Goal: Task Accomplishment & Management: Use online tool/utility

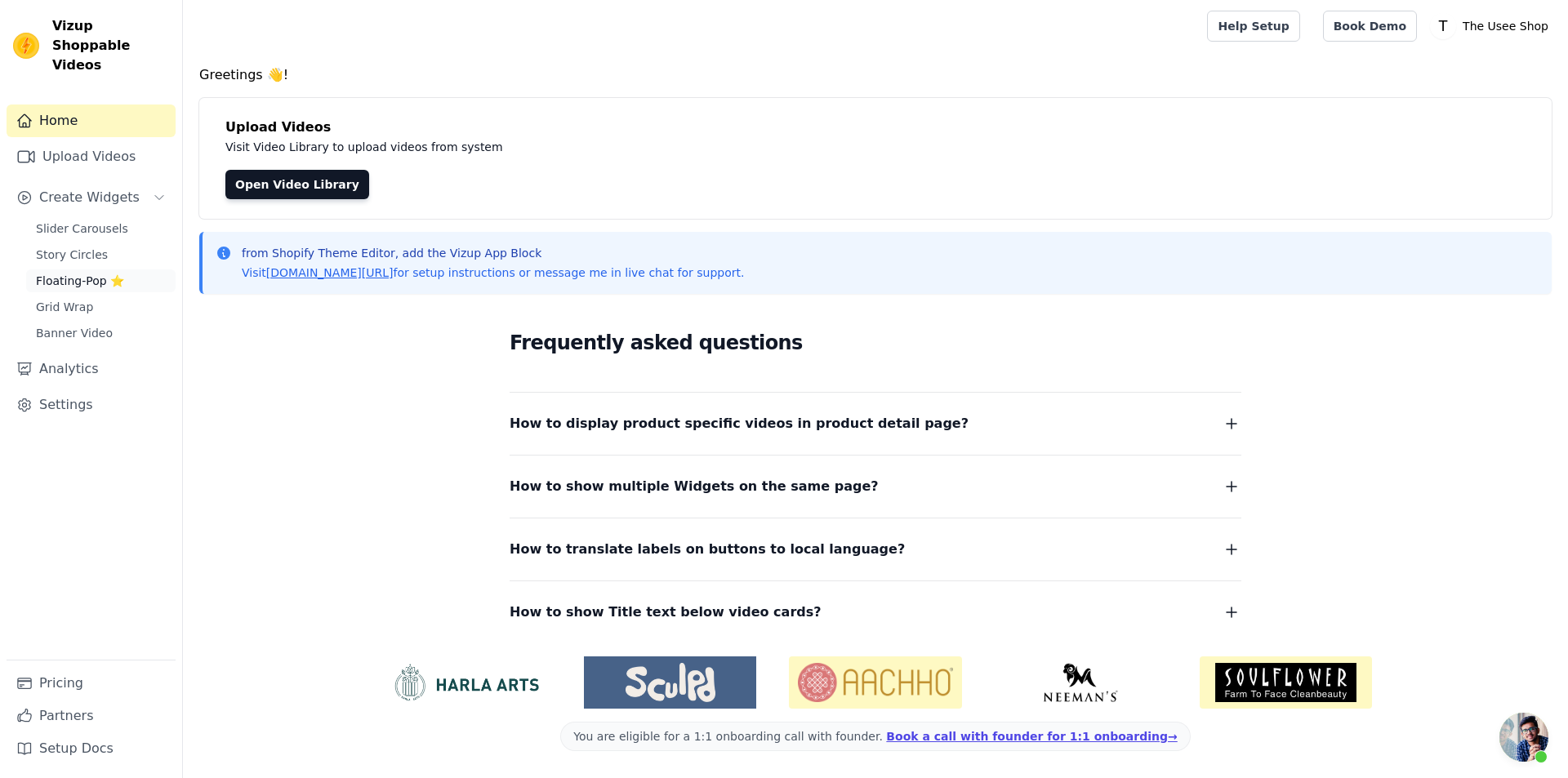
click at [103, 273] on span "Floating-Pop ⭐" at bounding box center [80, 281] width 88 height 17
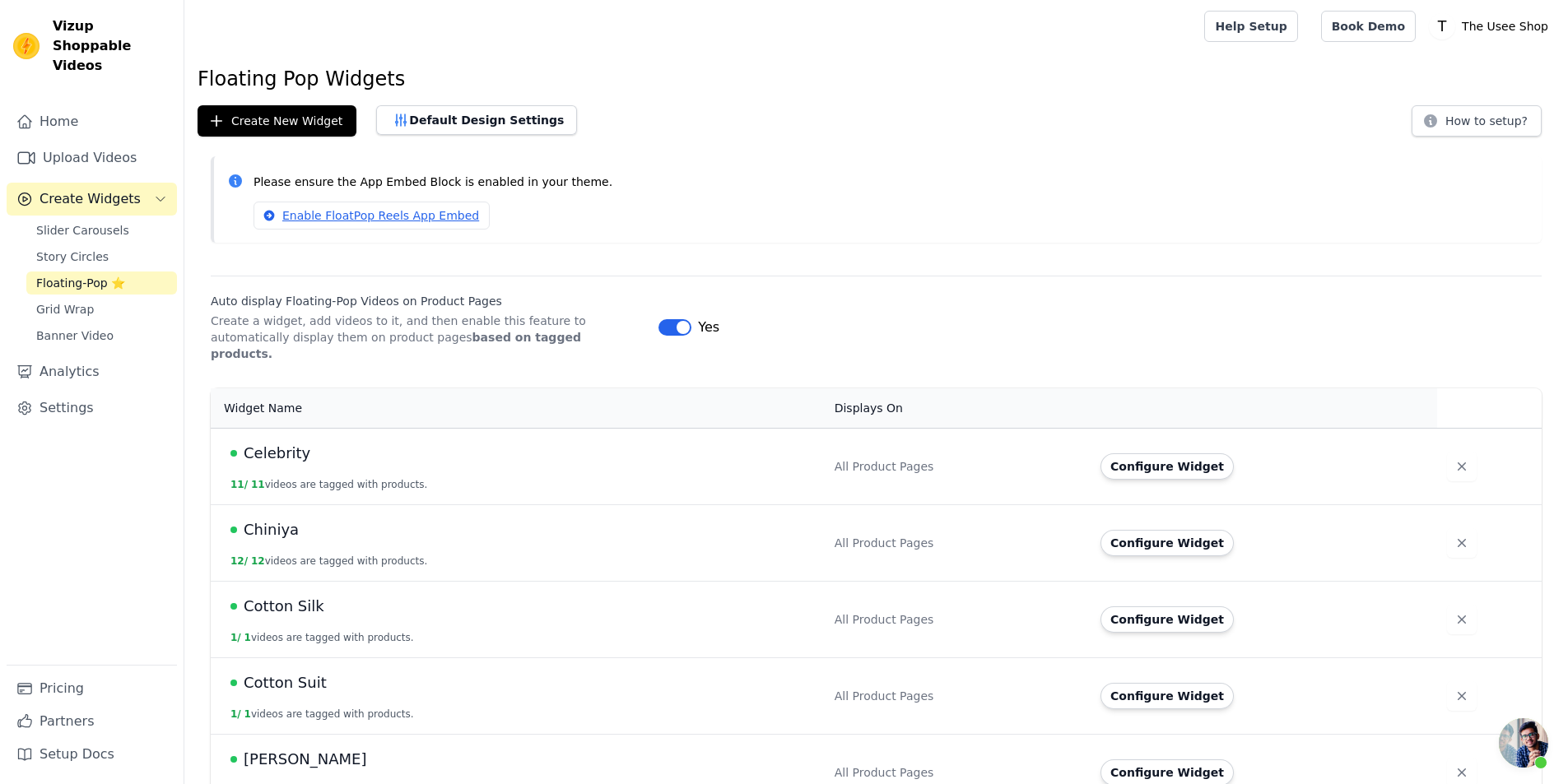
scroll to position [411, 0]
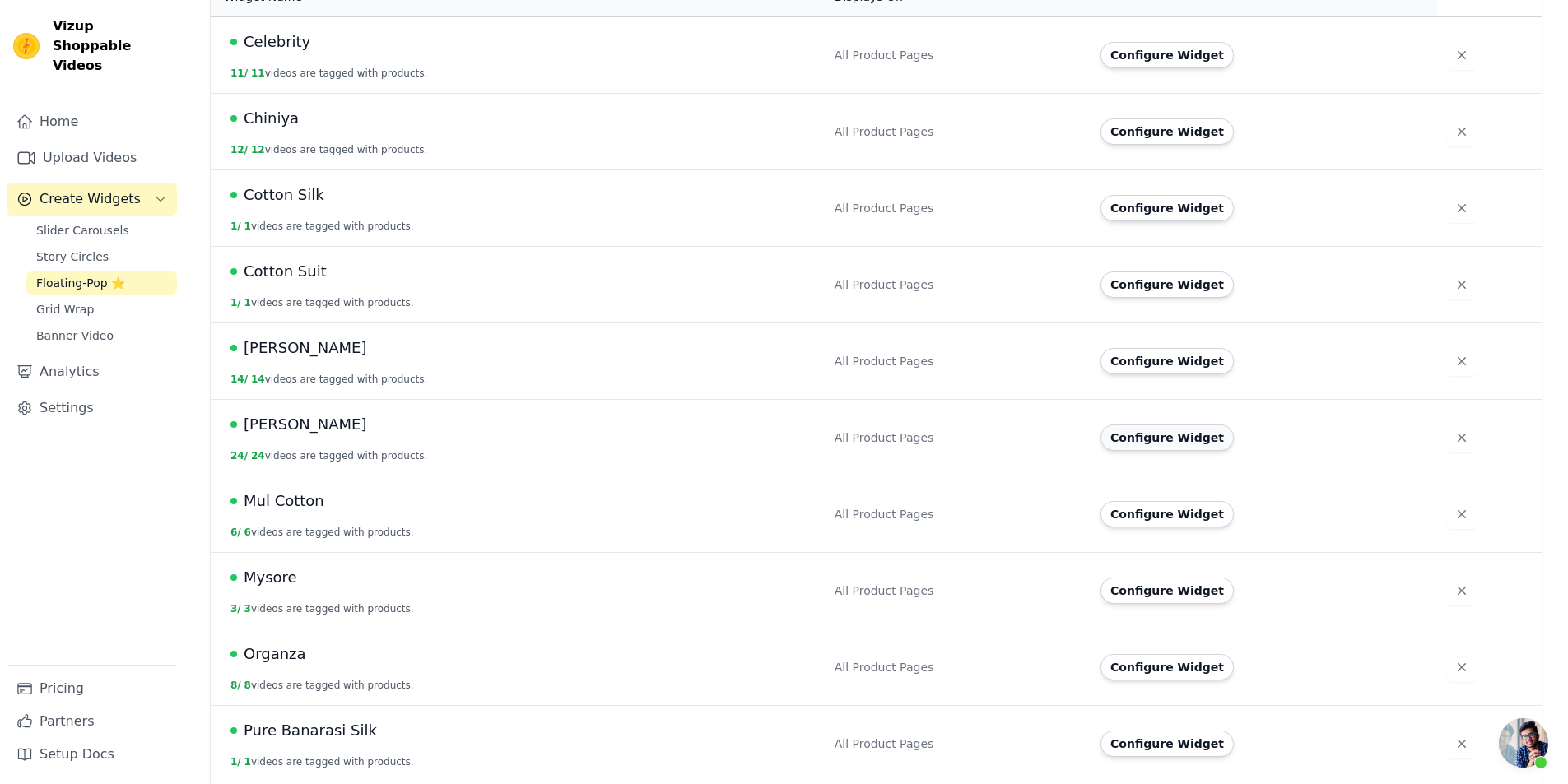
click at [1170, 425] on button "Configure Widget" at bounding box center [1166, 438] width 133 height 26
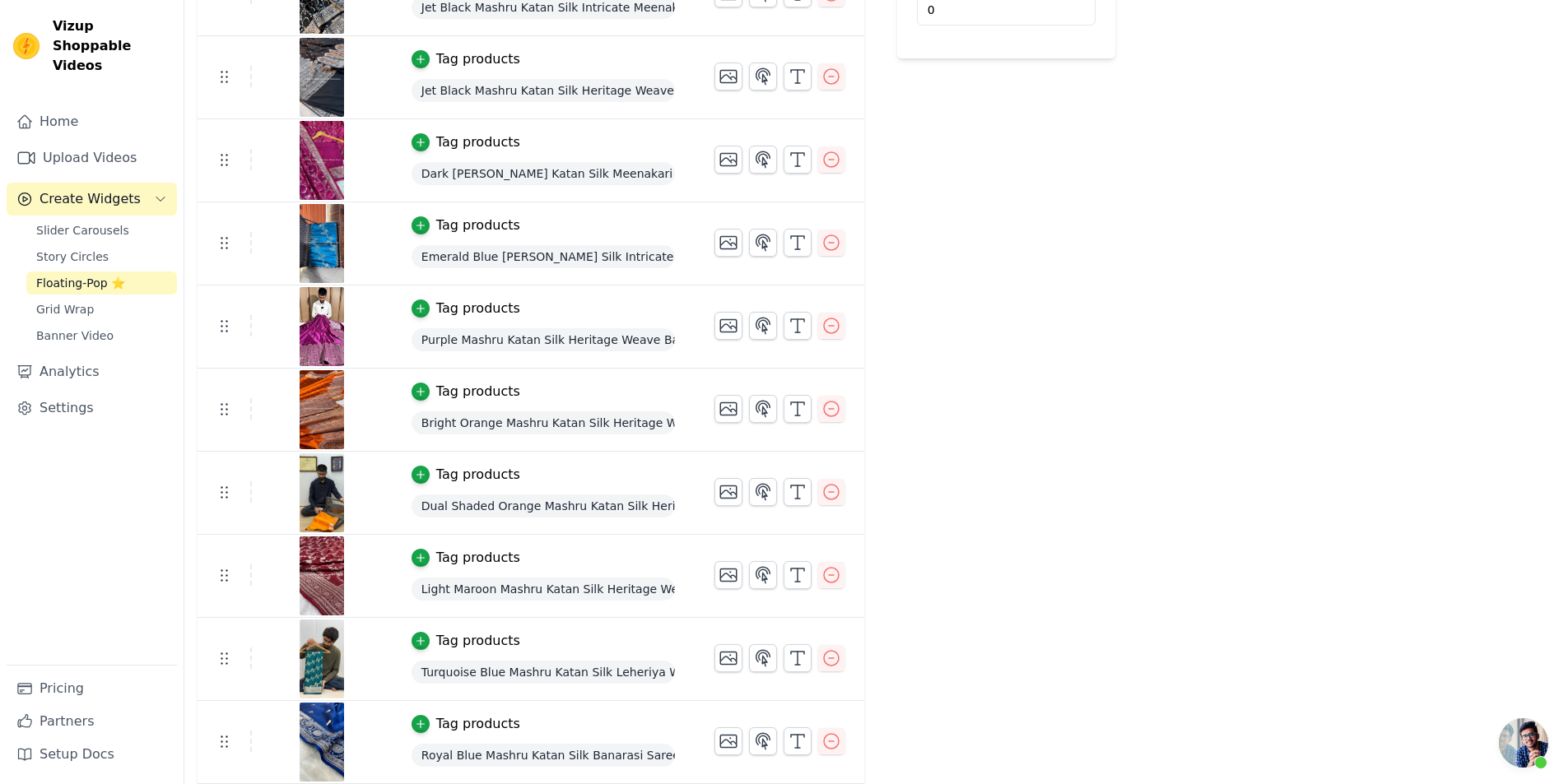
scroll to position [823, 0]
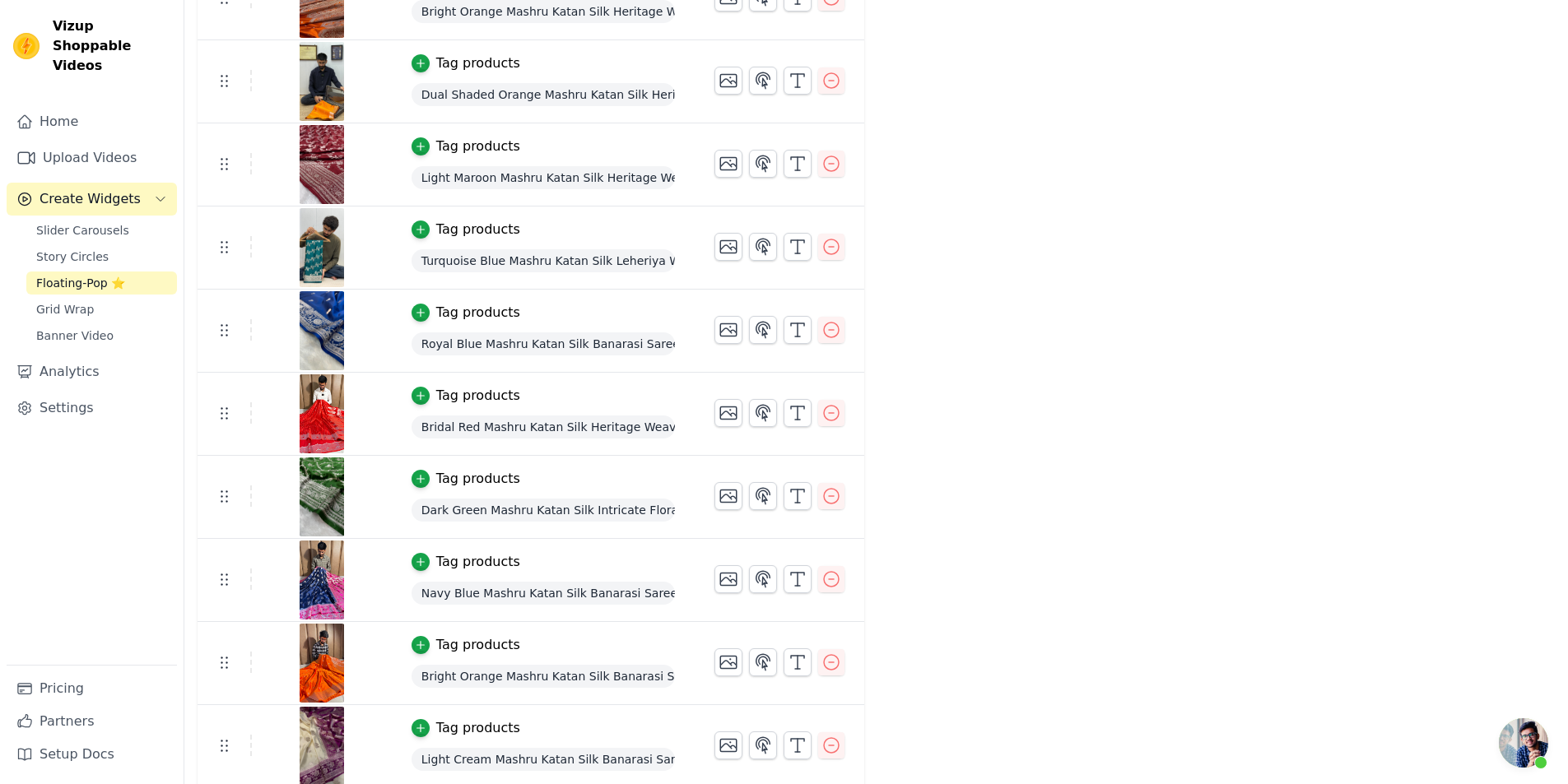
click at [488, 143] on div "Tag products" at bounding box center [478, 146] width 84 height 20
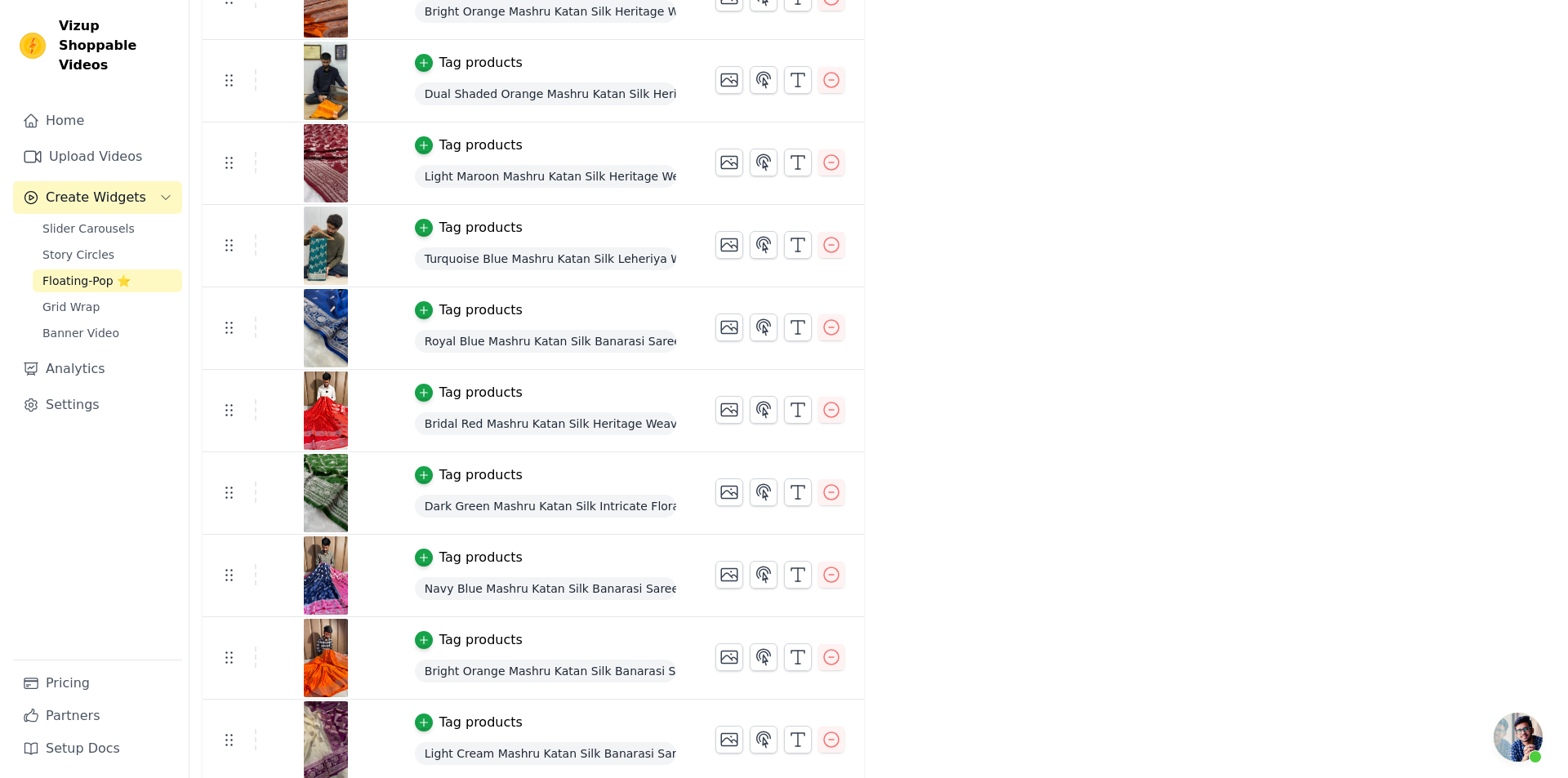
scroll to position [0, 0]
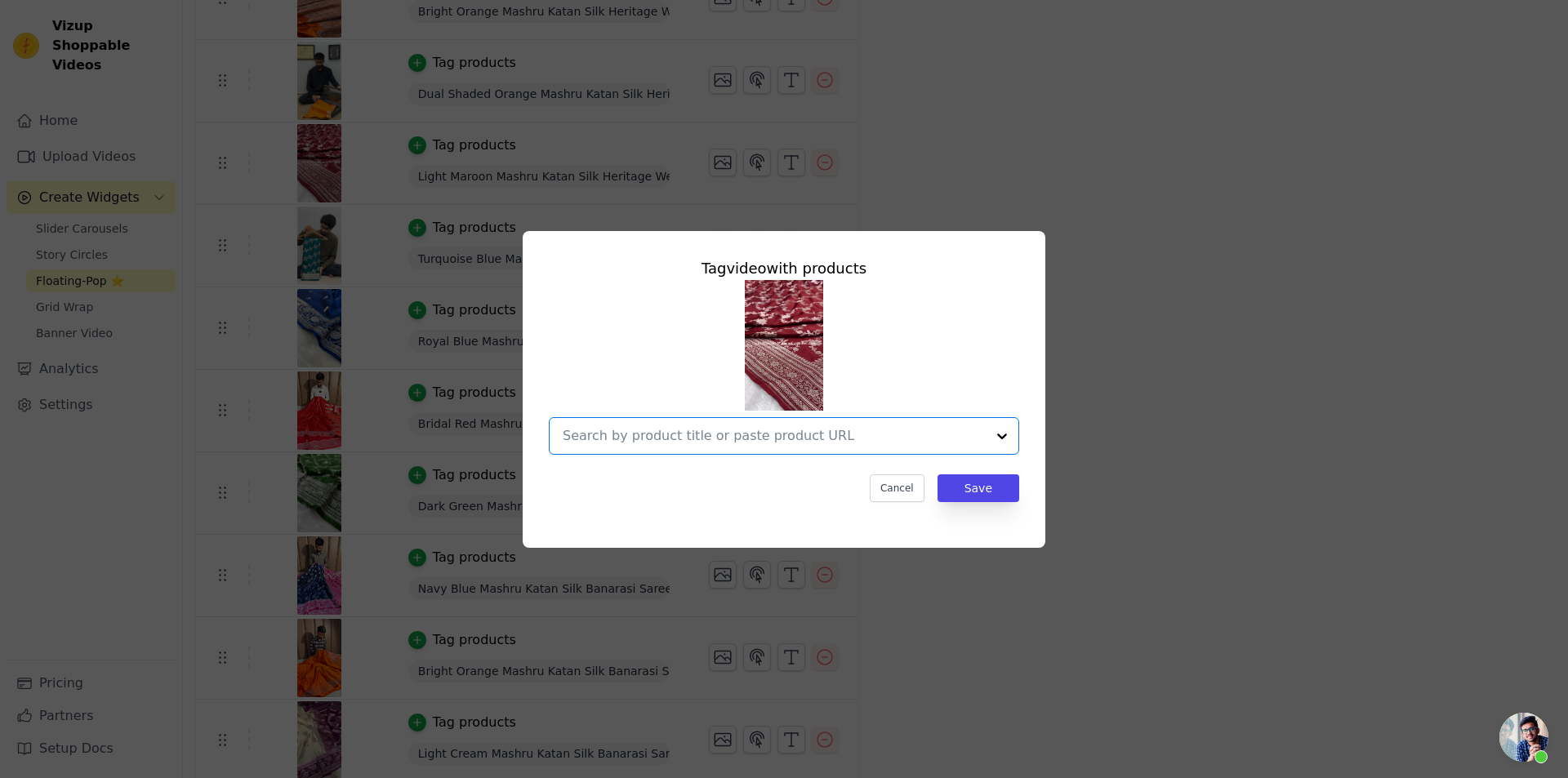
click at [888, 434] on input "text" at bounding box center [773, 436] width 423 height 19
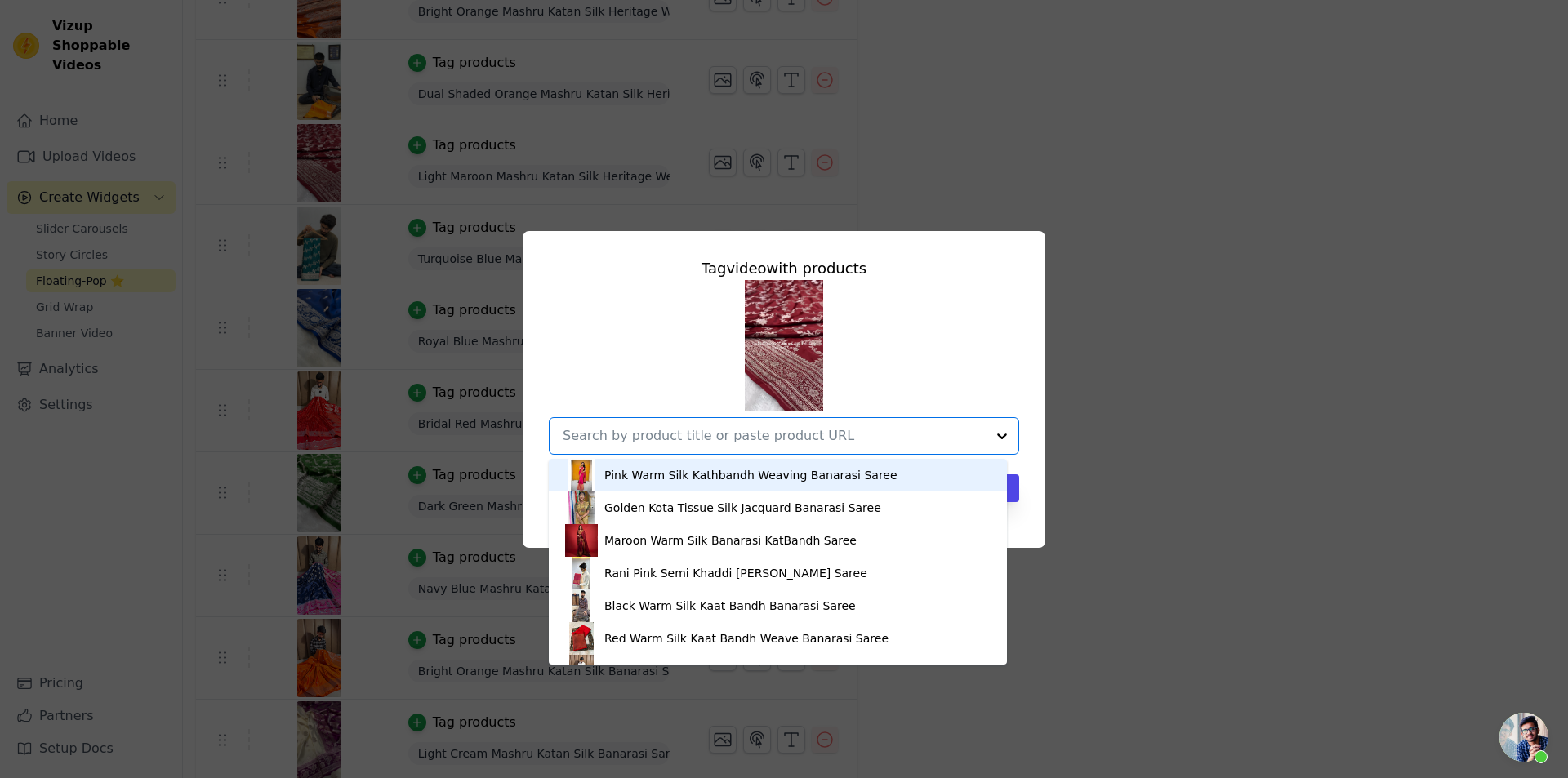
paste input "[URL][DOMAIN_NAME][PERSON_NAME]"
type input "[URL][DOMAIN_NAME][PERSON_NAME]"
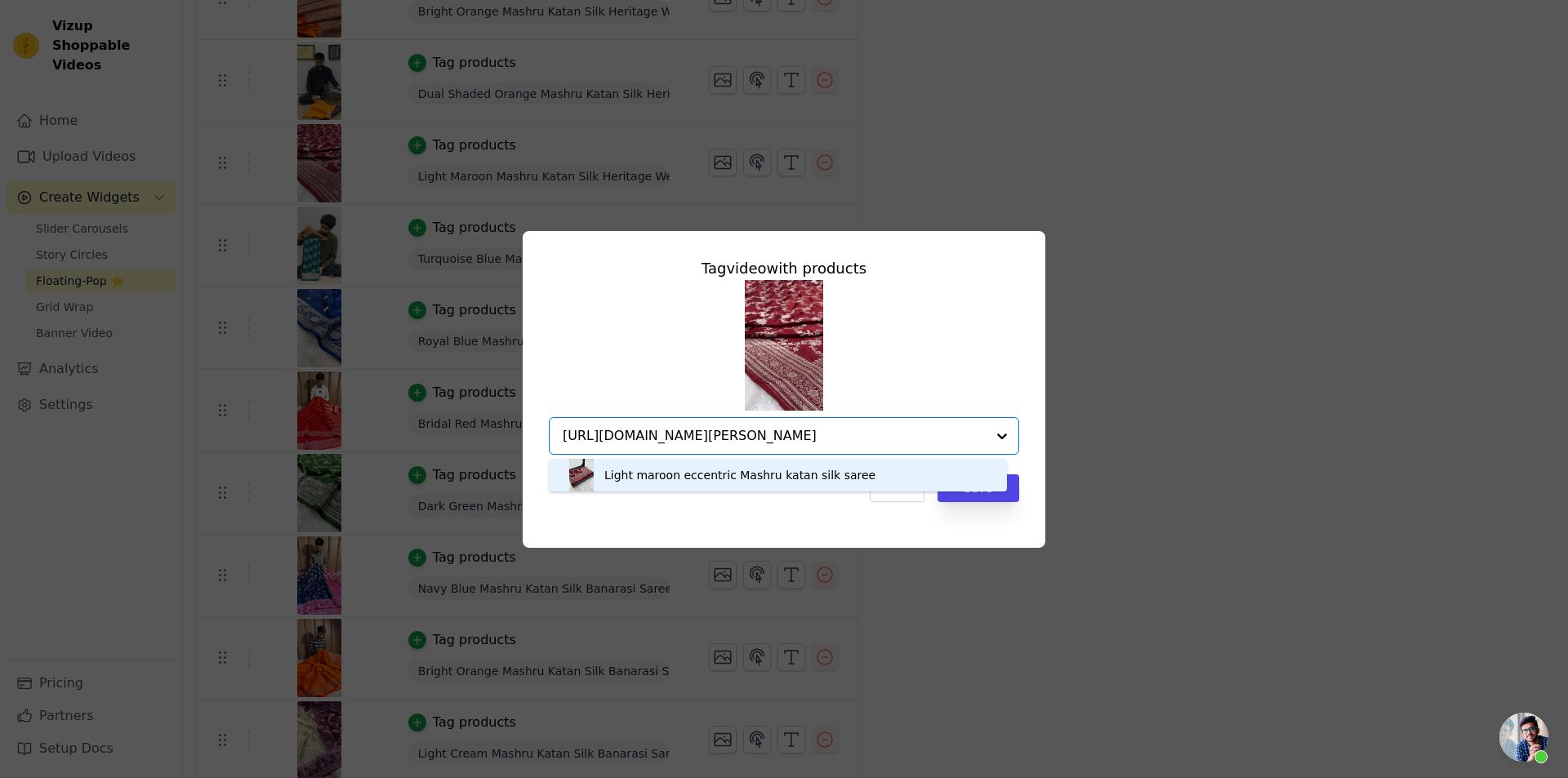
click at [720, 477] on div "Light maroon eccentric Mashru katan silk saree" at bounding box center [739, 475] width 271 height 17
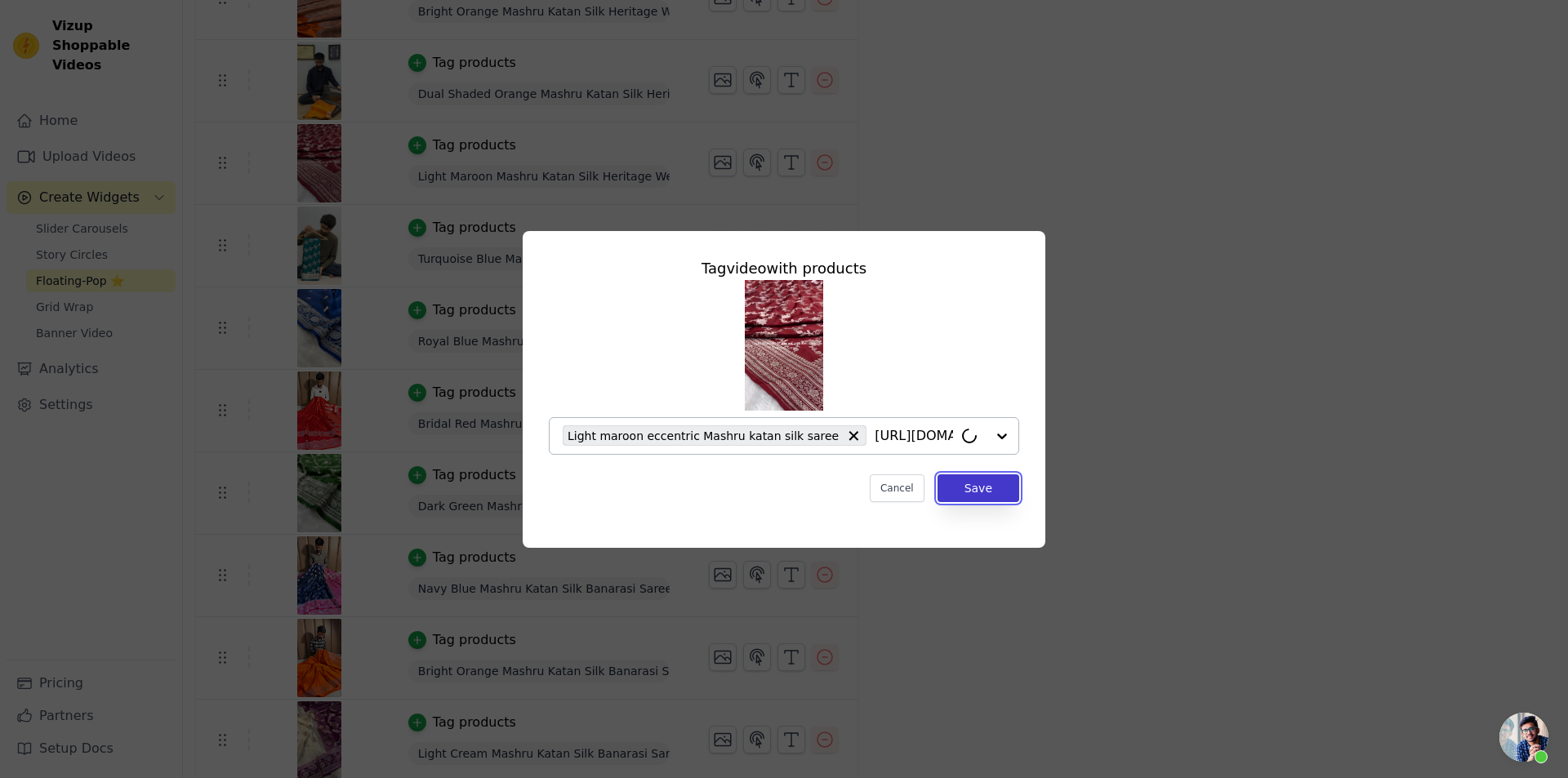
click at [985, 494] on button "Save" at bounding box center [979, 488] width 81 height 28
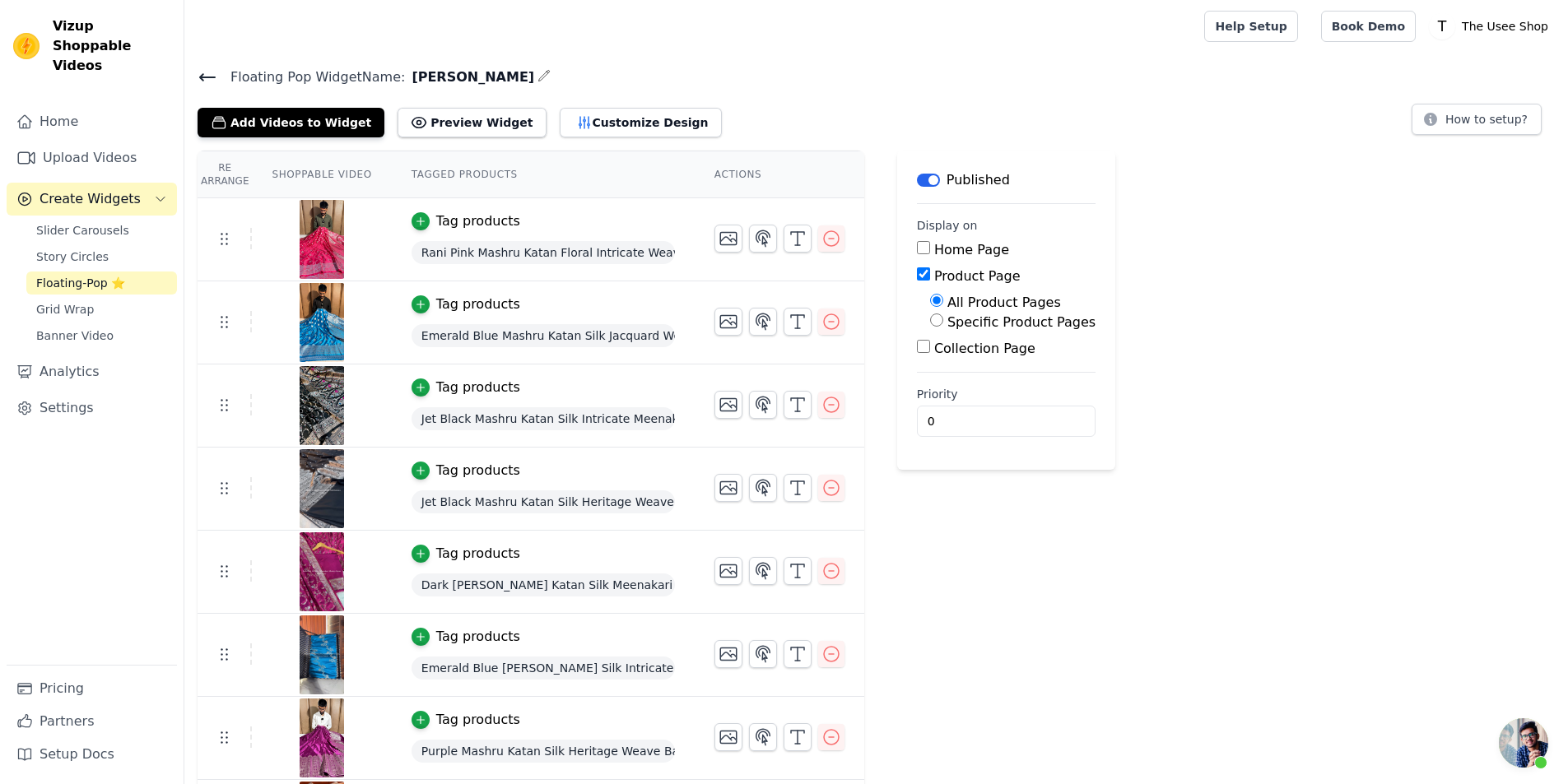
click at [218, 77] on span "Floating Pop Widget Name:" at bounding box center [310, 76] width 187 height 20
click at [261, 121] on button "Add Videos to Widget" at bounding box center [291, 123] width 186 height 30
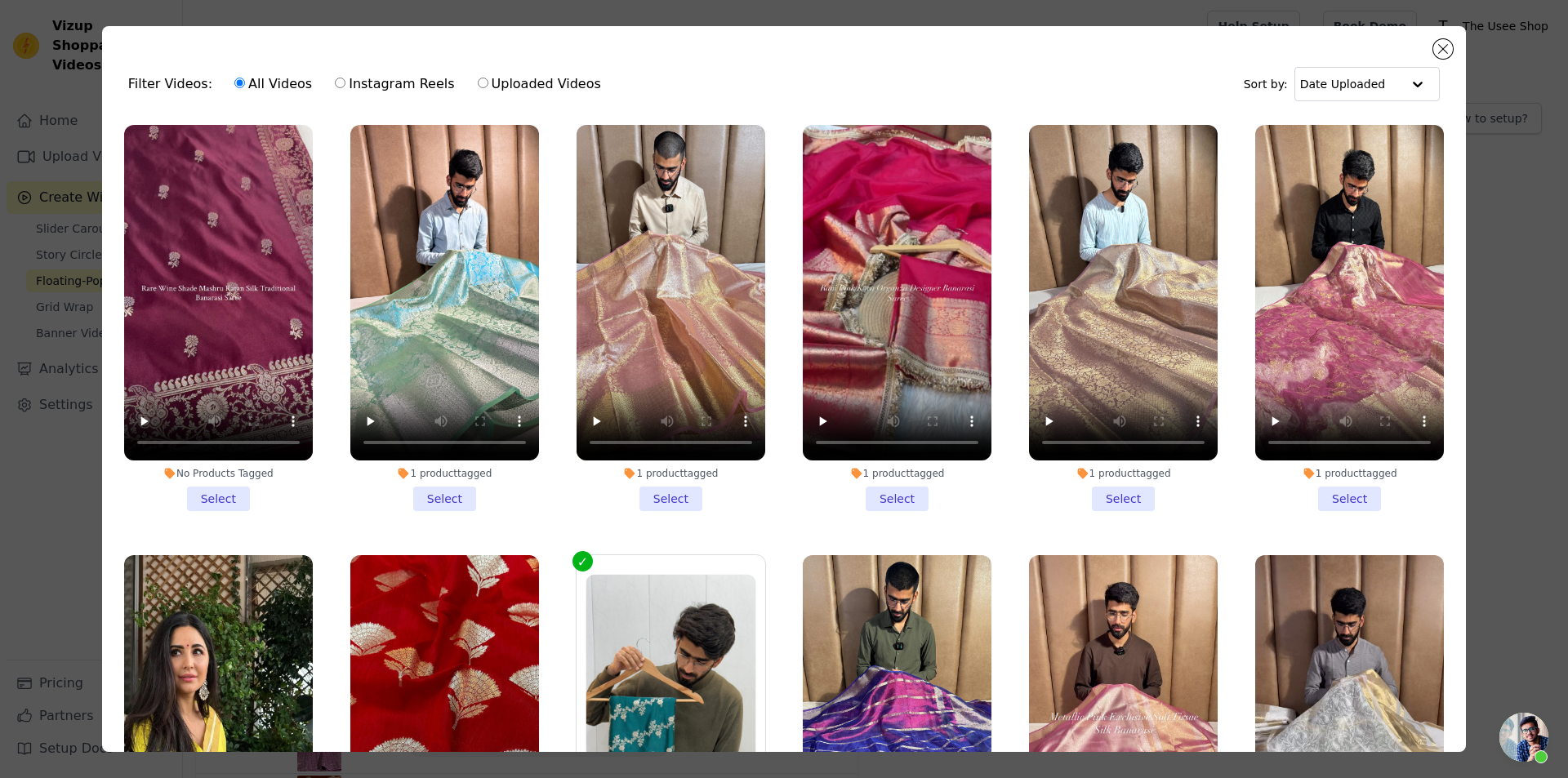
click at [197, 488] on li "No Products Tagged Select" at bounding box center [218, 318] width 189 height 387
click at [0, 0] on input "No Products Tagged Select" at bounding box center [0, 0] width 0 height 0
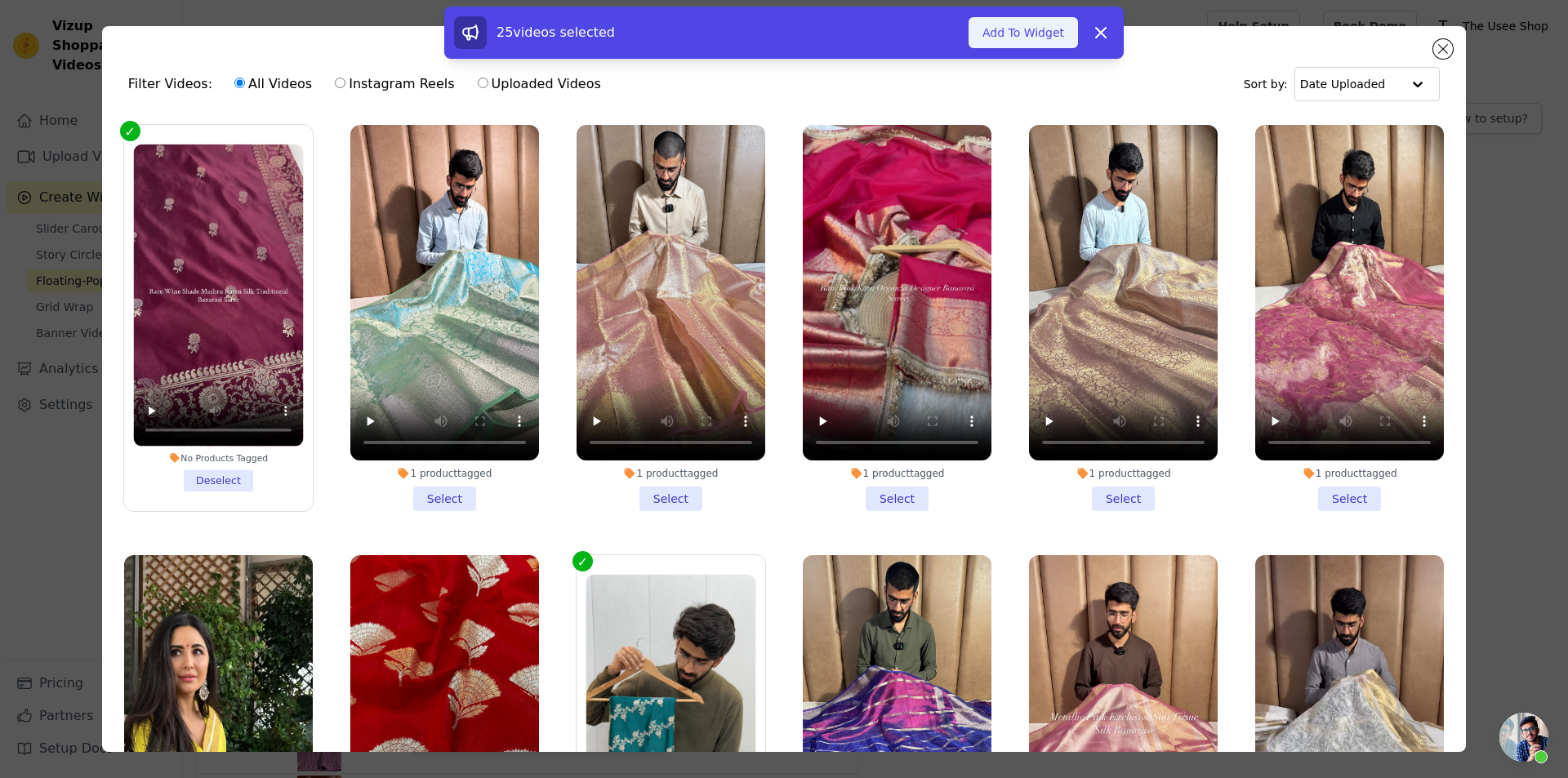
click at [1032, 31] on button "Add To Widget" at bounding box center [1023, 33] width 109 height 31
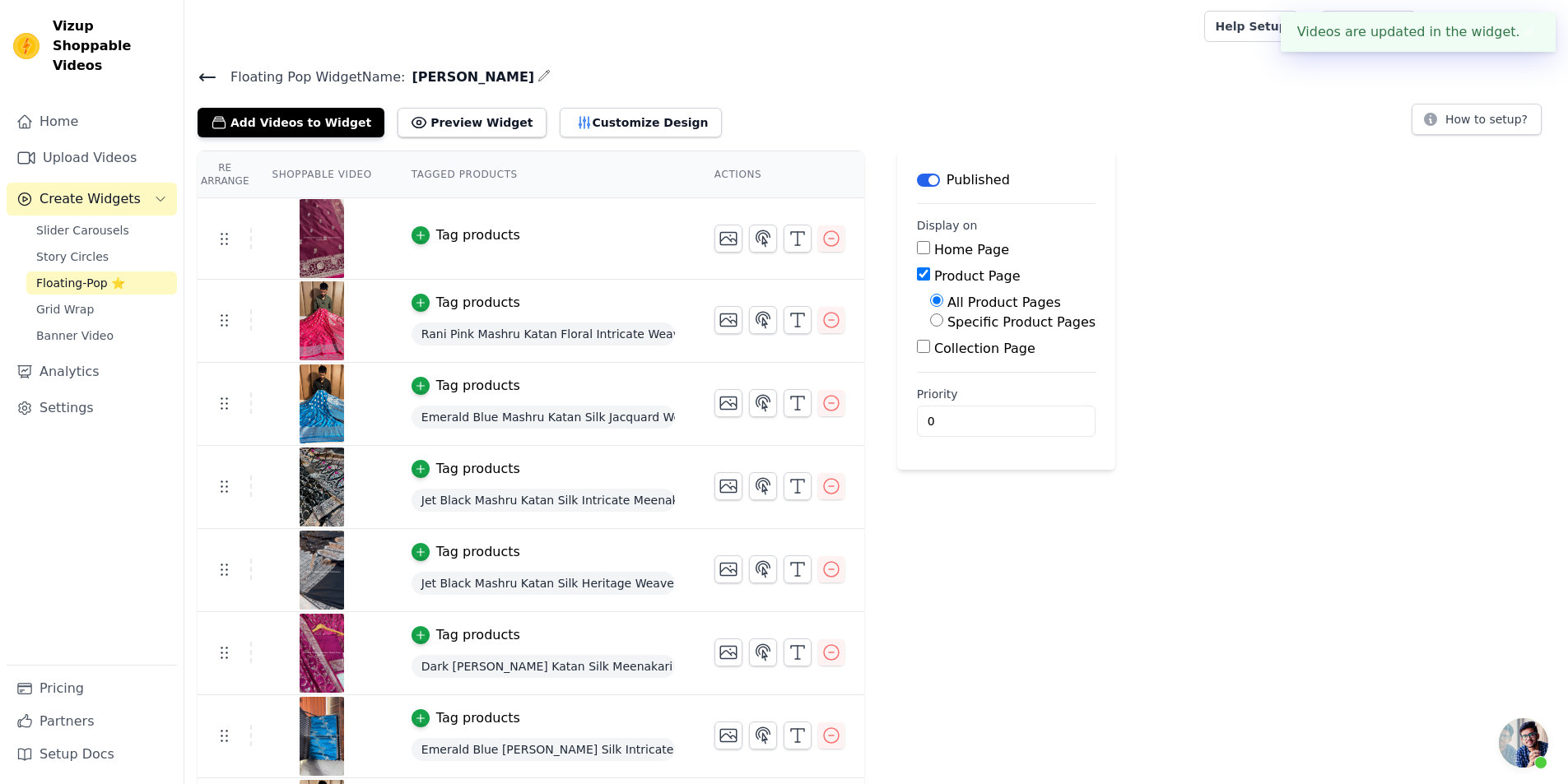
click at [419, 228] on button "Tag products" at bounding box center [465, 235] width 109 height 20
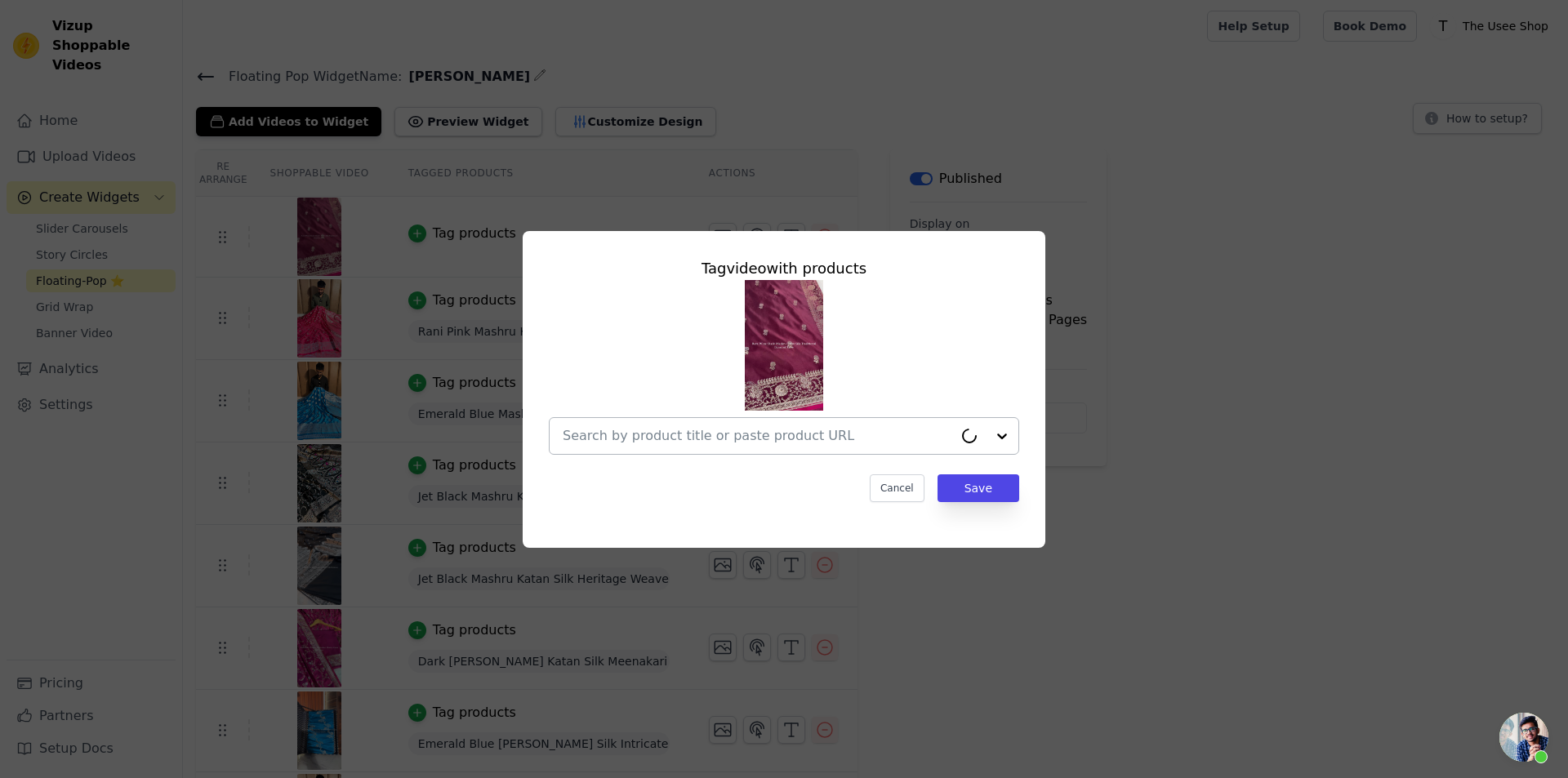
click at [748, 447] on div at bounding box center [758, 436] width 390 height 36
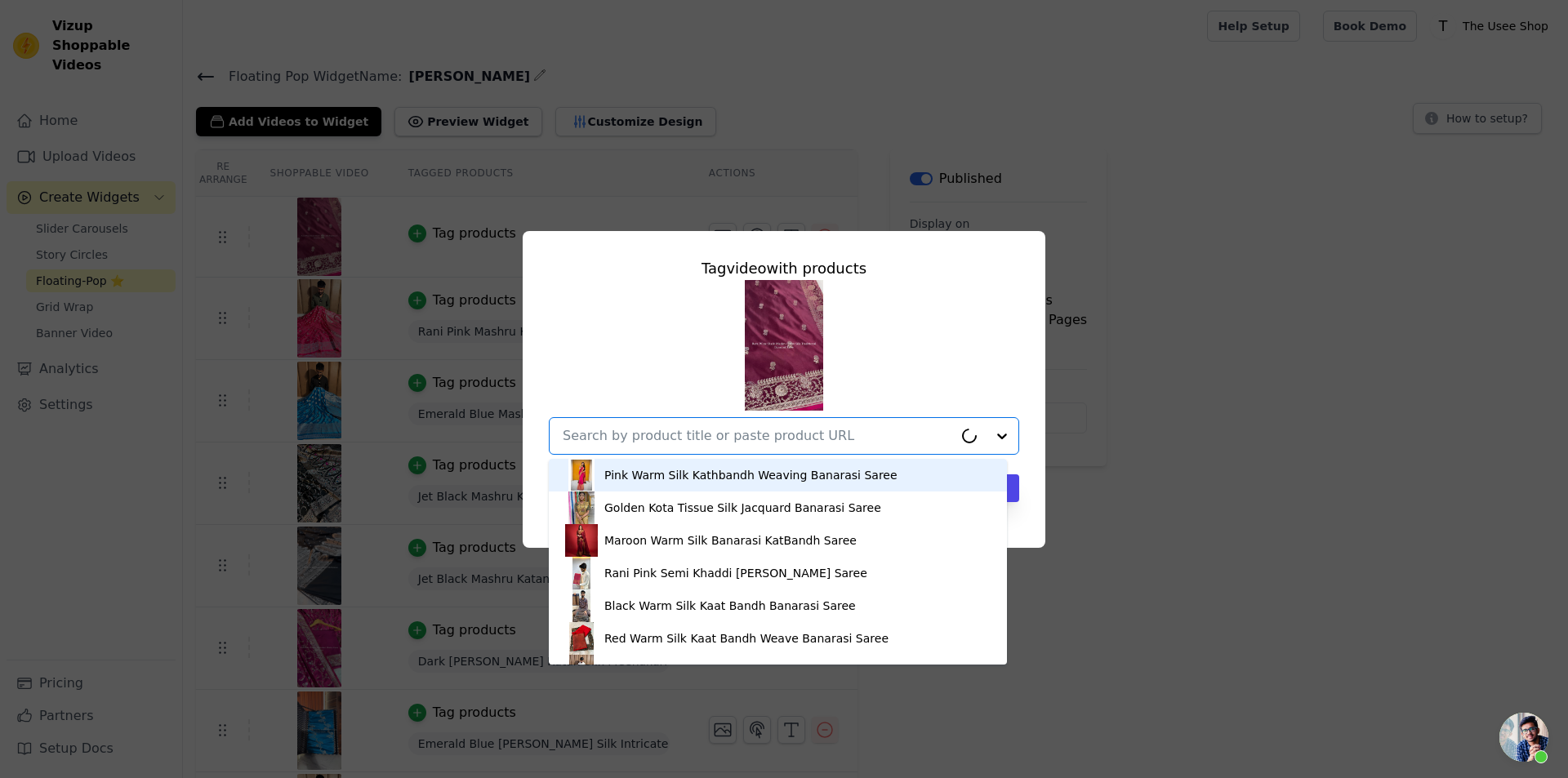
paste input "[URL][DOMAIN_NAME][PERSON_NAME]"
type input "[URL][DOMAIN_NAME][PERSON_NAME]"
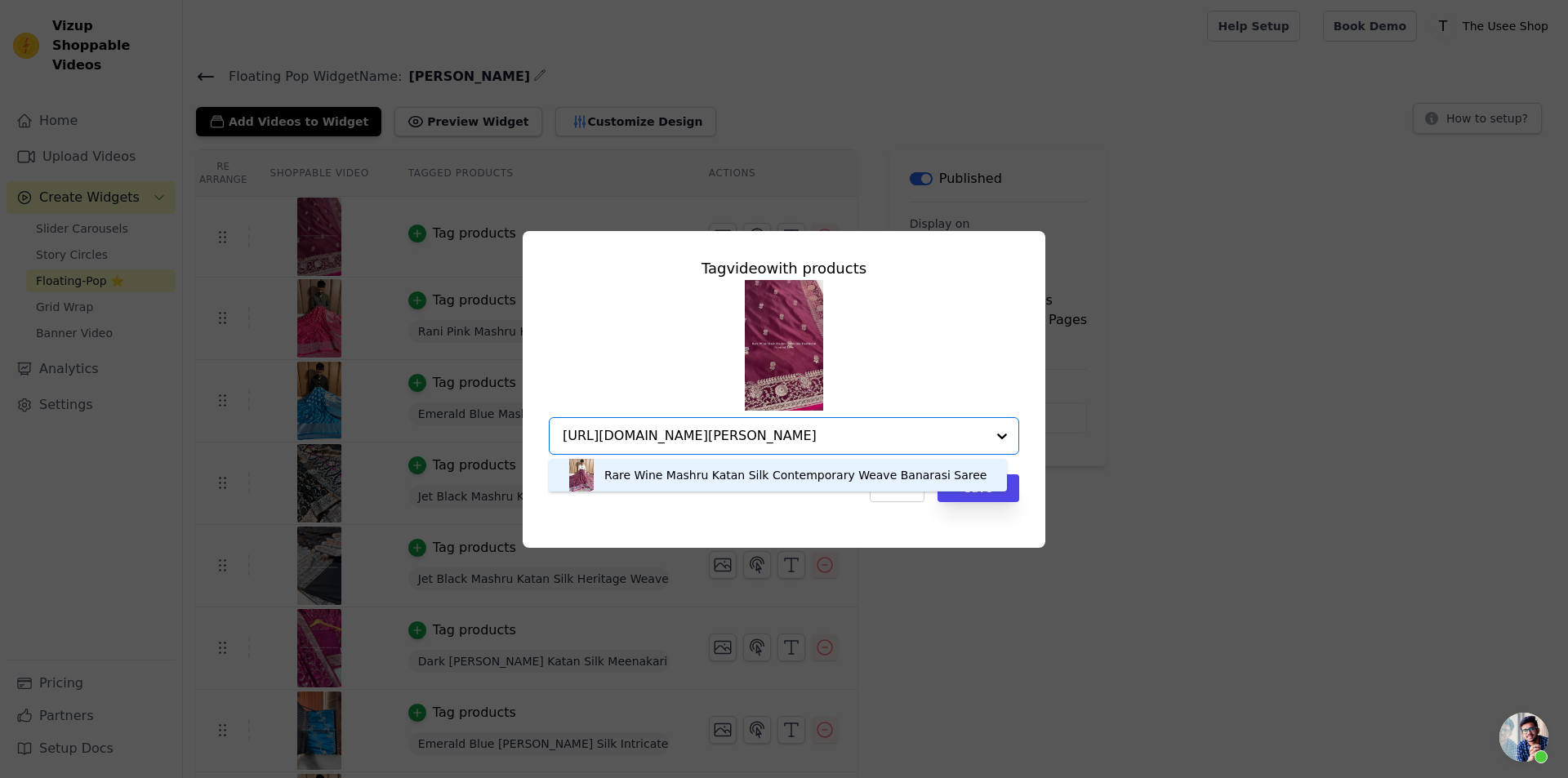
click at [722, 477] on div "Rare Wine Mashru Katan Silk Contemporary Weave Banarasi Saree" at bounding box center [795, 475] width 382 height 17
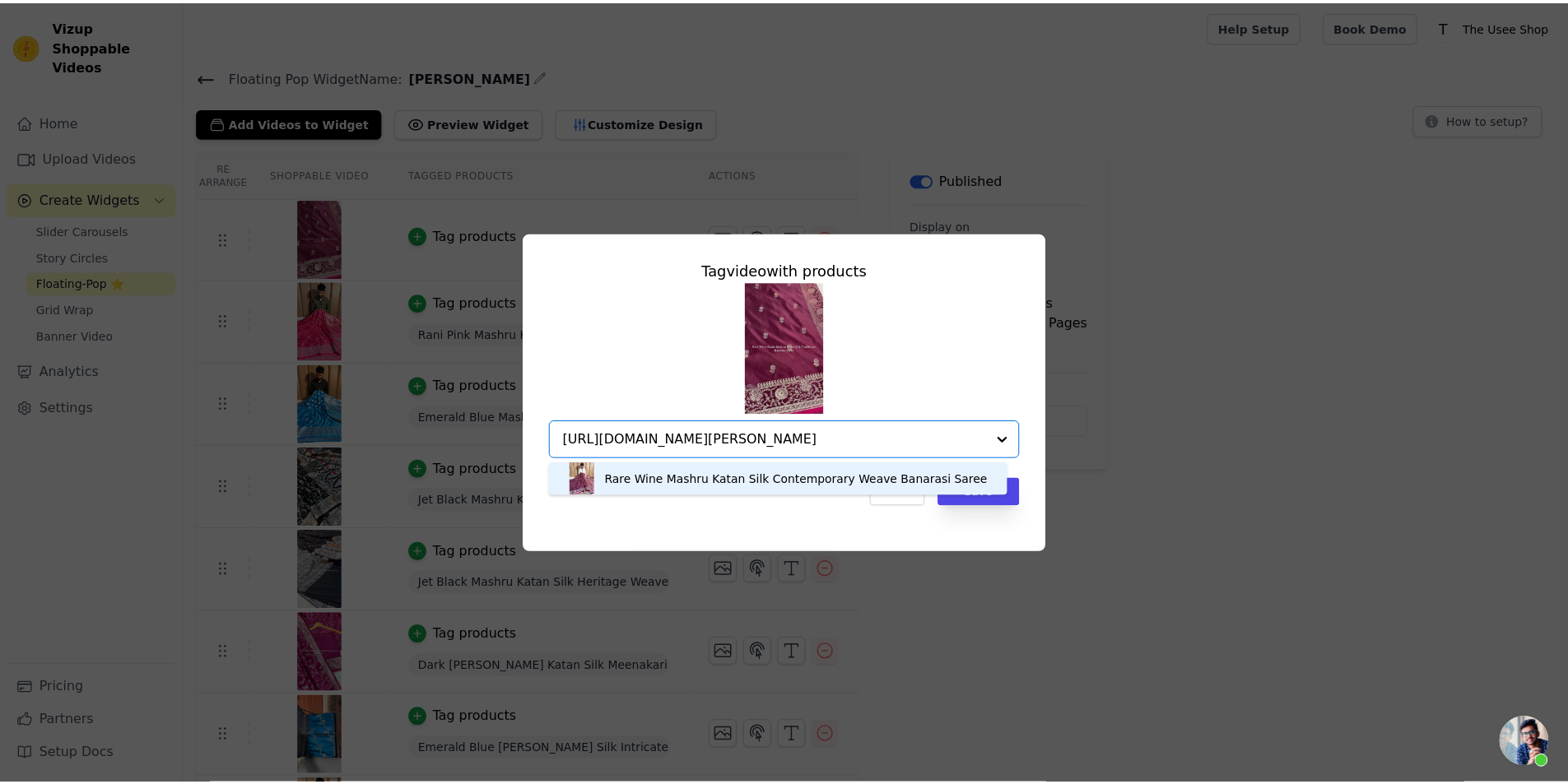
scroll to position [0, 0]
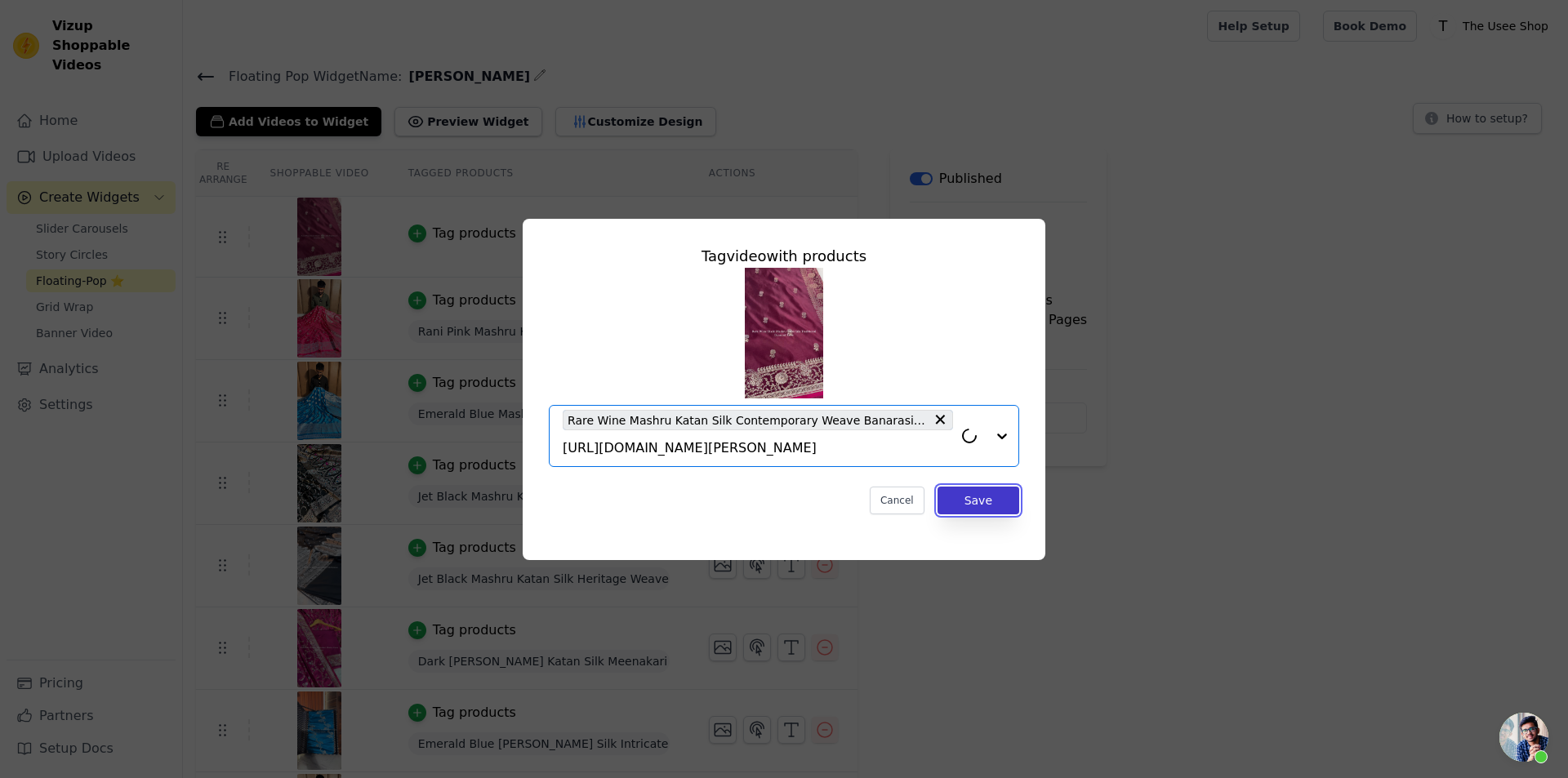
click at [979, 501] on button "Save" at bounding box center [979, 500] width 81 height 28
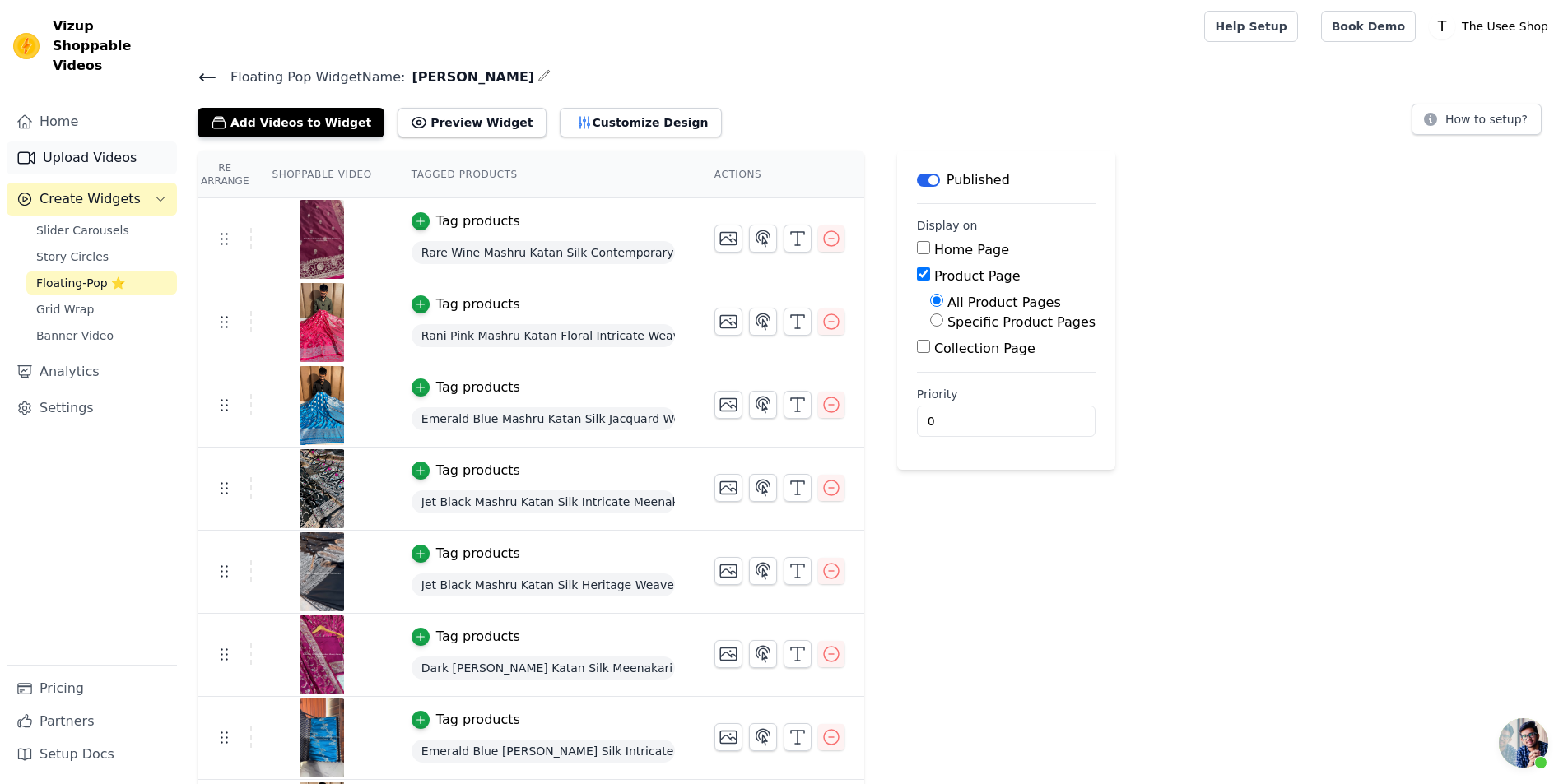
click at [114, 145] on link "Upload Videos" at bounding box center [91, 158] width 171 height 33
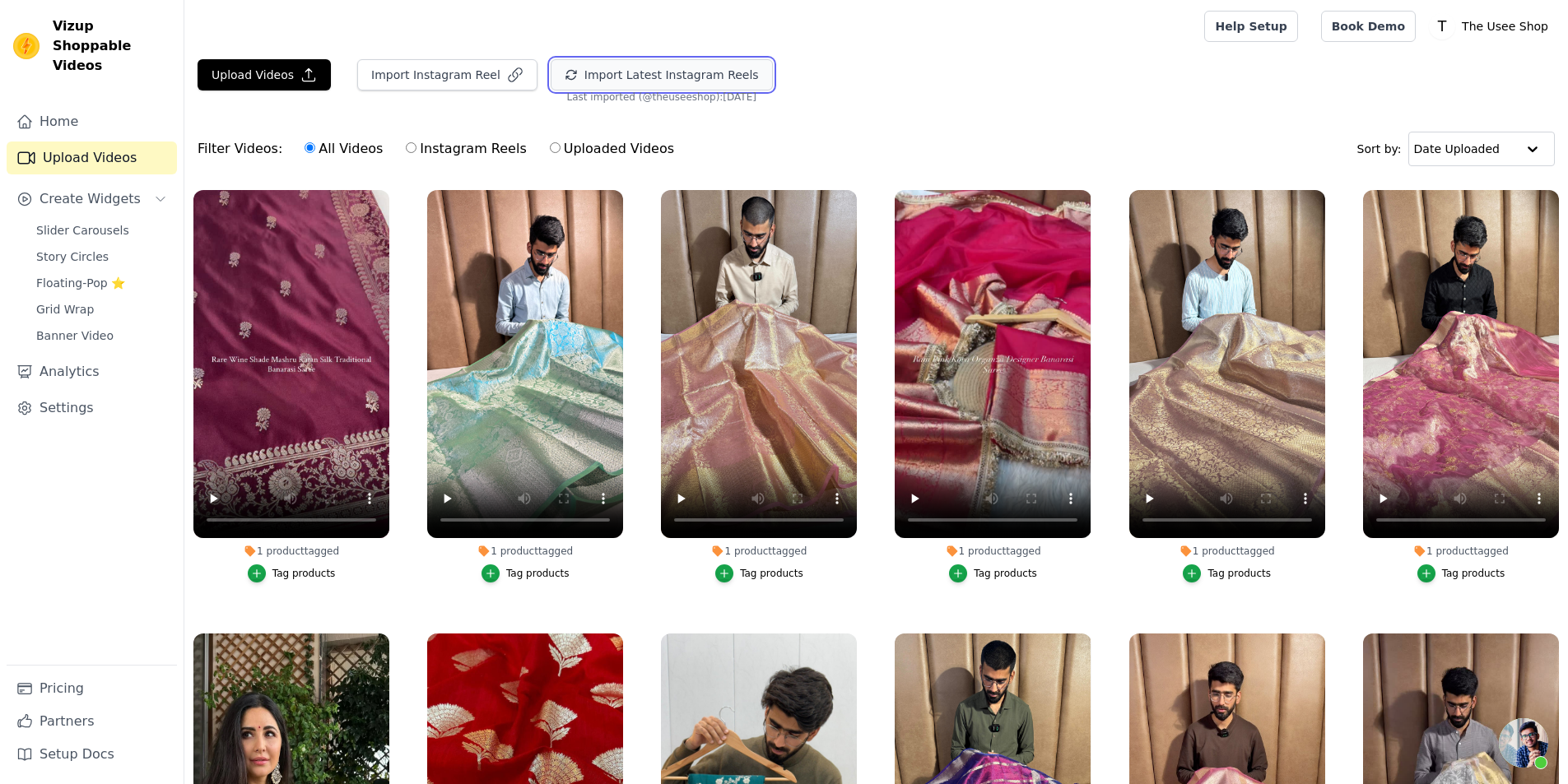
click at [655, 81] on button "Import Latest Instagram Reels" at bounding box center [662, 76] width 222 height 32
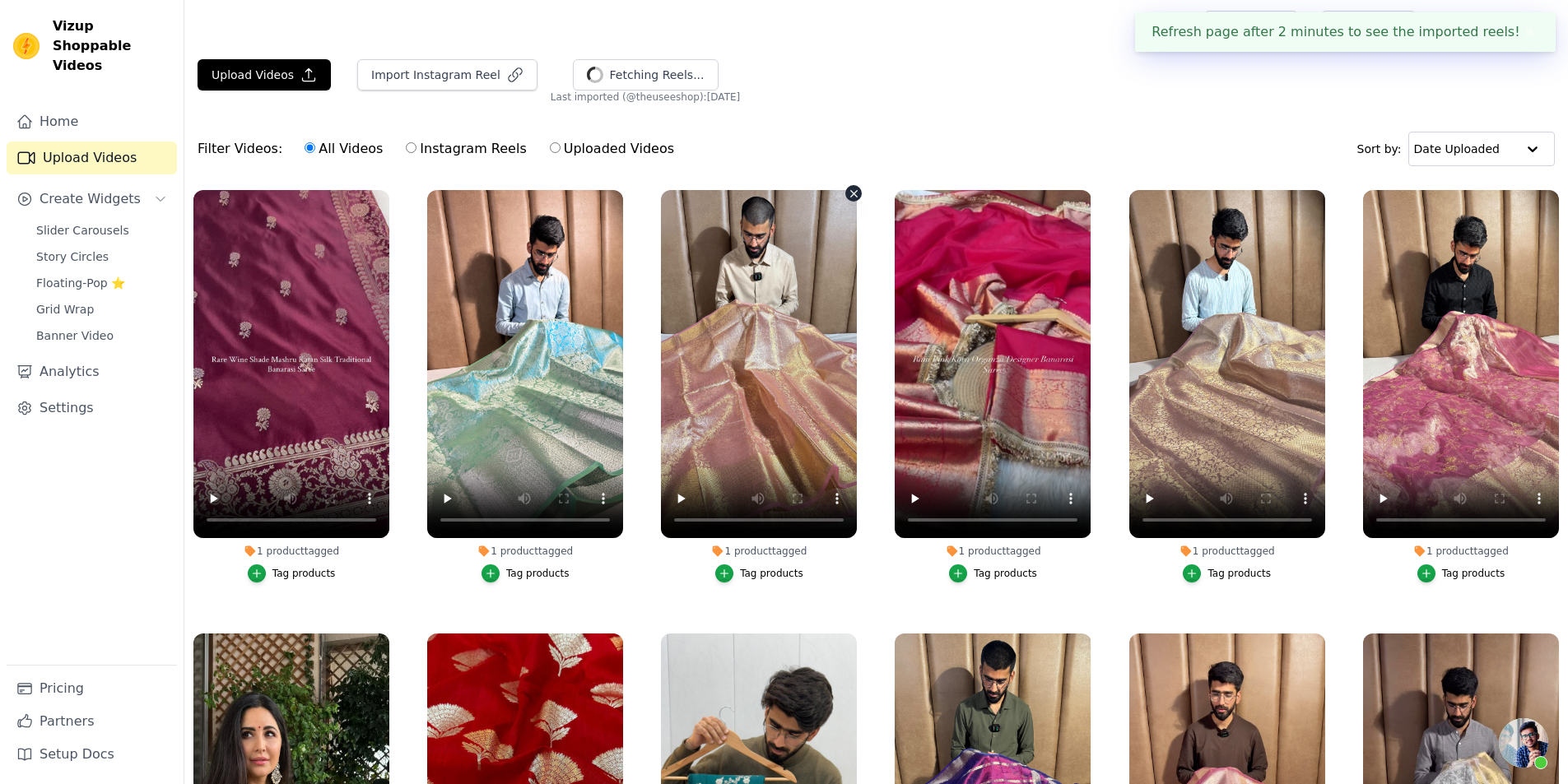
scroll to position [411, 0]
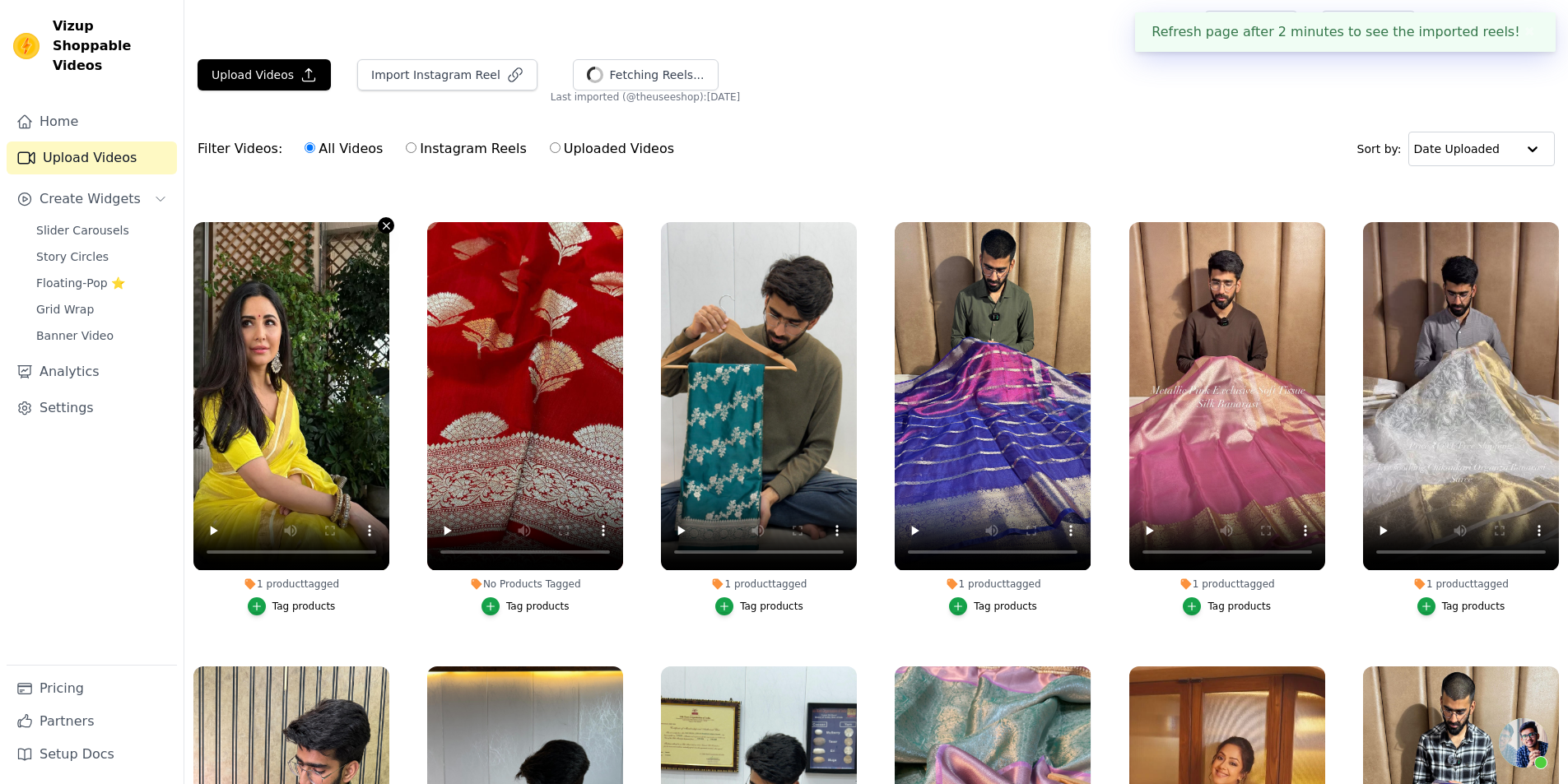
click at [385, 220] on icon "button" at bounding box center [386, 226] width 12 height 12
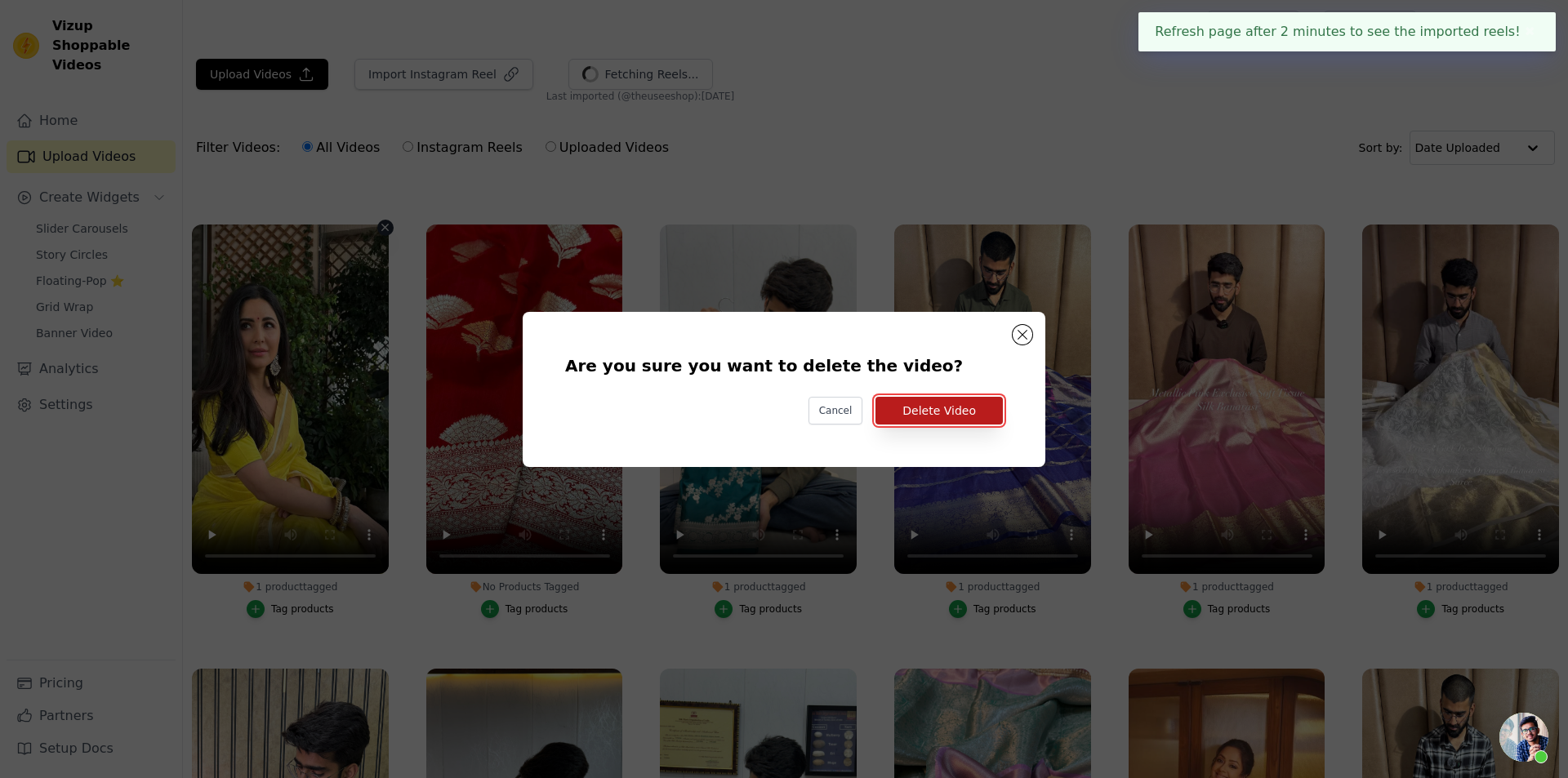
click at [941, 408] on button "Delete Video" at bounding box center [939, 411] width 128 height 28
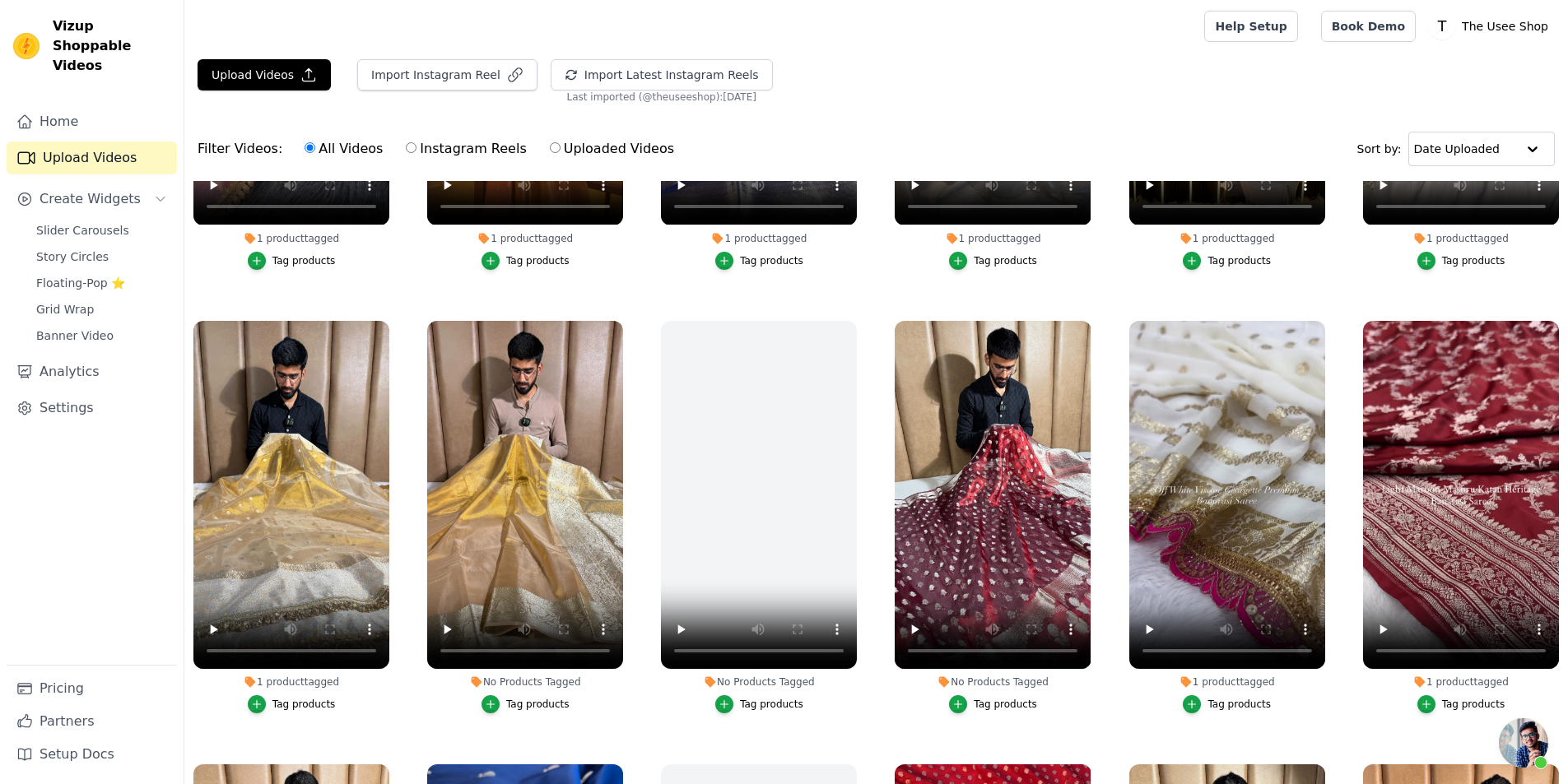
scroll to position [1646, 0]
click at [617, 317] on icon "button" at bounding box center [620, 323] width 12 height 12
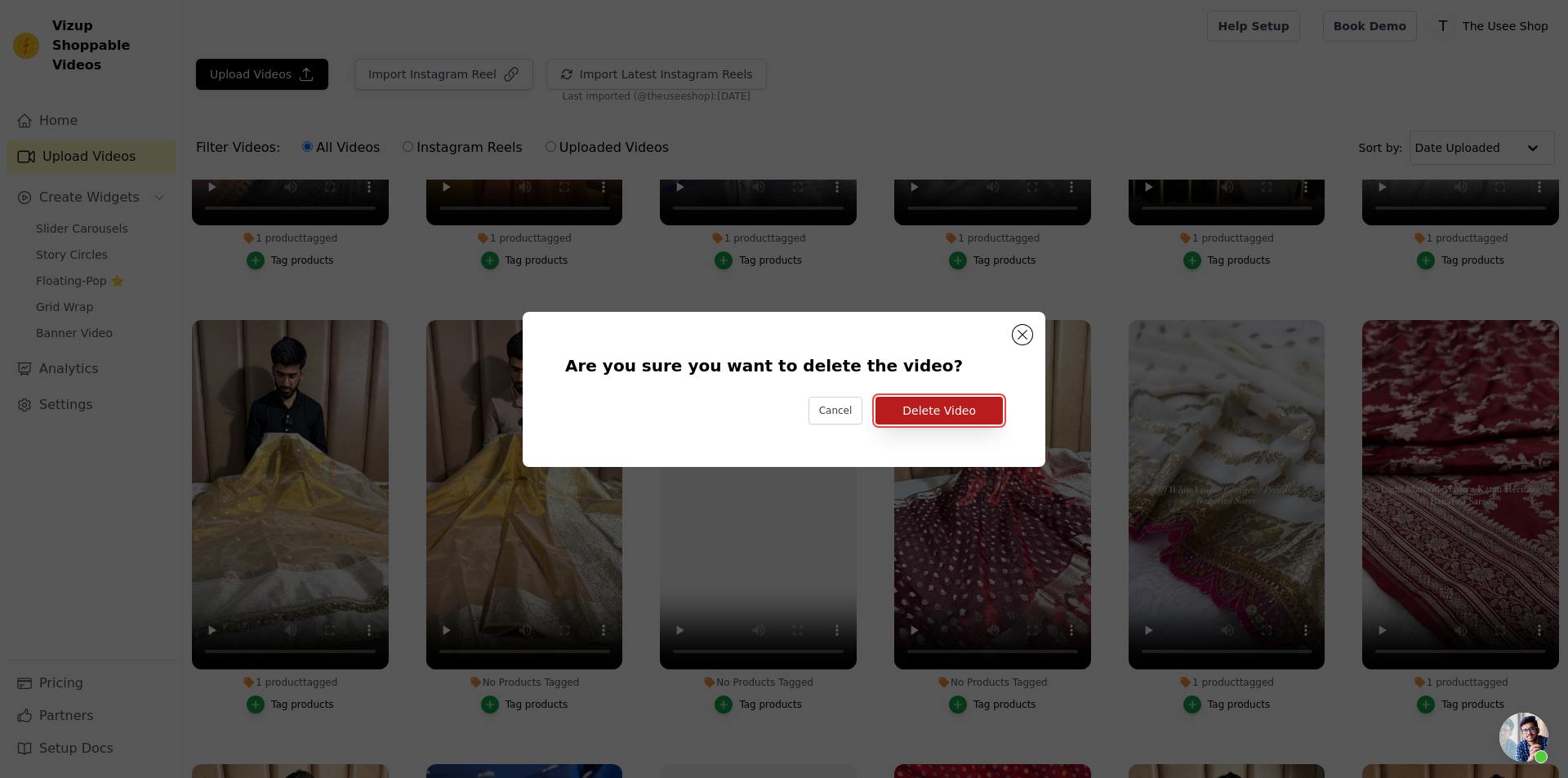
click at [951, 414] on button "Delete Video" at bounding box center [939, 411] width 128 height 28
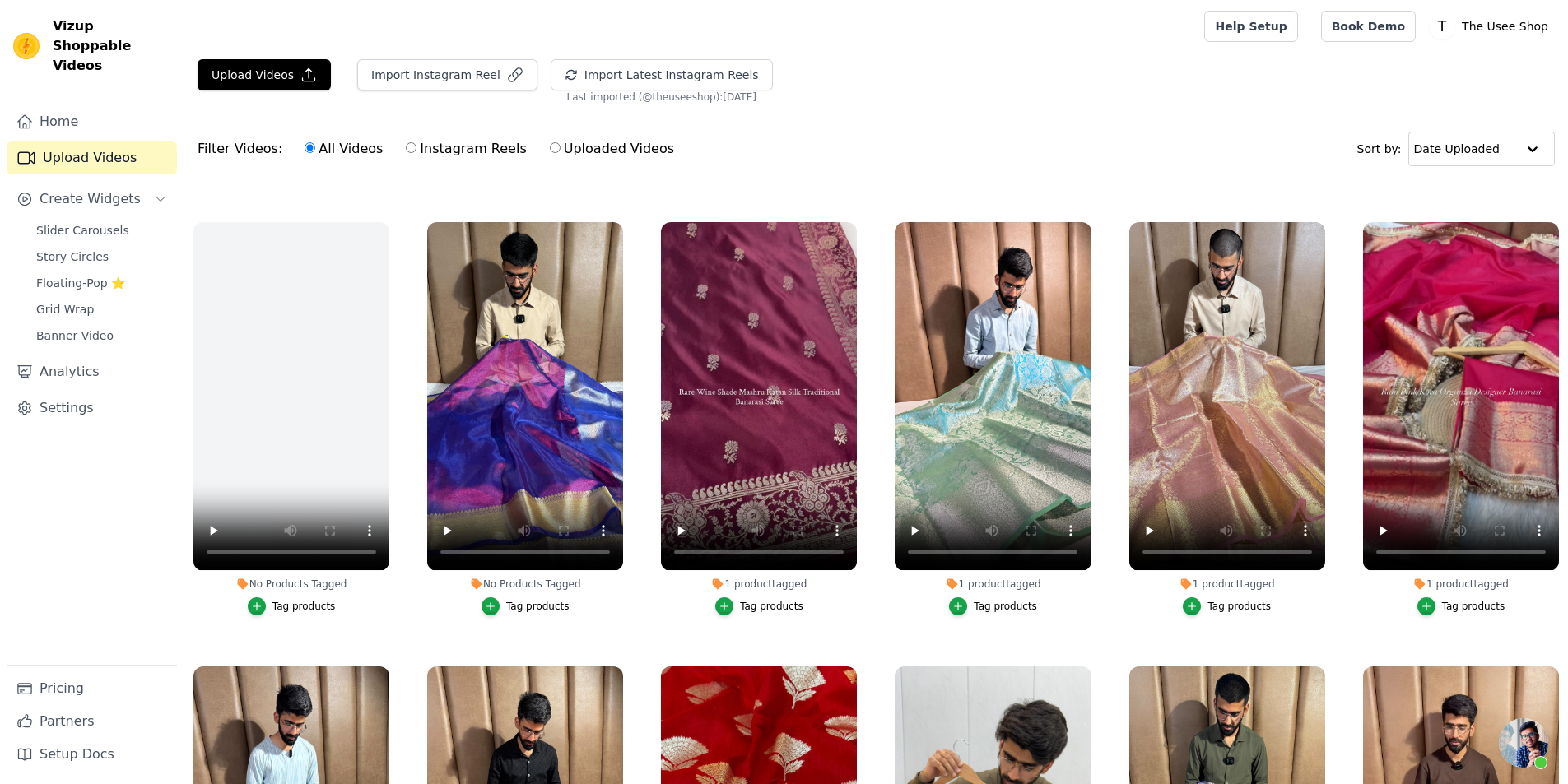
scroll to position [0, 0]
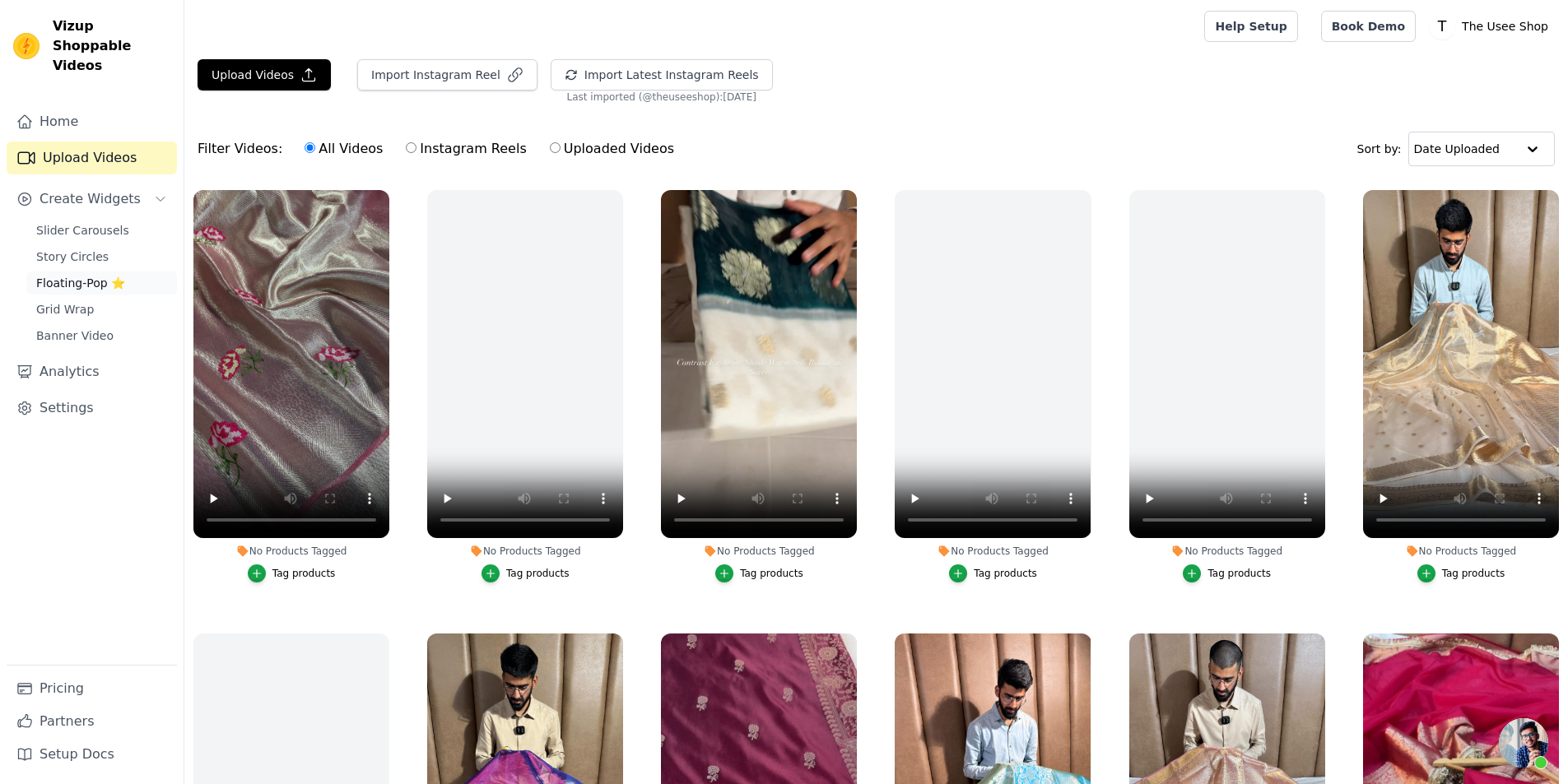
click at [123, 271] on link "Floating-Pop ⭐" at bounding box center [102, 282] width 151 height 23
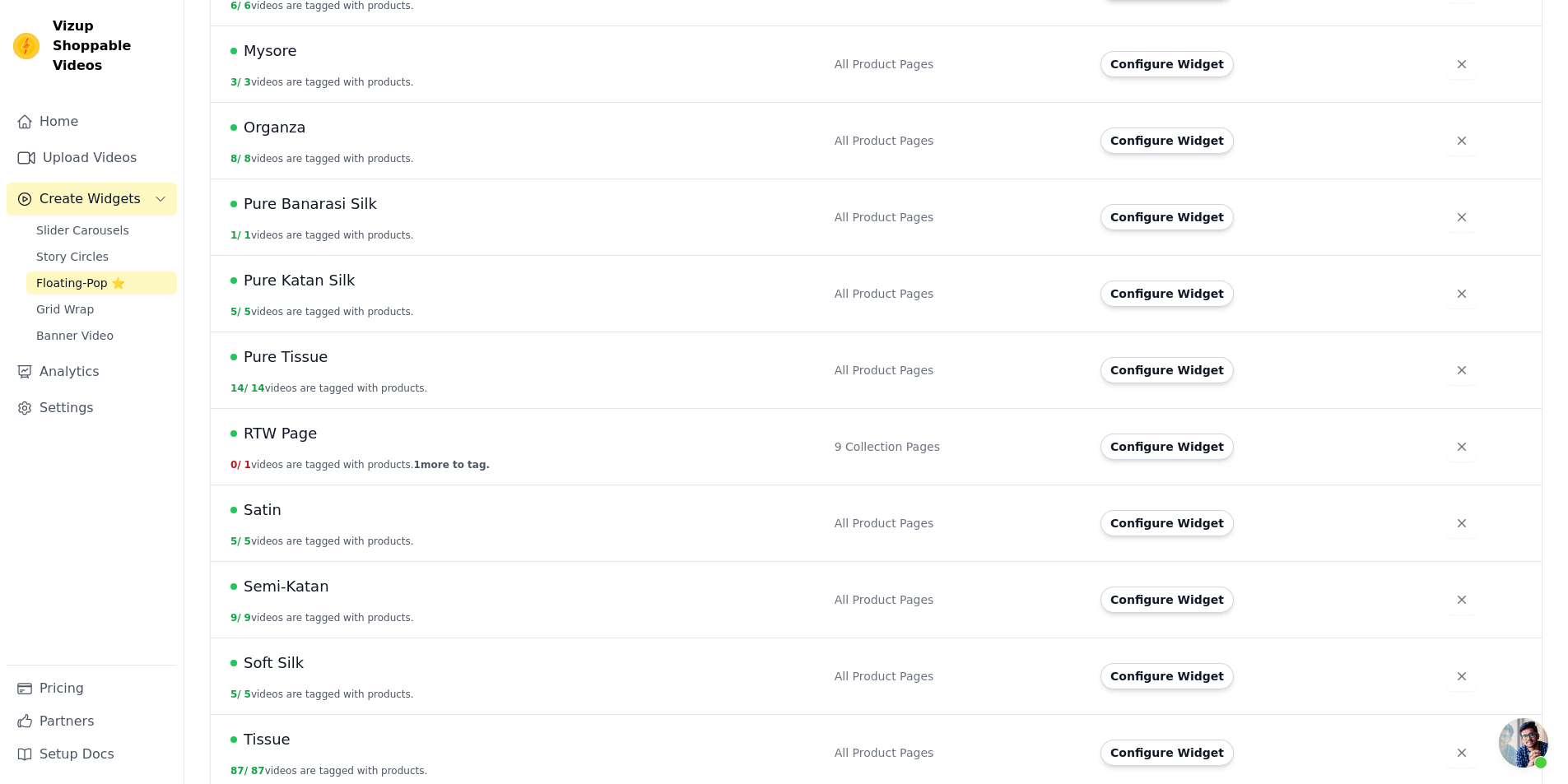
scroll to position [1011, 0]
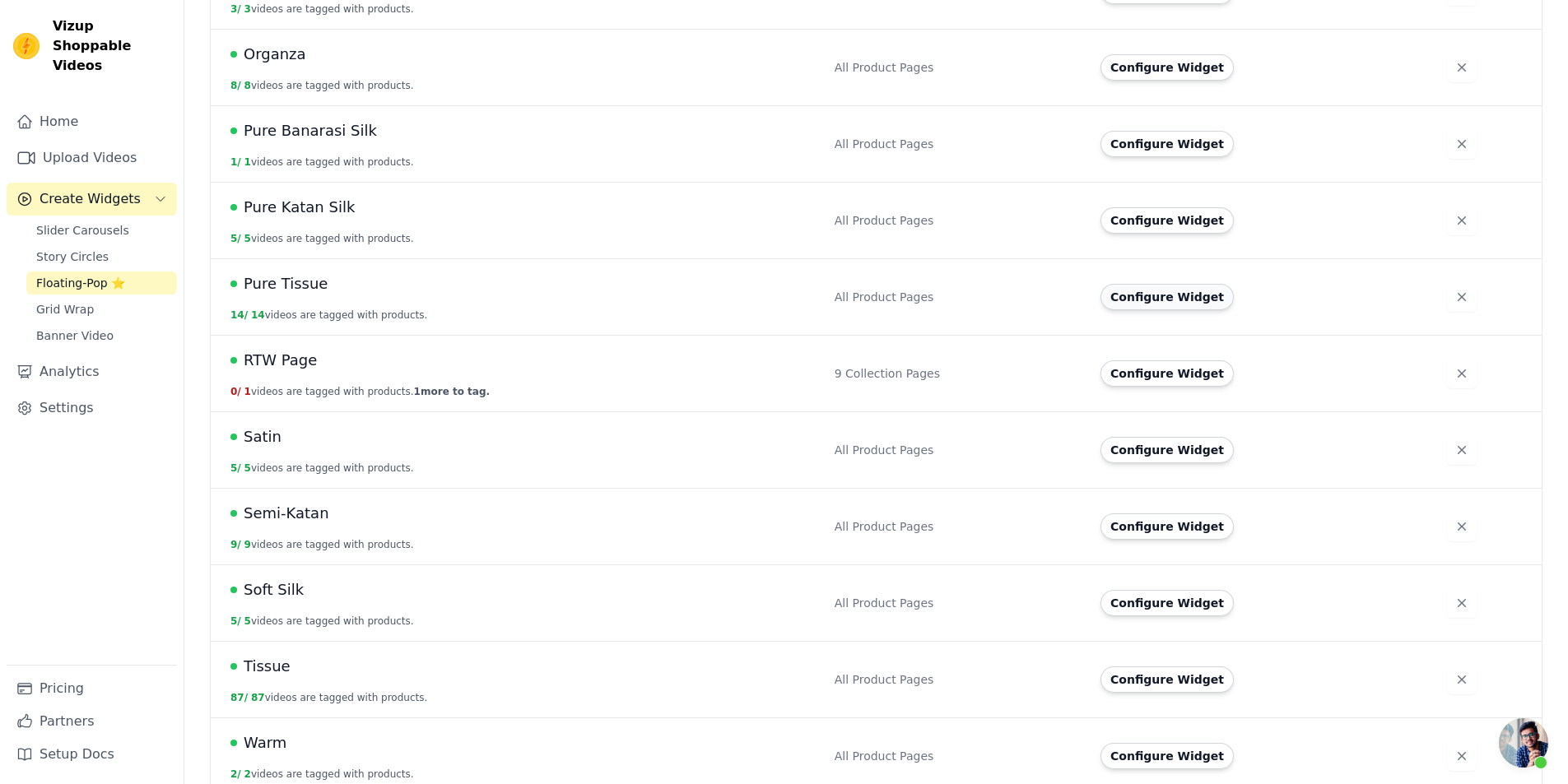
click at [1153, 284] on button "Configure Widget" at bounding box center [1166, 297] width 133 height 26
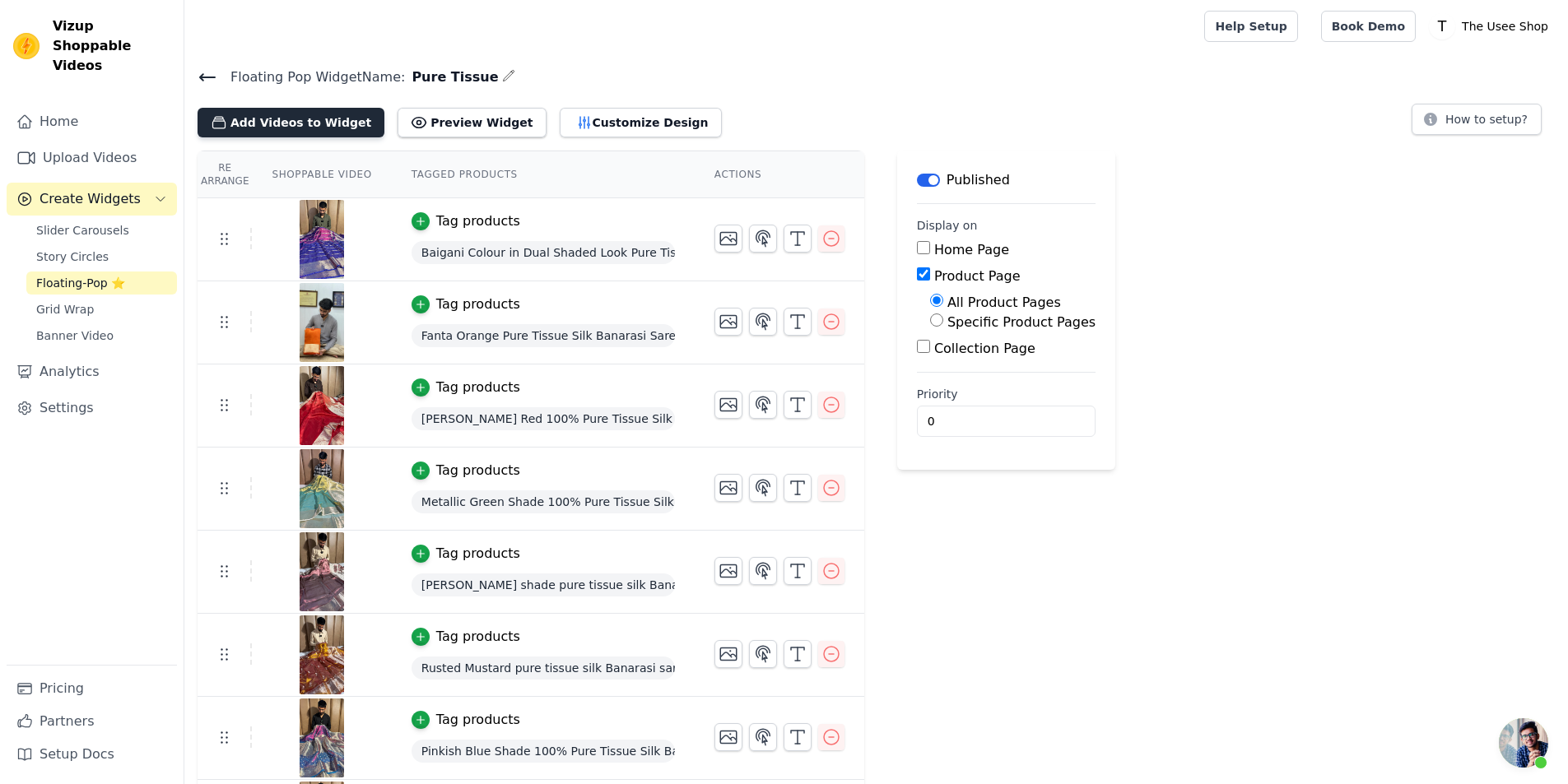
click at [272, 117] on button "Add Videos to Widget" at bounding box center [291, 123] width 186 height 30
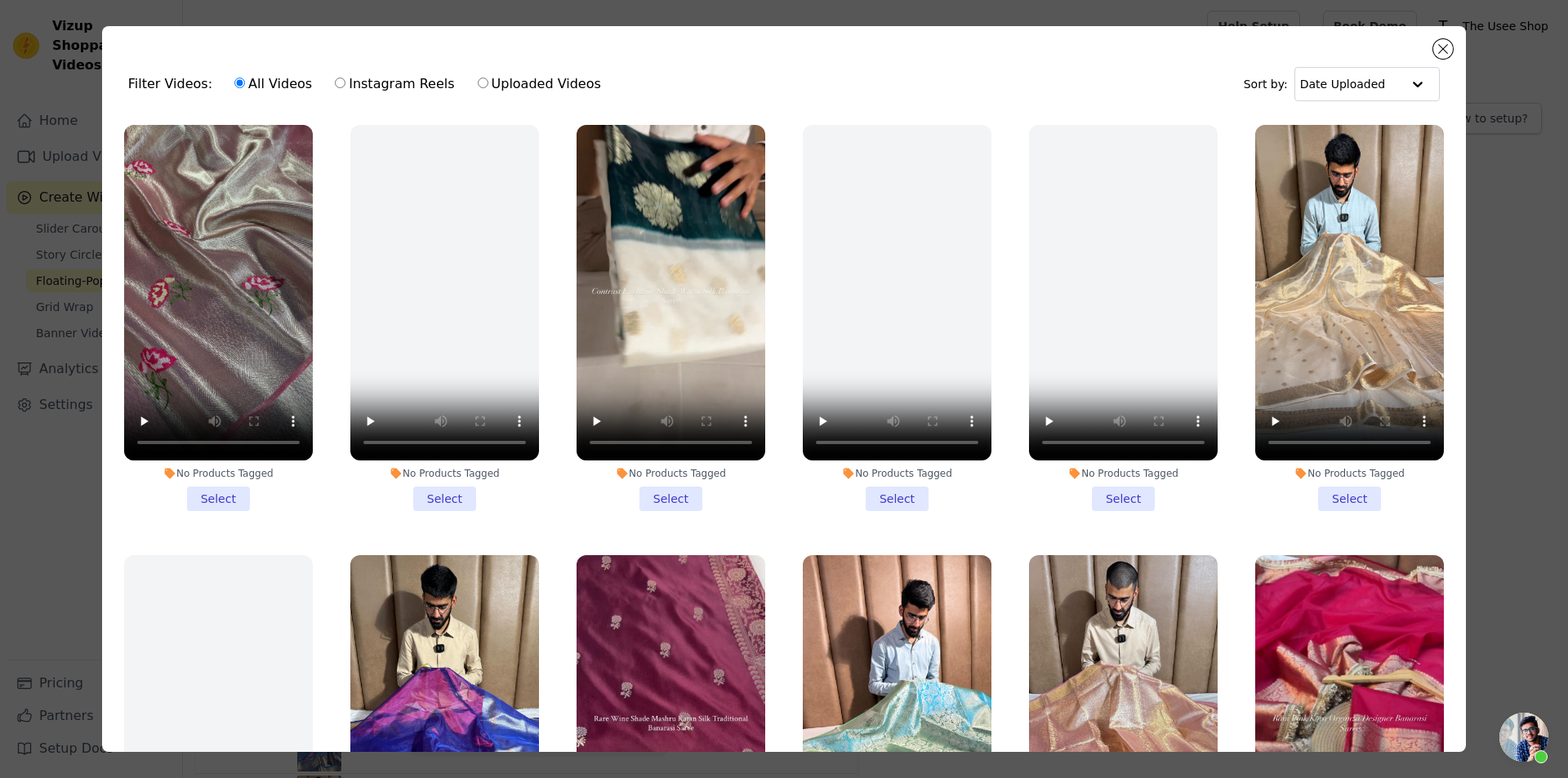
click at [1343, 487] on li "No Products Tagged Select" at bounding box center [1350, 318] width 189 height 387
click at [0, 0] on input "No Products Tagged Select" at bounding box center [0, 0] width 0 height 0
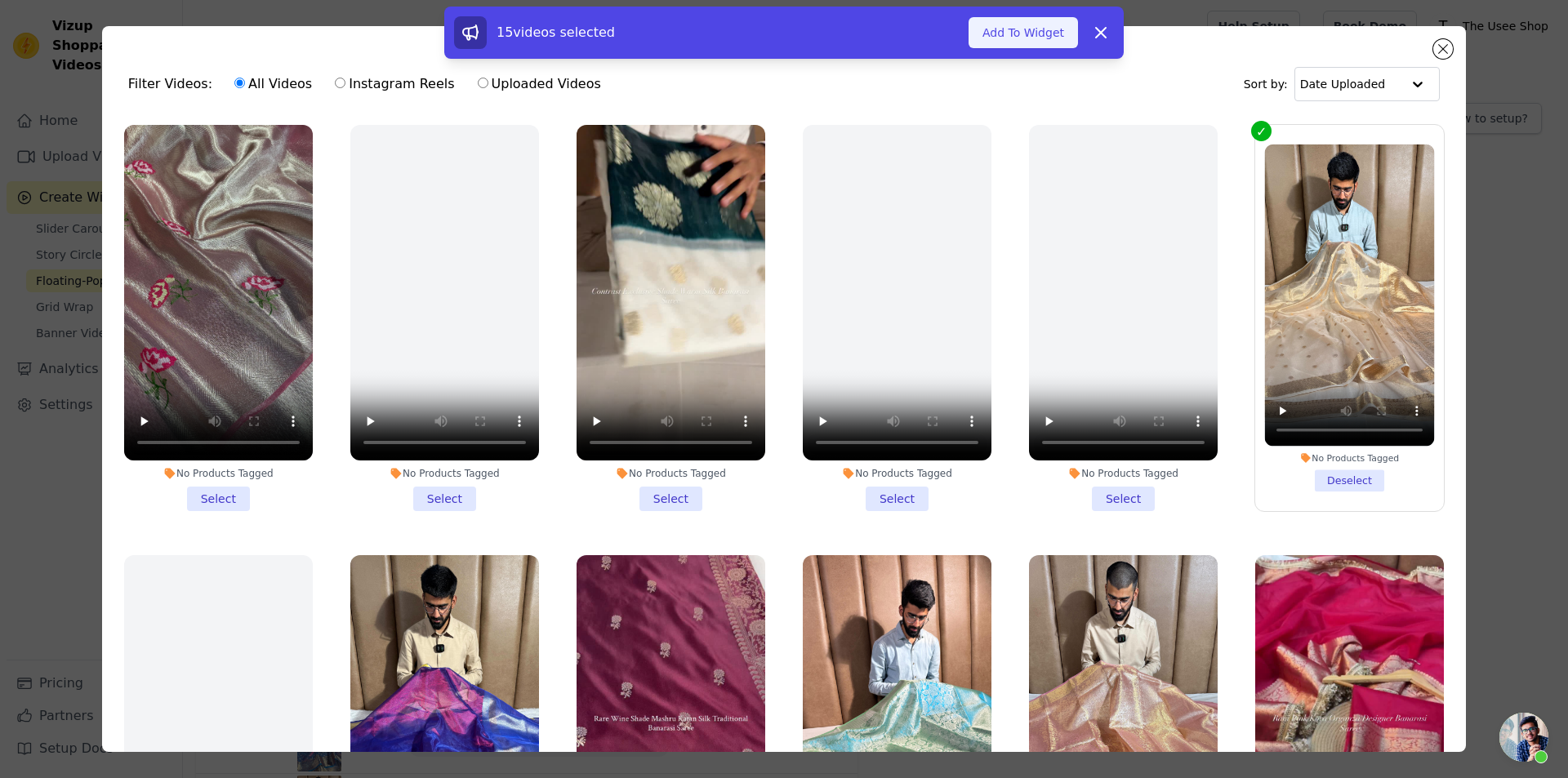
click at [1016, 29] on button "Add To Widget" at bounding box center [1023, 33] width 109 height 31
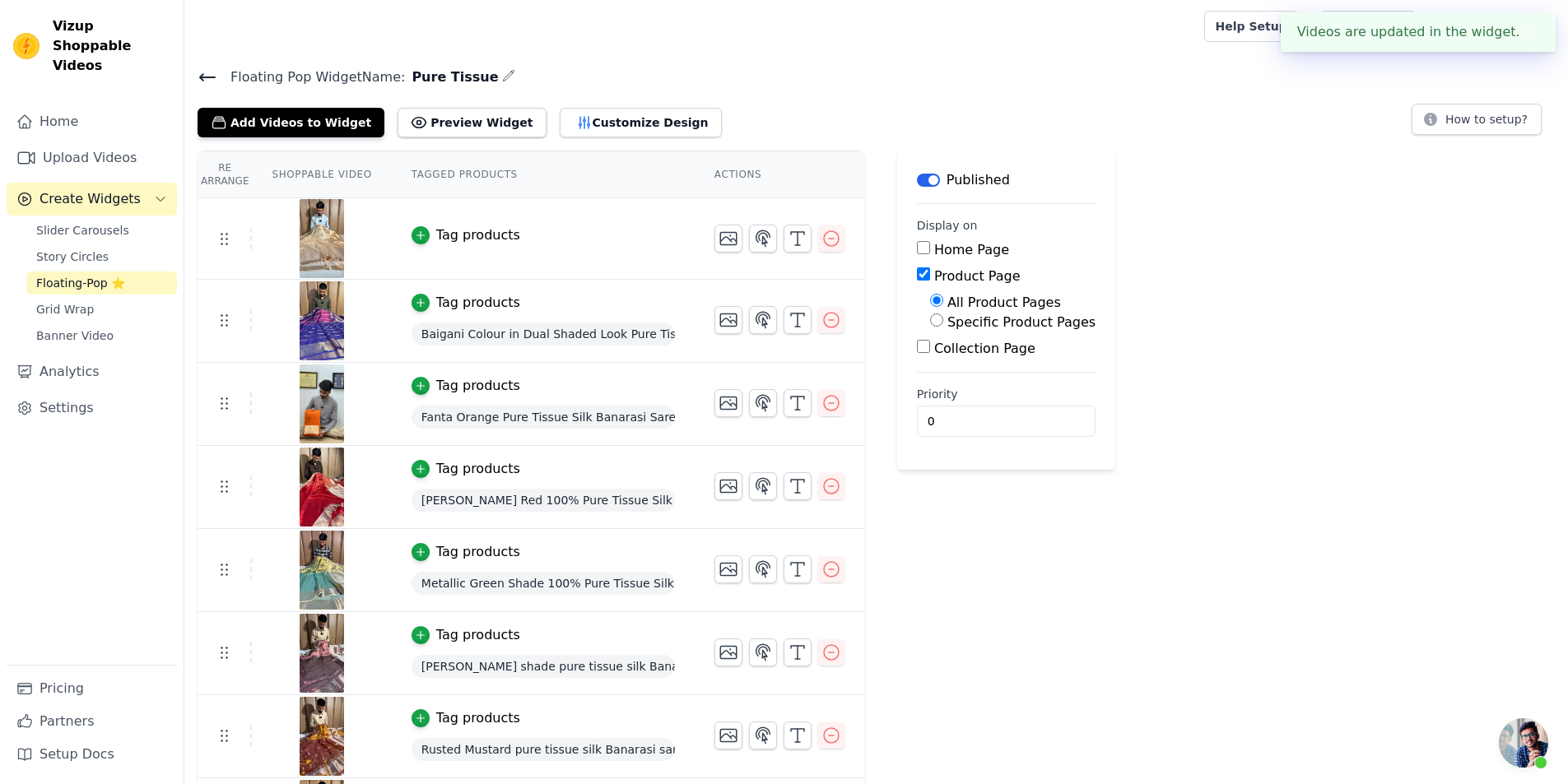
click at [481, 234] on div "Tag products" at bounding box center [478, 235] width 84 height 20
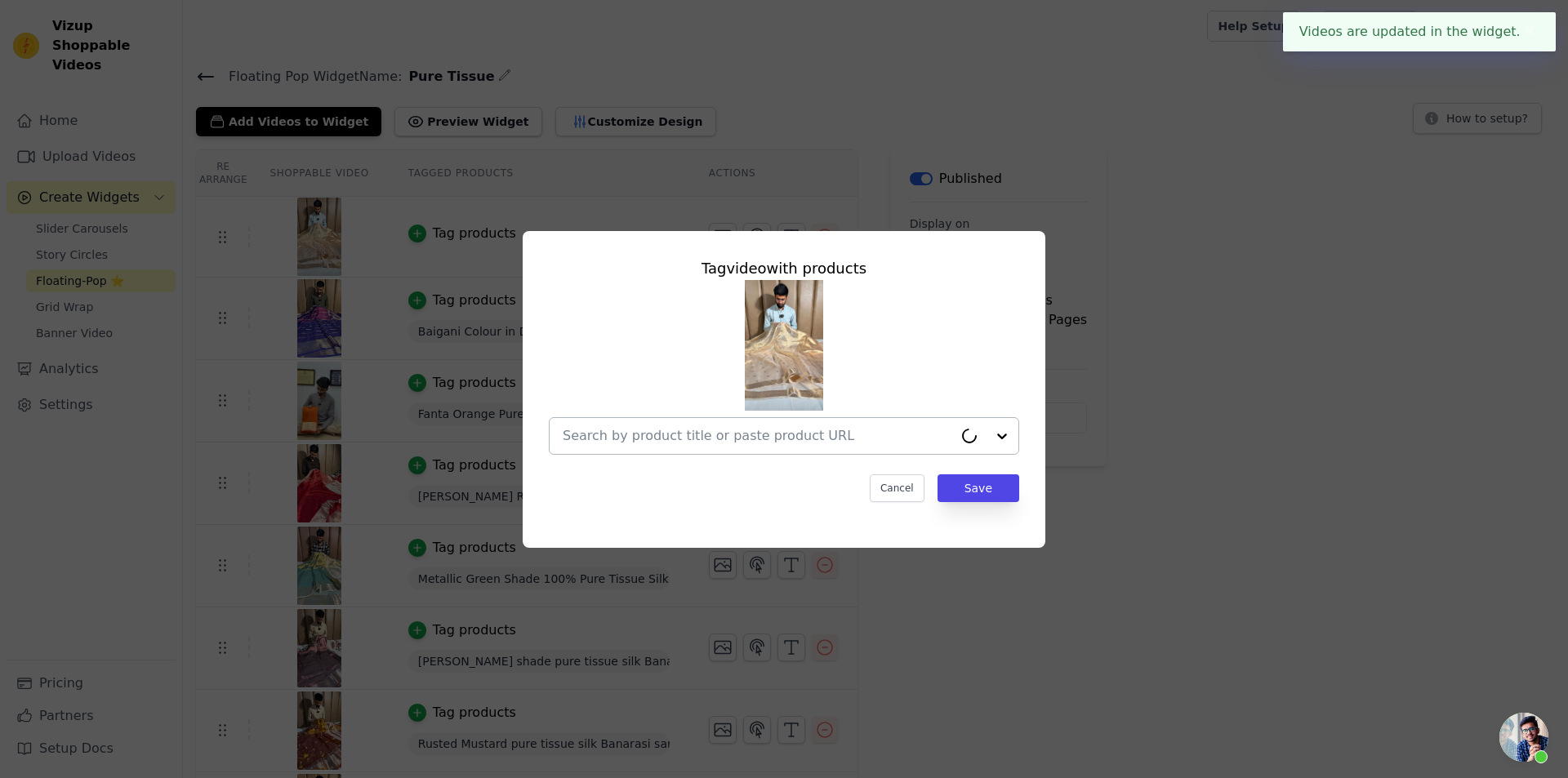
click at [728, 426] on input "text" at bounding box center [758, 436] width 390 height 19
paste input "[URL][DOMAIN_NAME]"
type input "[URL][DOMAIN_NAME]"
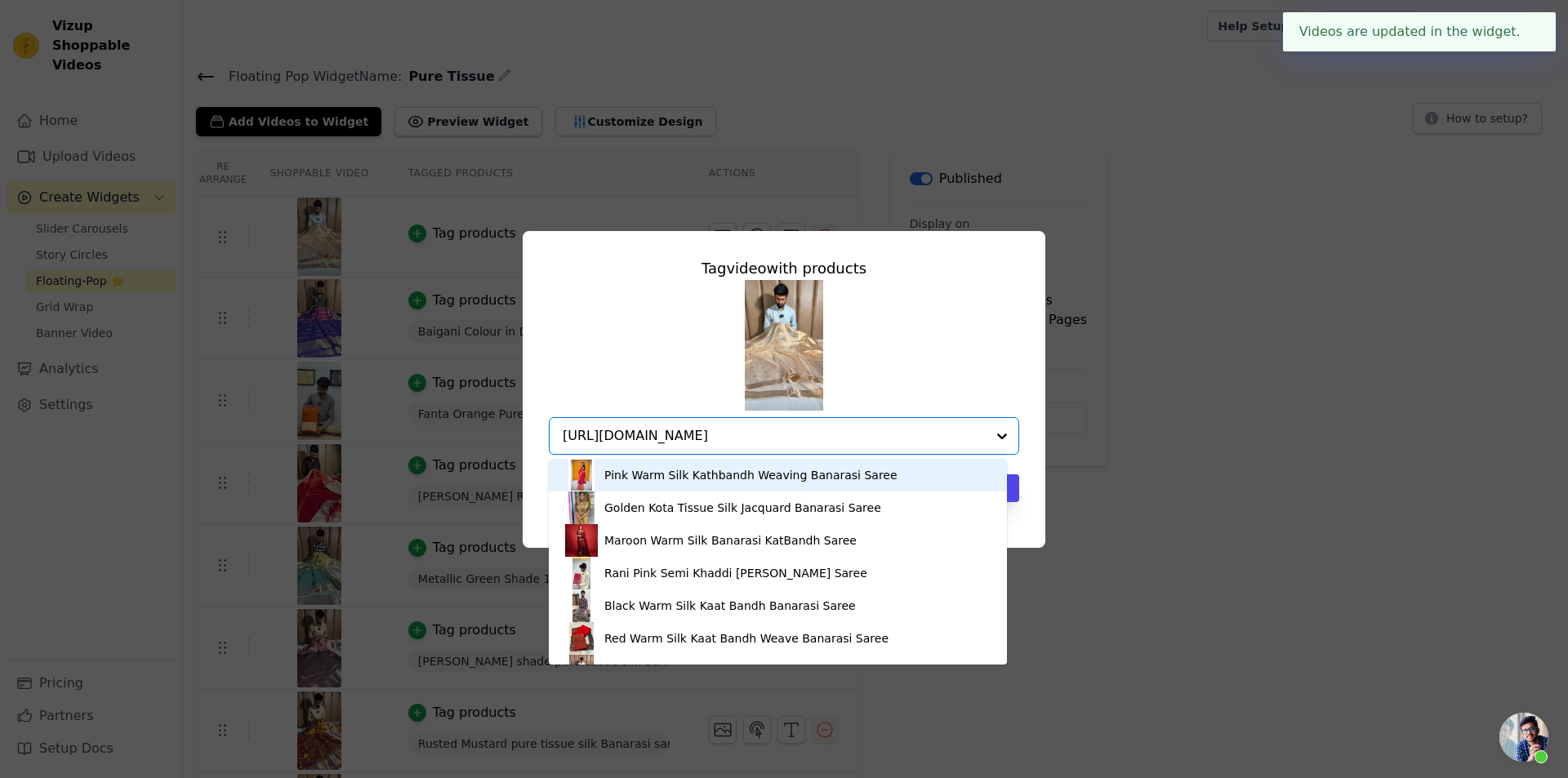
scroll to position [0, 110]
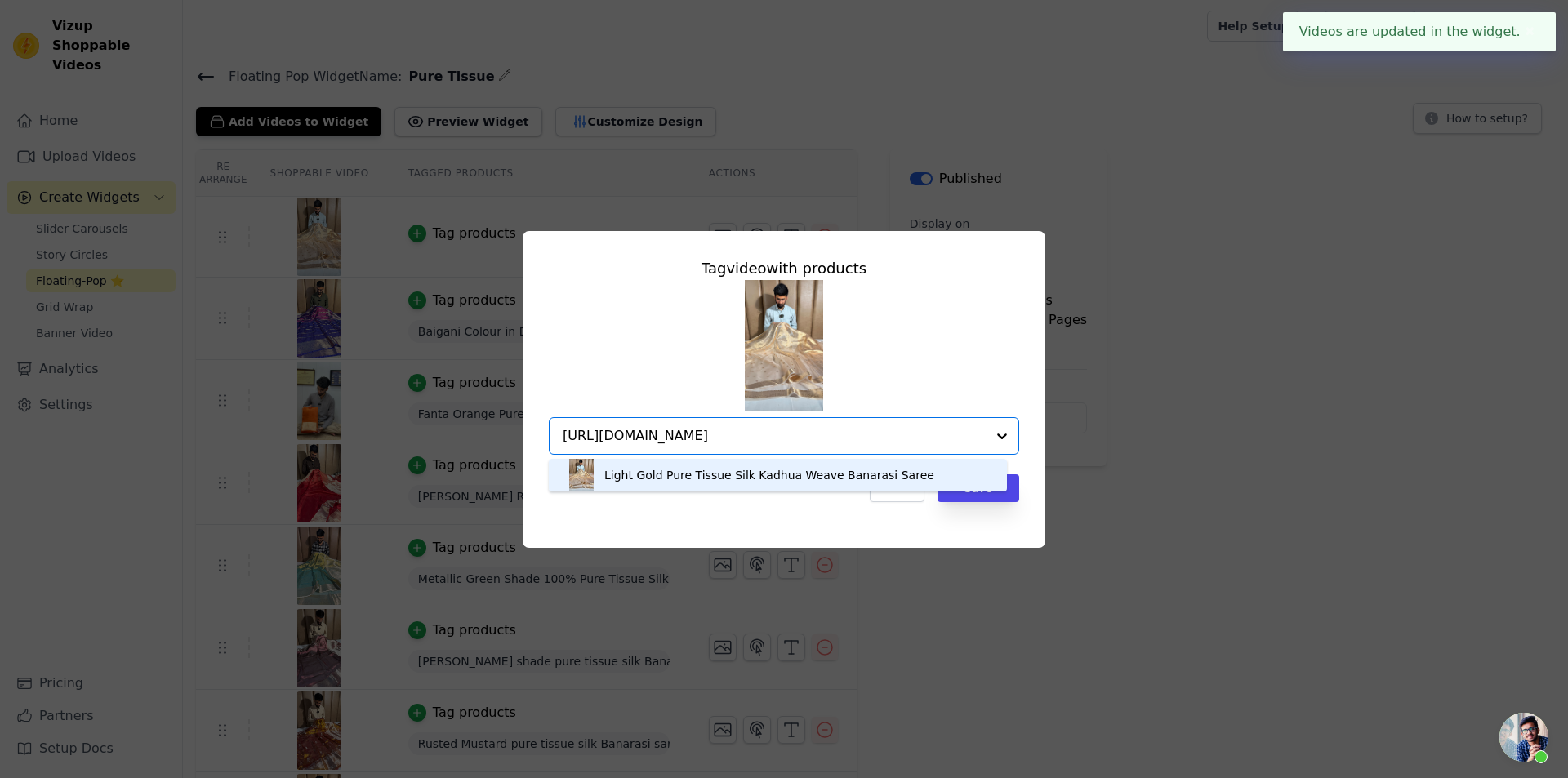
click at [722, 469] on div "Light Gold Pure Tissue Silk Kadhua Weave Banarasi Saree" at bounding box center [769, 475] width 330 height 17
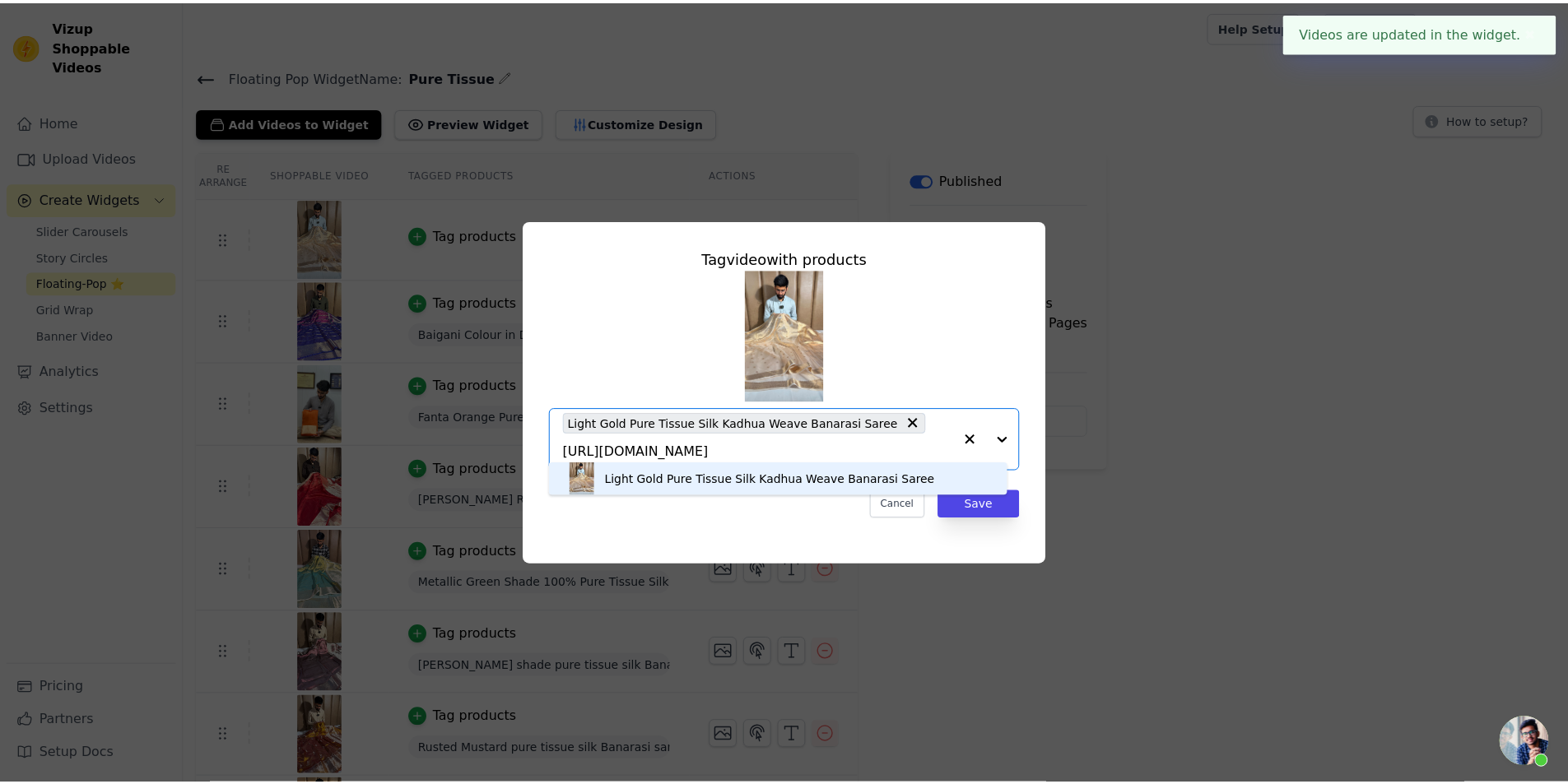
scroll to position [0, 0]
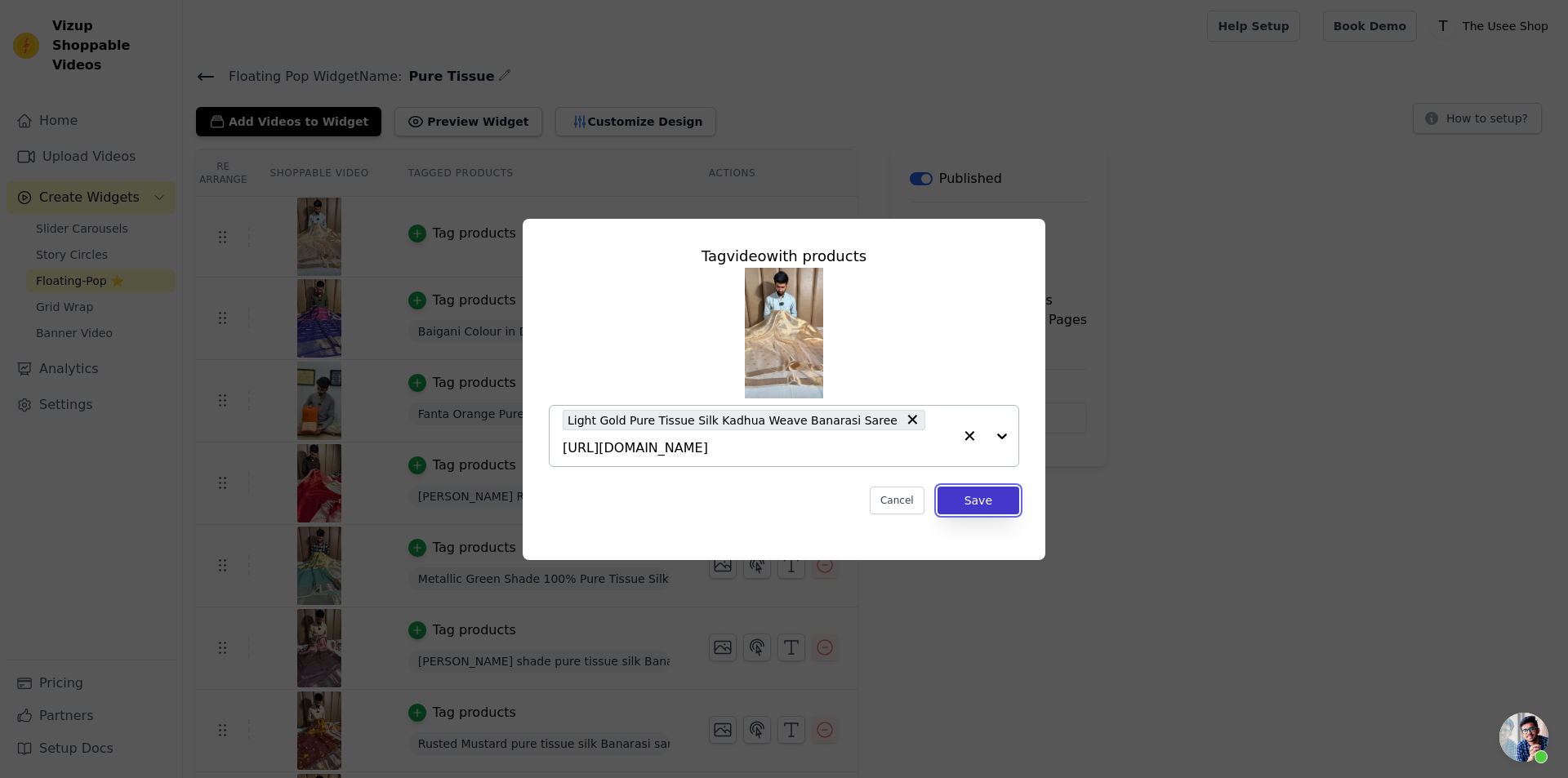
click at [995, 487] on button "Save" at bounding box center [979, 500] width 81 height 28
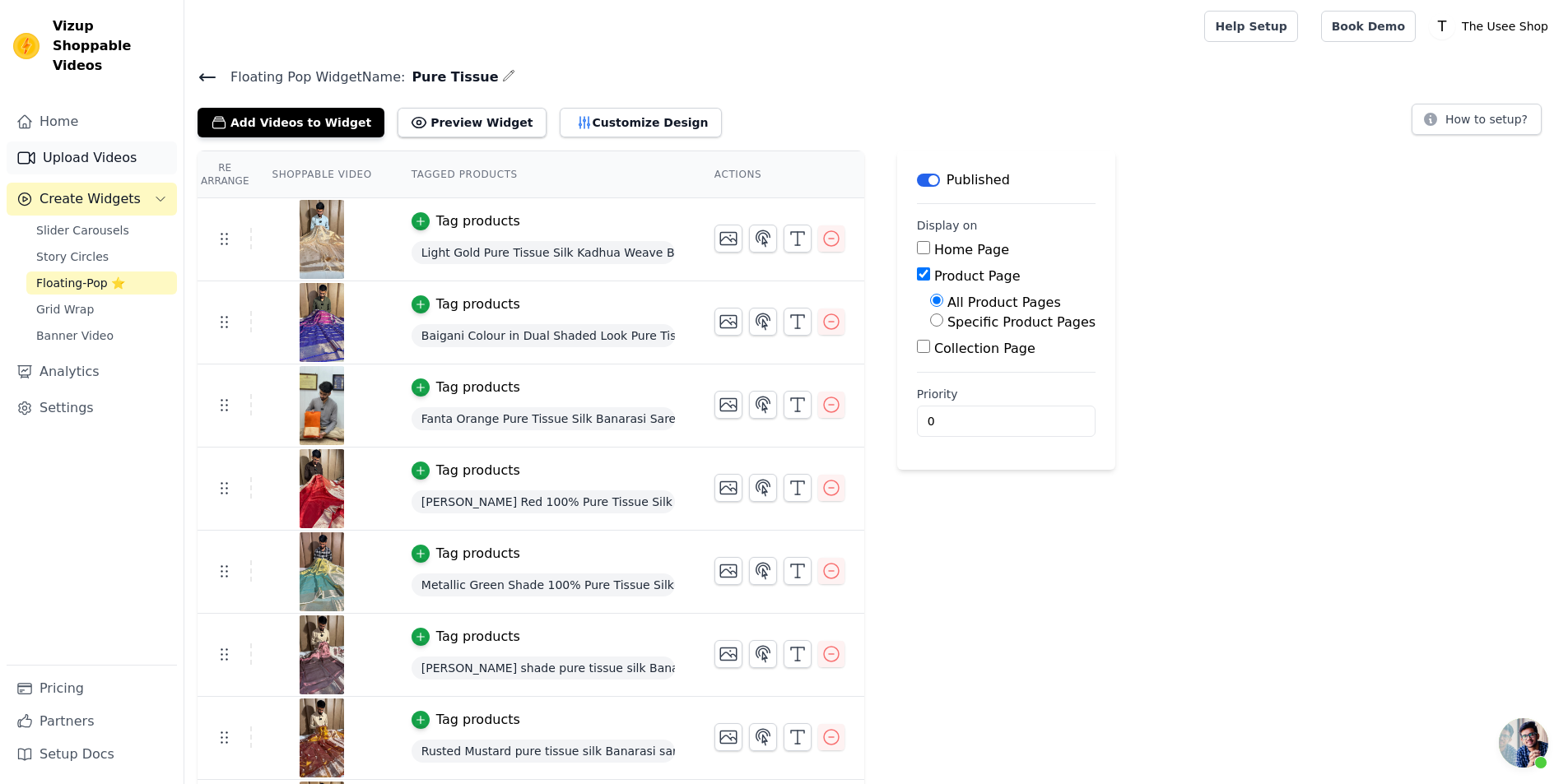
click at [107, 142] on link "Upload Videos" at bounding box center [91, 158] width 171 height 33
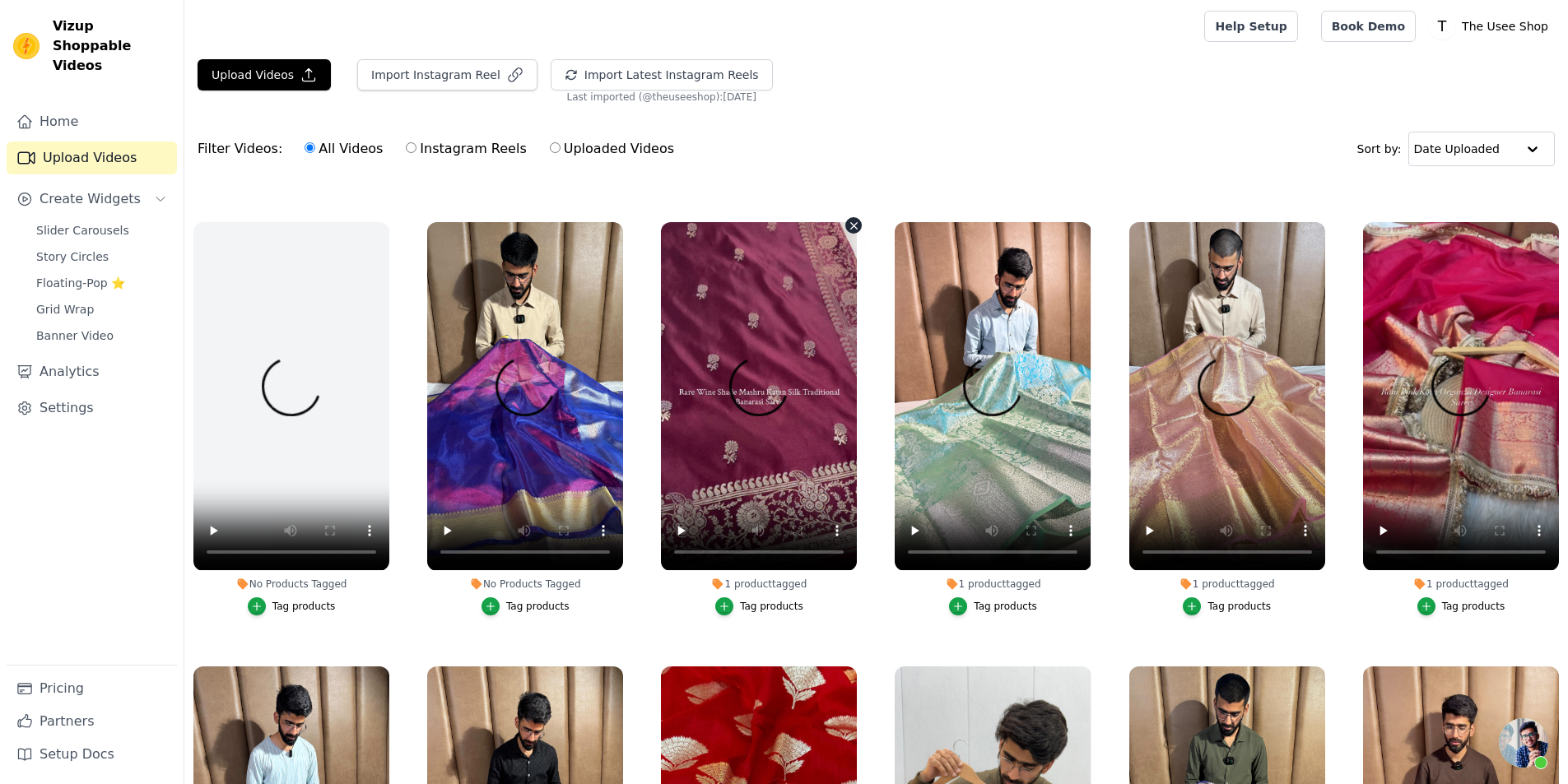
scroll to position [823, 0]
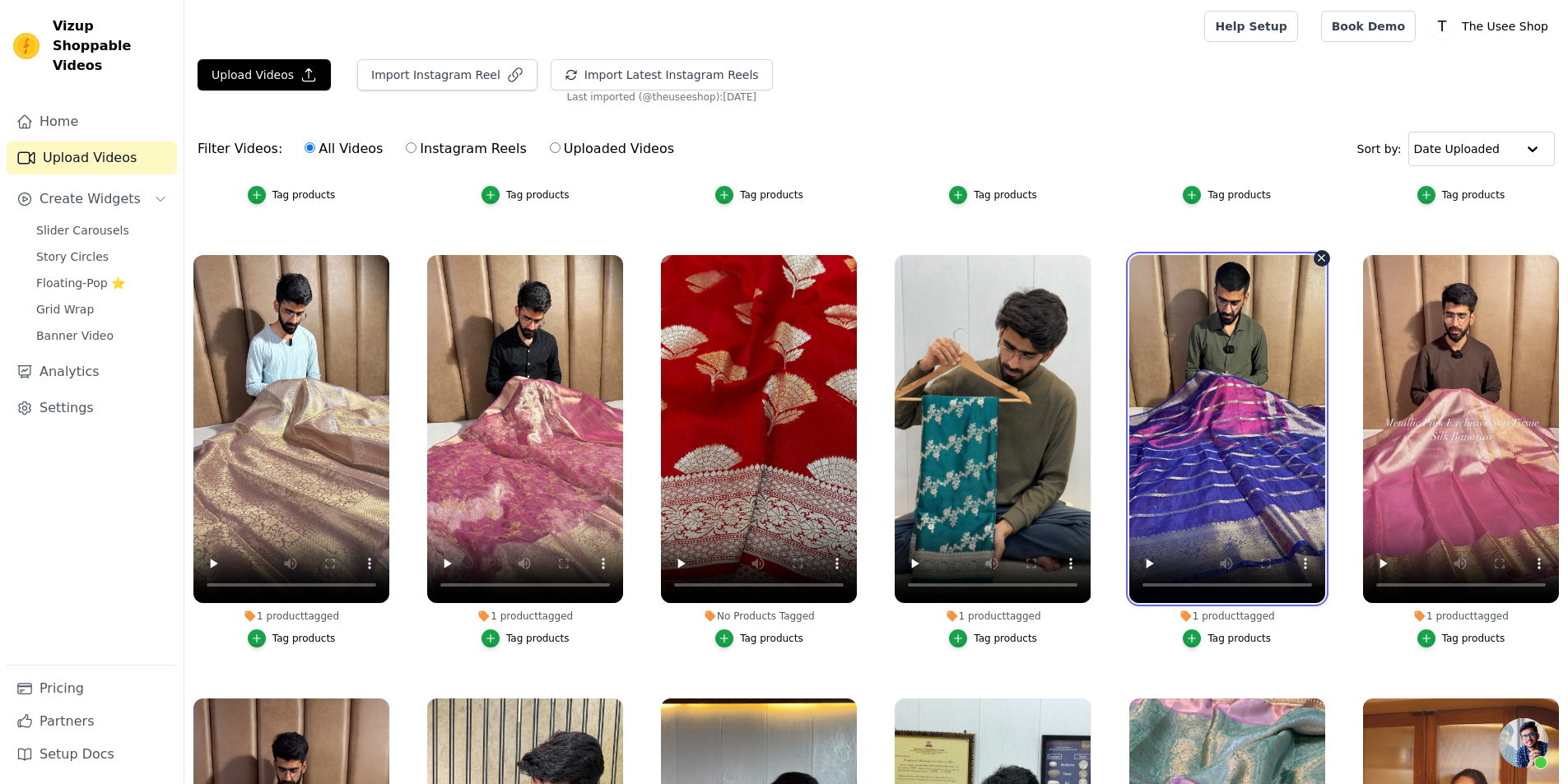
click at [1219, 439] on video at bounding box center [1227, 429] width 196 height 348
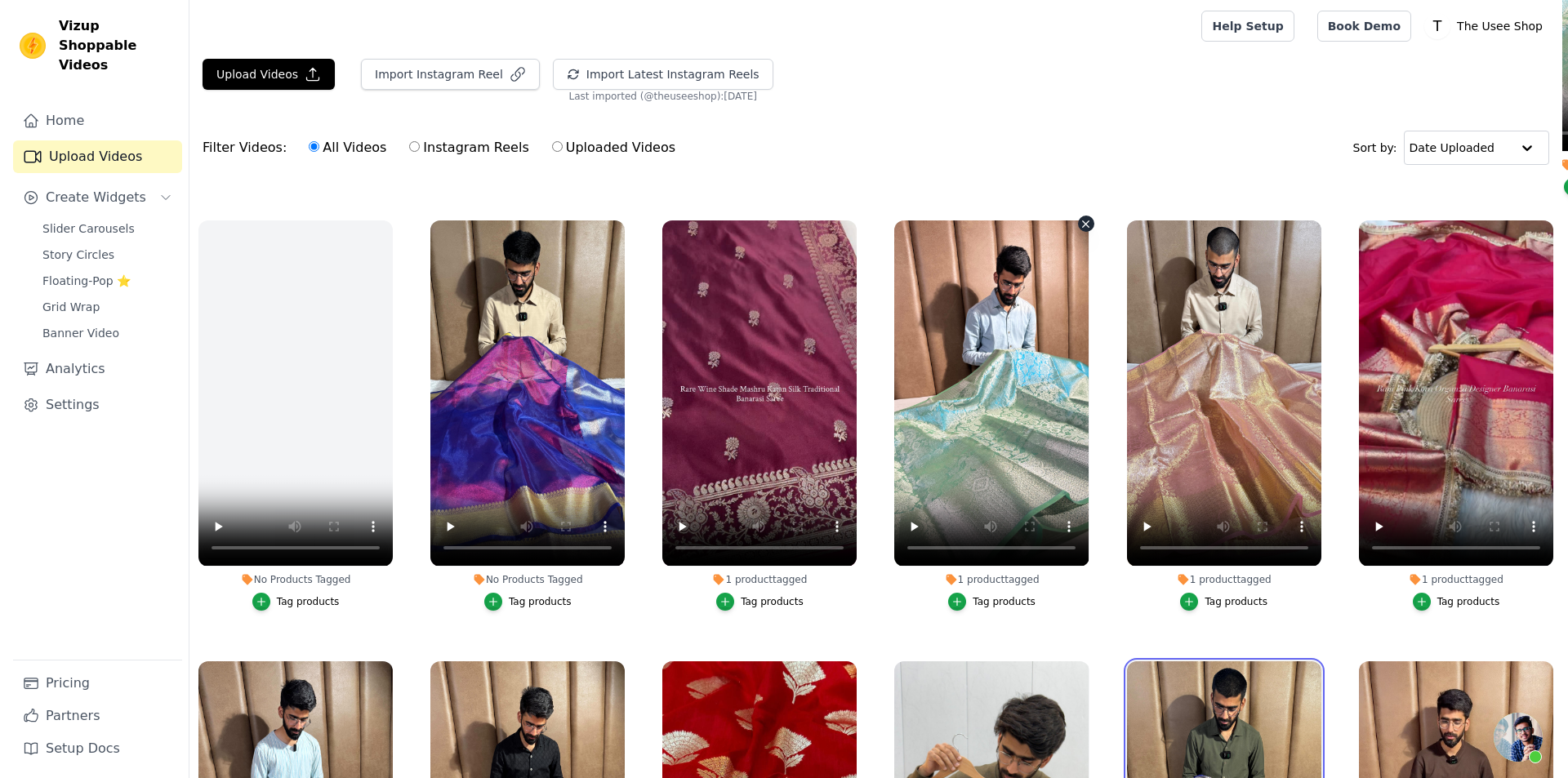
scroll to position [0, 0]
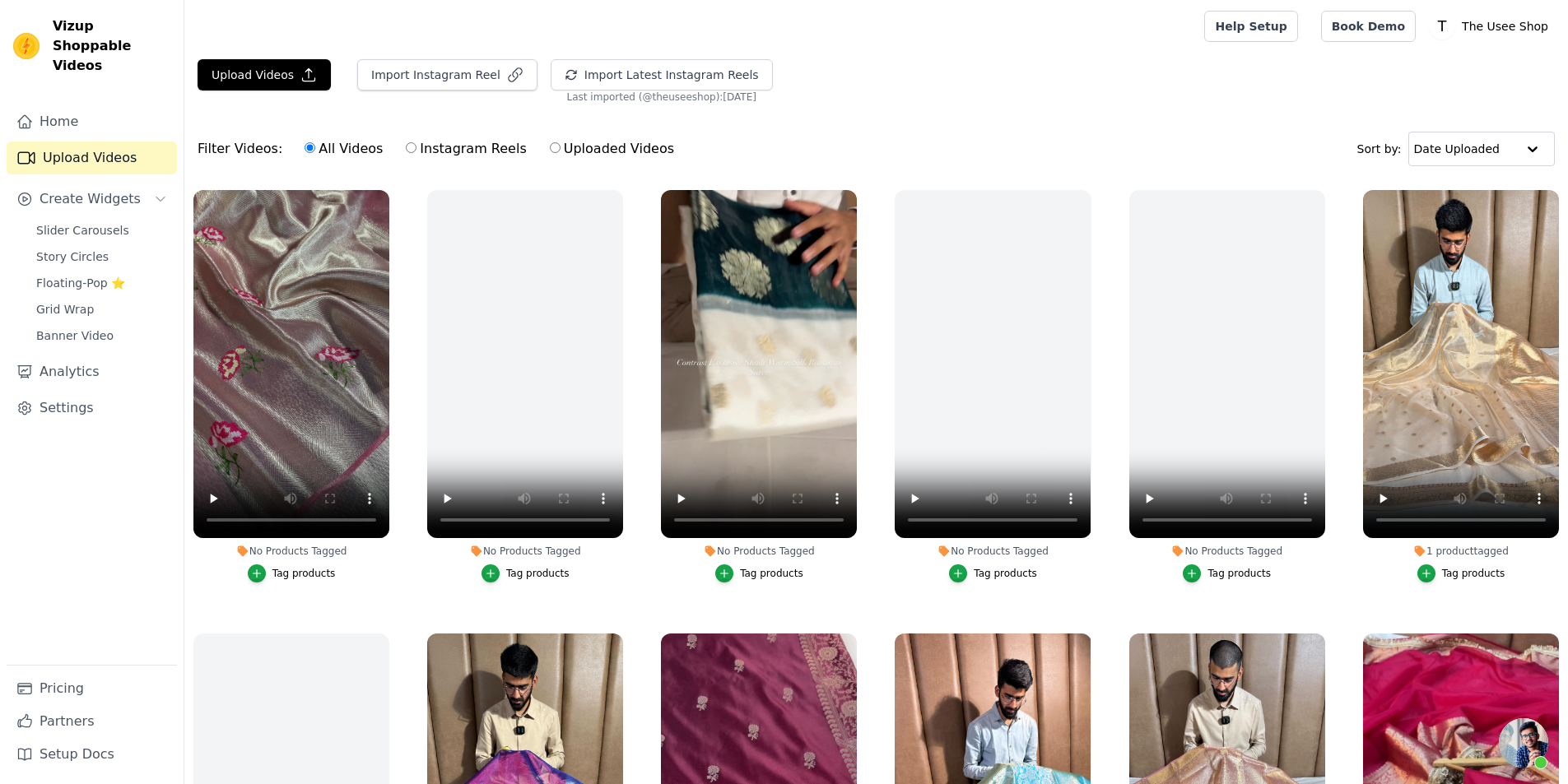
click at [776, 576] on div "Tag products" at bounding box center [772, 573] width 63 height 13
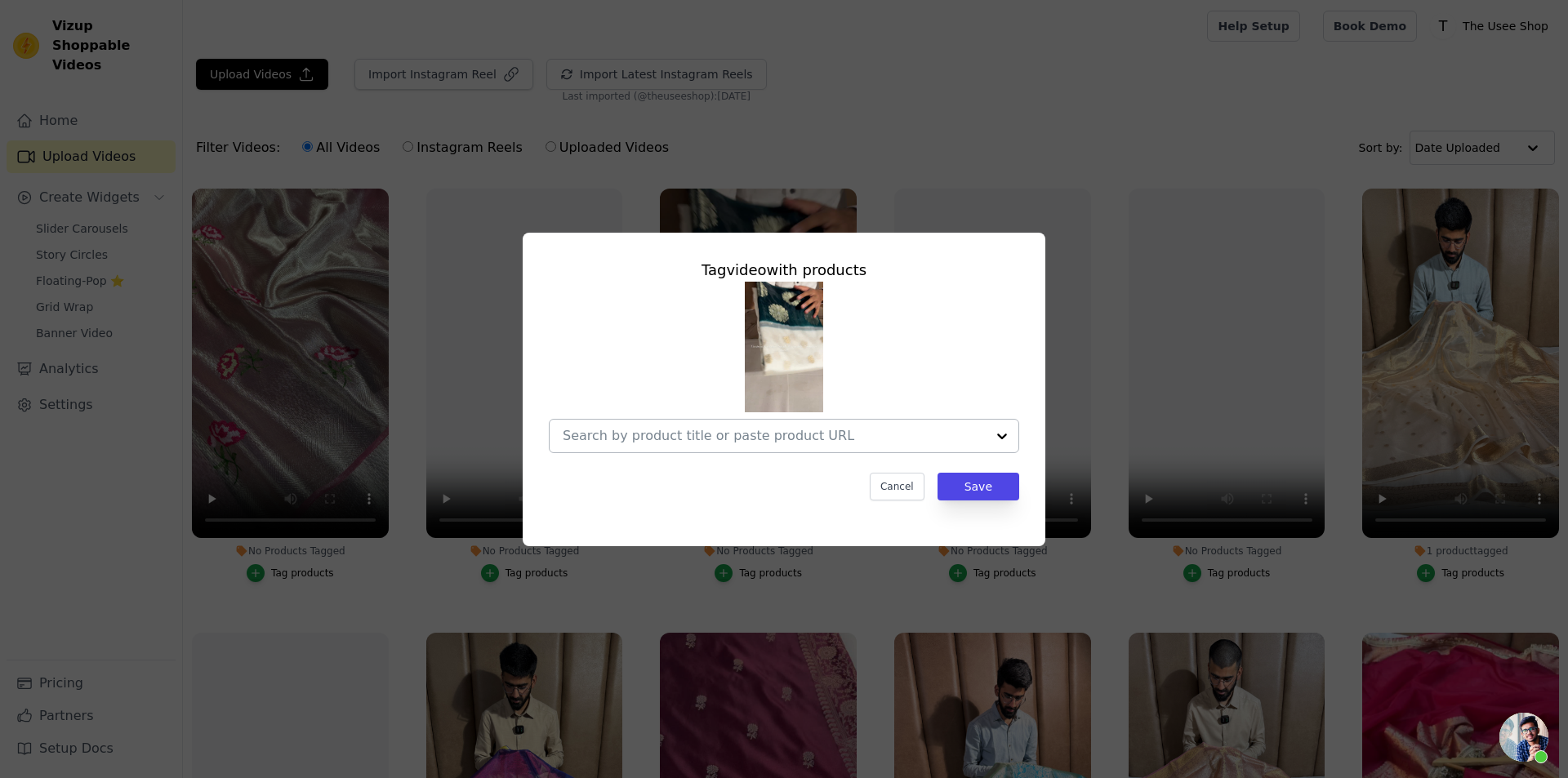
click at [713, 439] on input "No Products Tagged Tag video with products Cancel Save Tag products" at bounding box center [773, 436] width 423 height 16
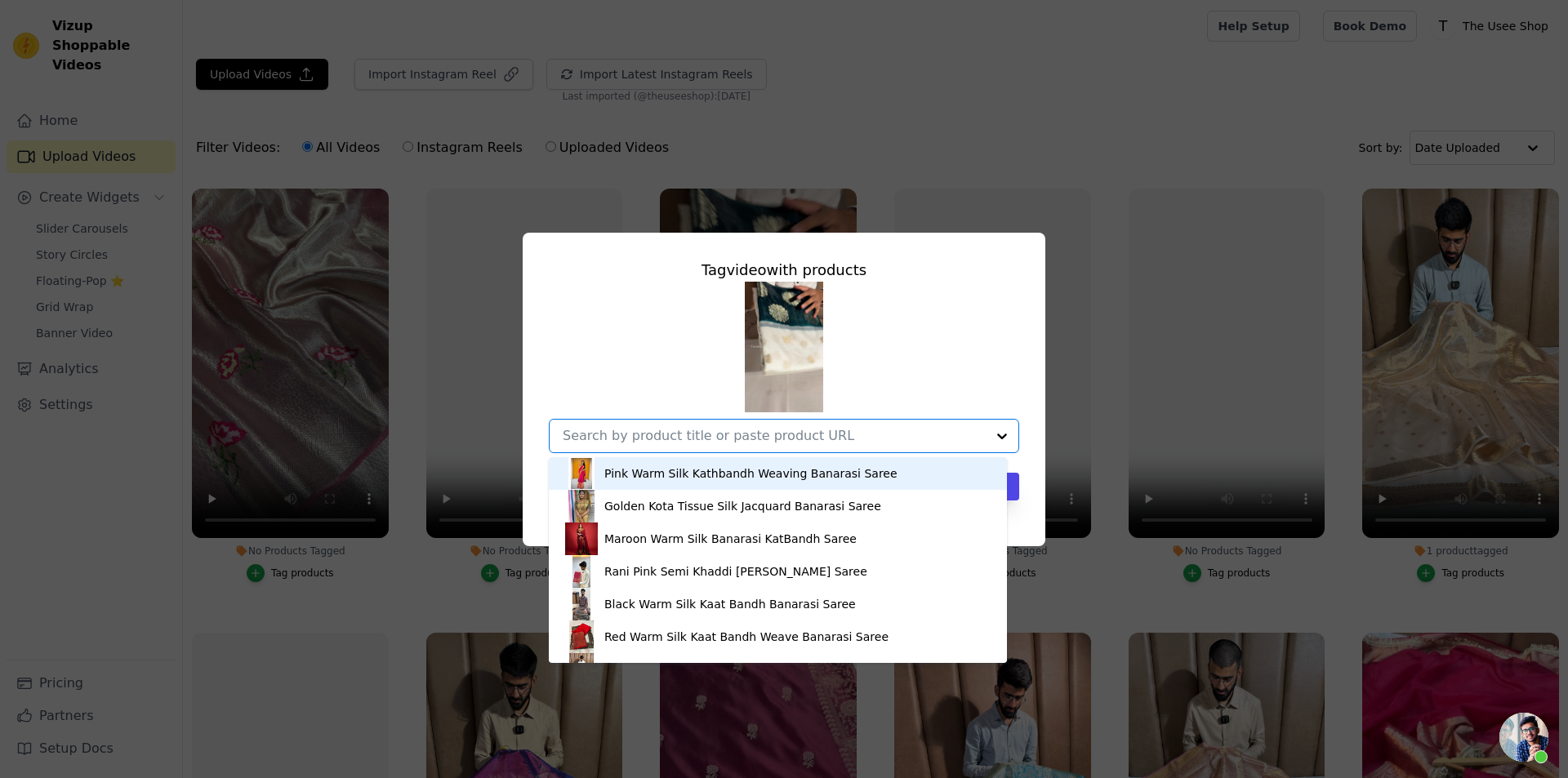
paste input "[URL][DOMAIN_NAME]"
type input "[URL][DOMAIN_NAME]"
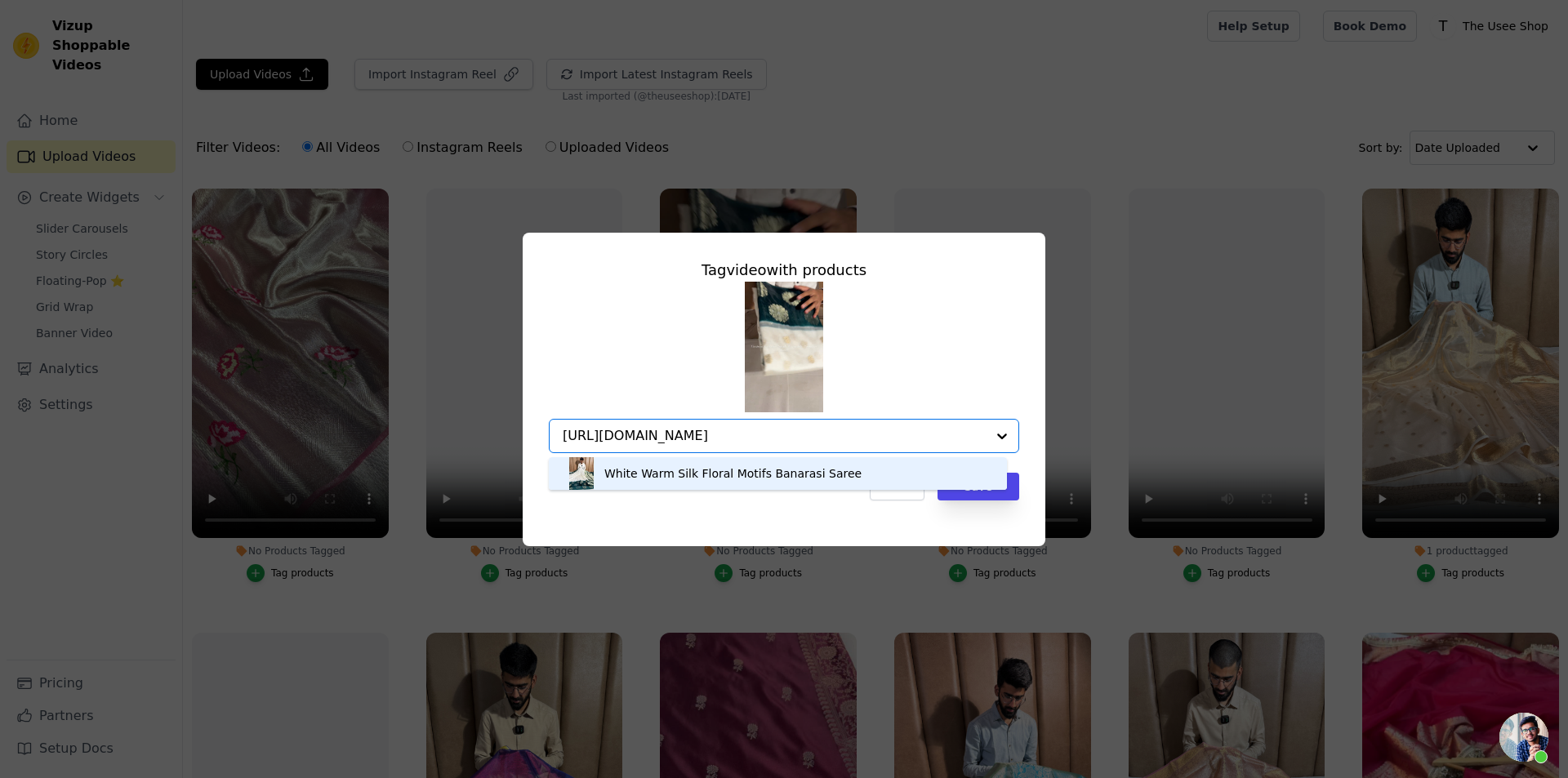
click at [763, 474] on div "White Warm Silk Floral Motifs Banarasi Saree" at bounding box center [733, 474] width 257 height 17
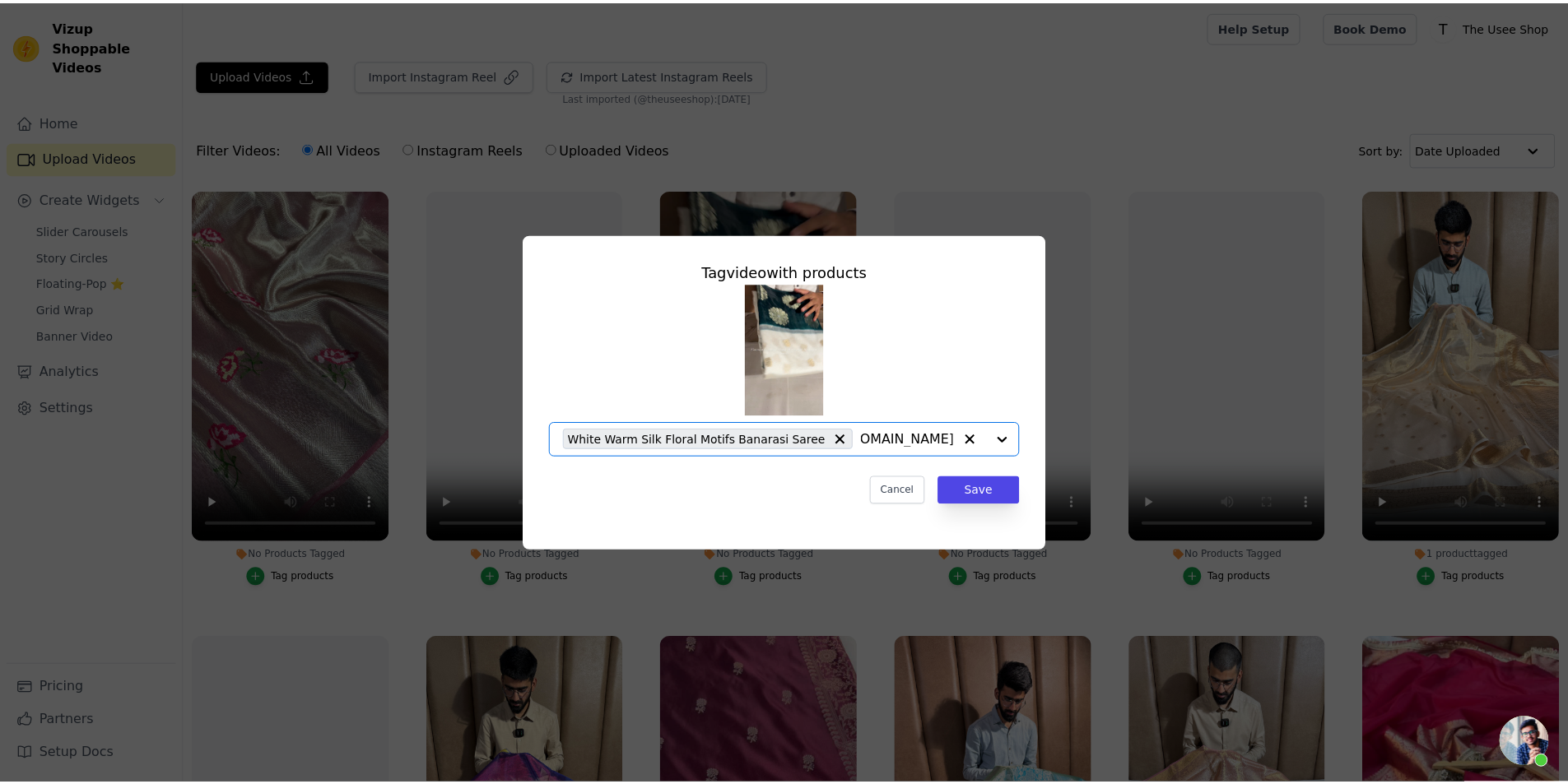
scroll to position [0, 0]
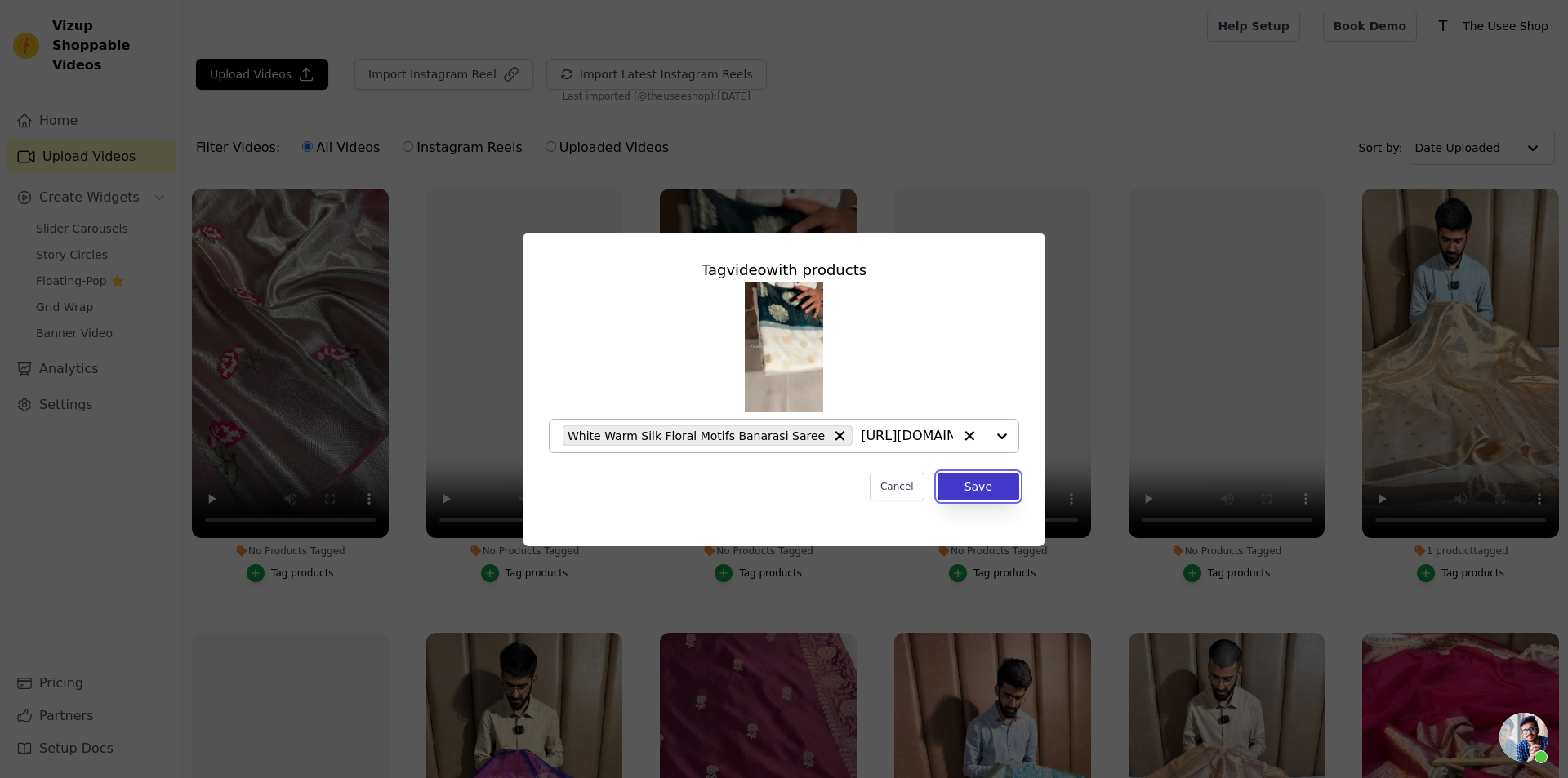
click at [1009, 487] on button "Save" at bounding box center [979, 487] width 81 height 28
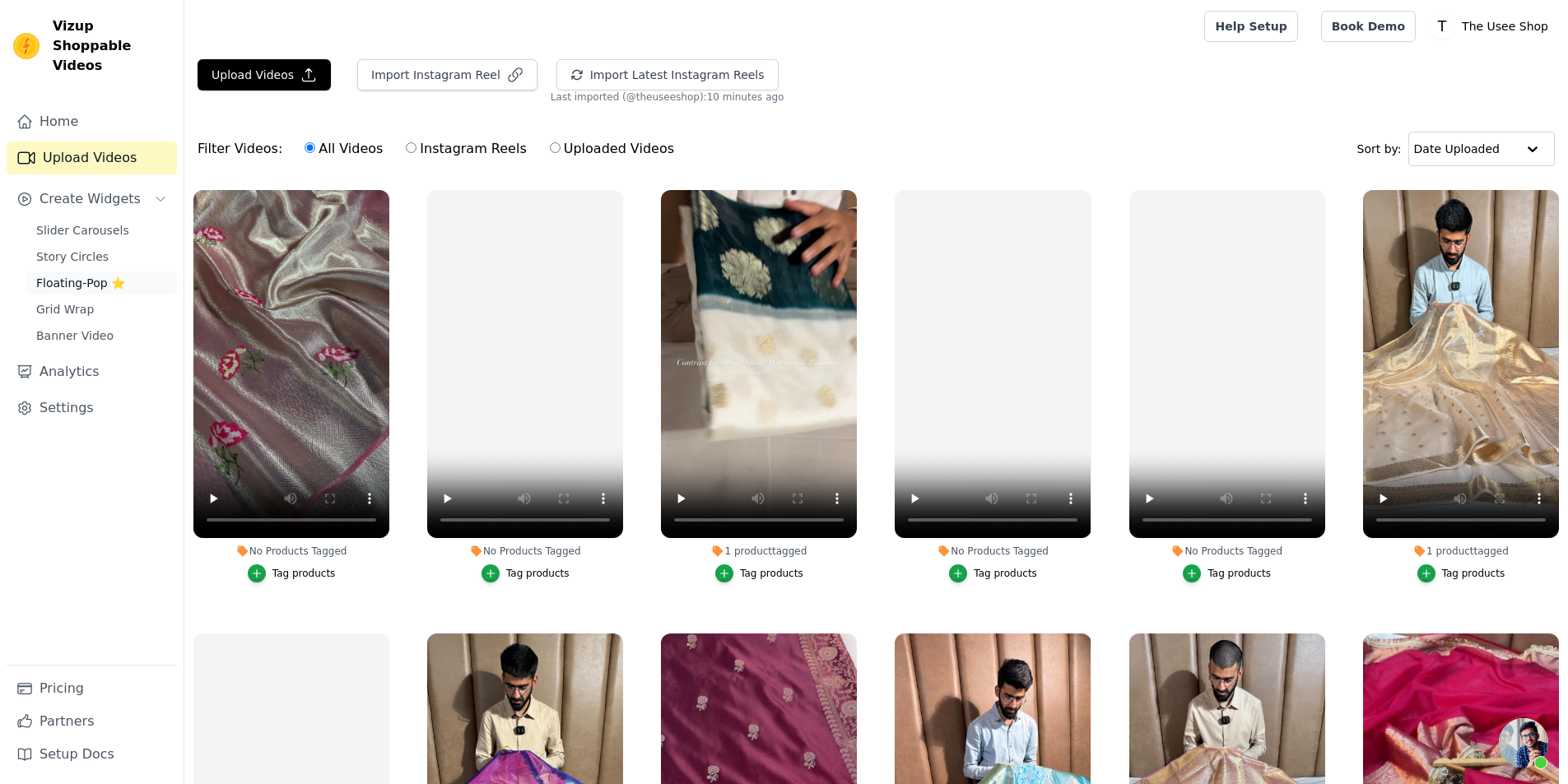
click at [134, 271] on link "Floating-Pop ⭐" at bounding box center [102, 282] width 151 height 23
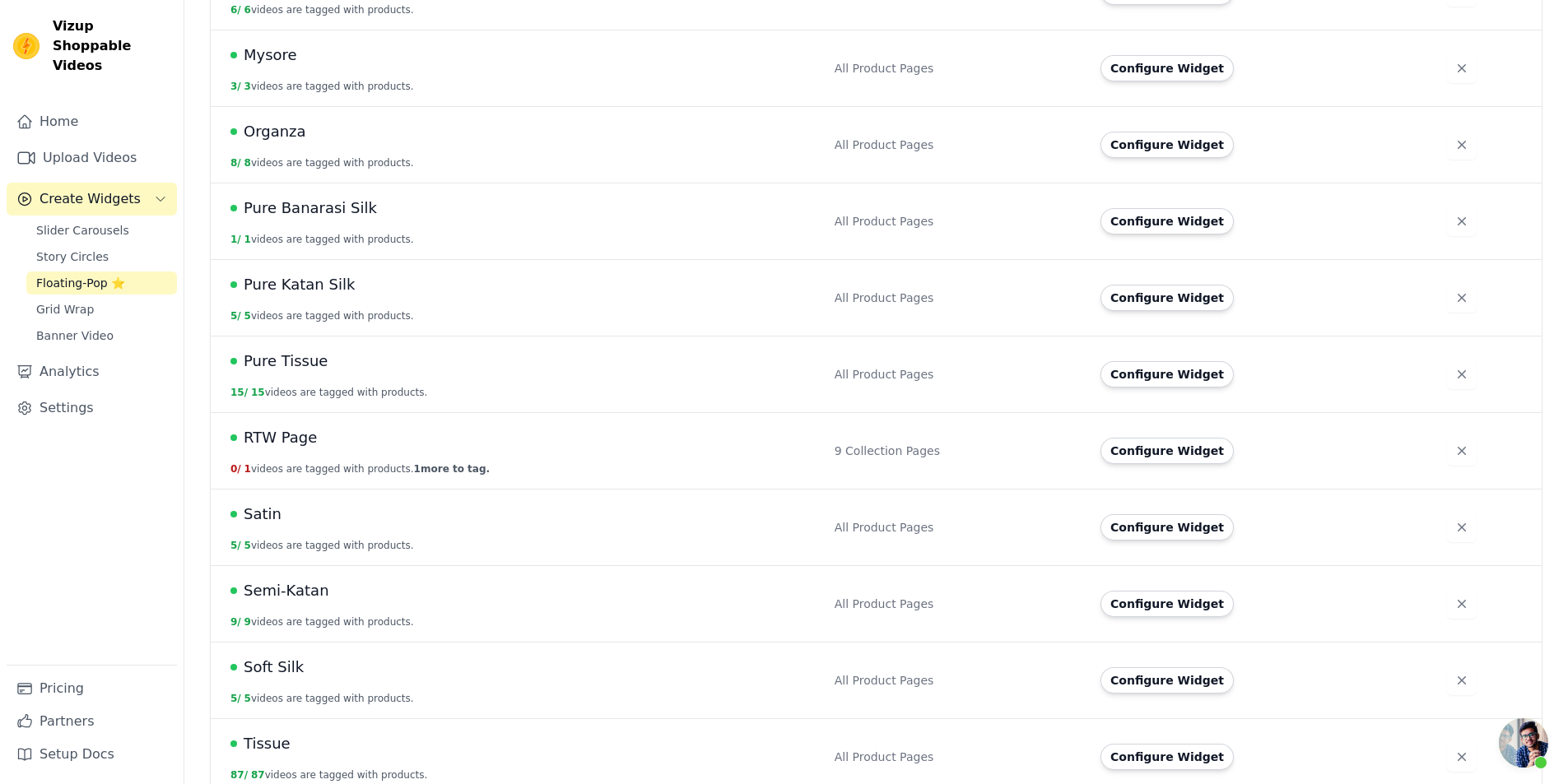
scroll to position [1011, 0]
click at [1177, 743] on button "Configure Widget" at bounding box center [1166, 756] width 133 height 26
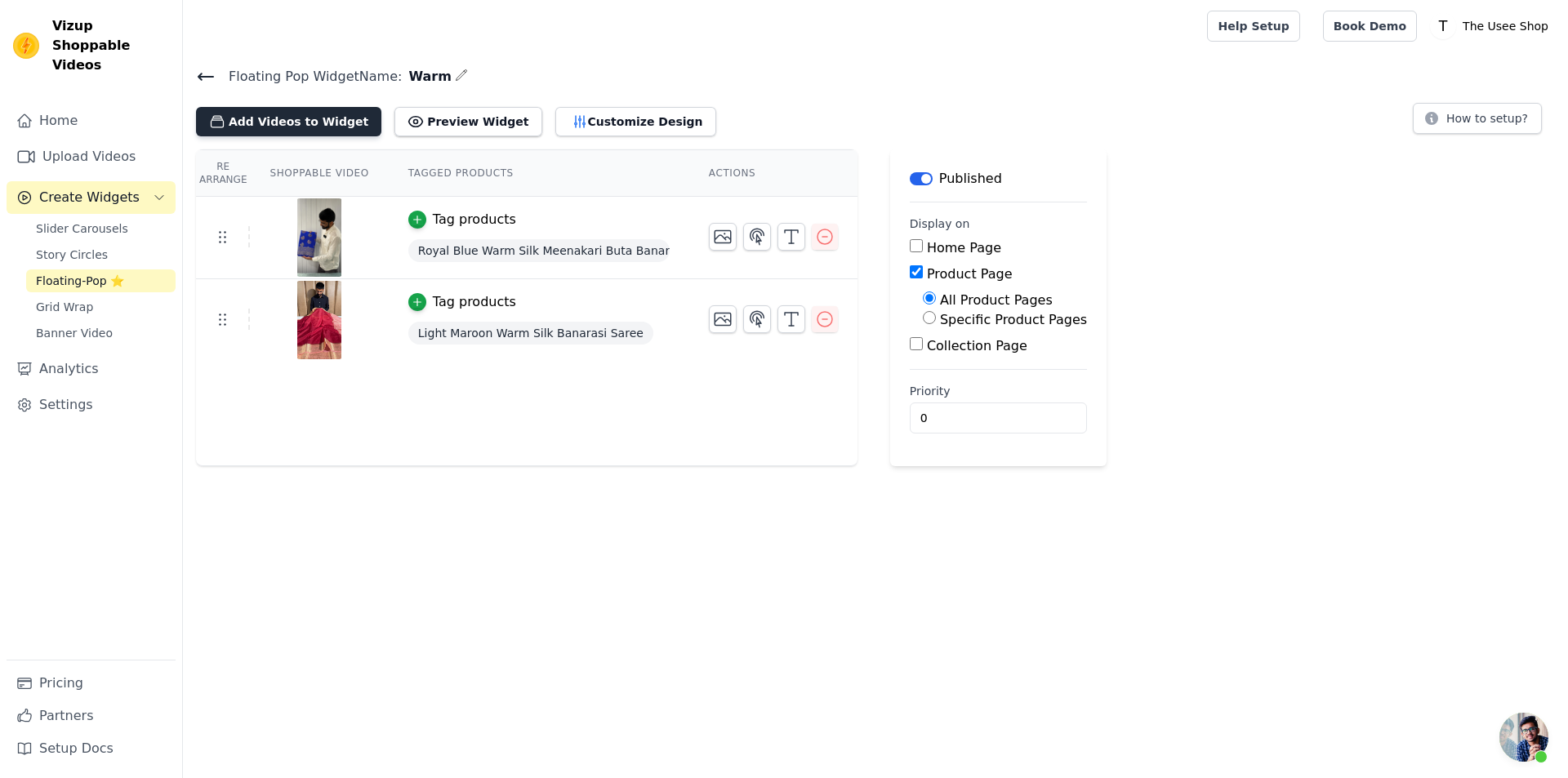
click at [282, 129] on button "Add Videos to Widget" at bounding box center [289, 122] width 185 height 30
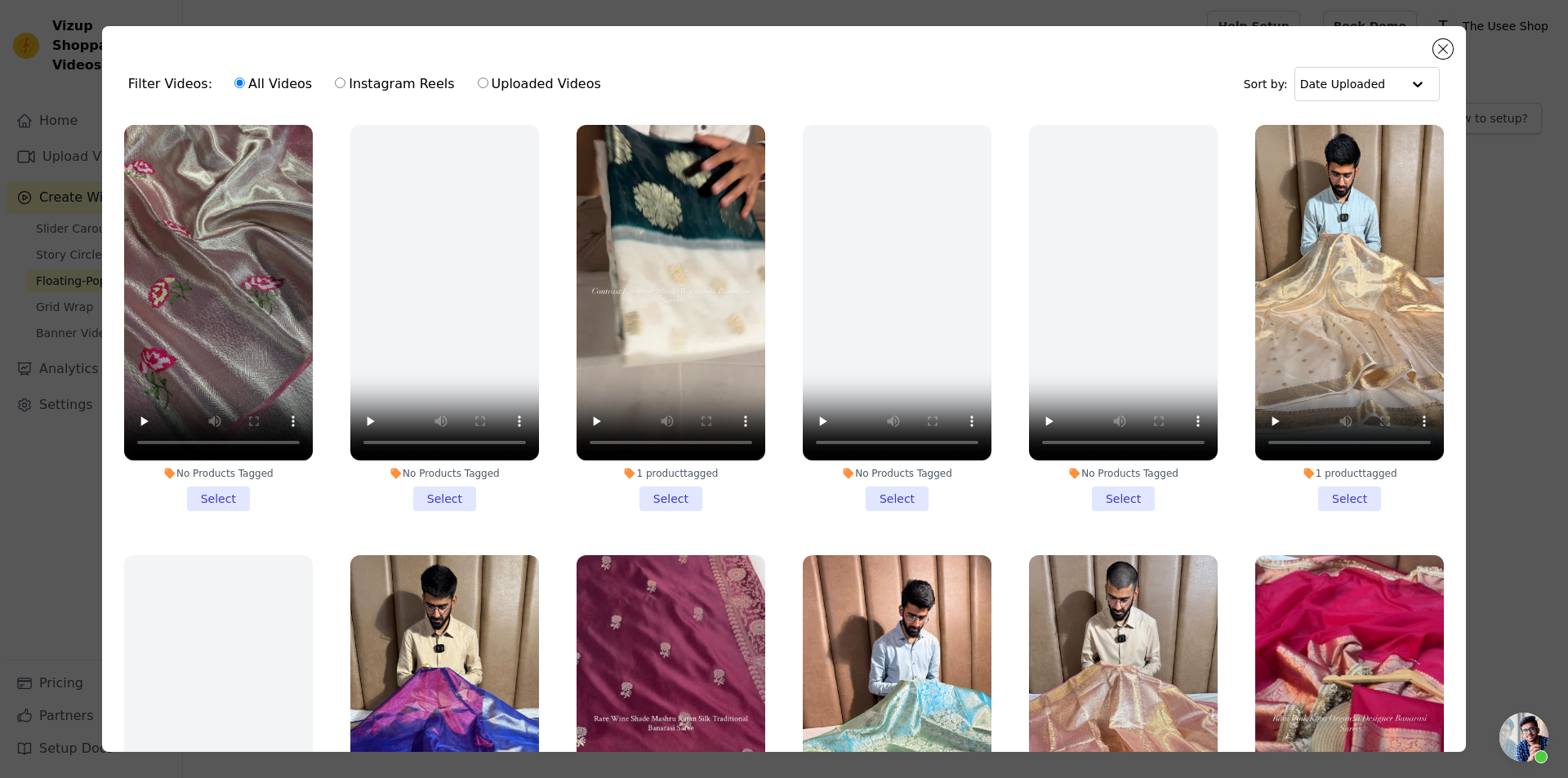
click at [648, 488] on li "1 product tagged Select" at bounding box center [671, 318] width 189 height 387
click at [0, 0] on input "1 product tagged Select" at bounding box center [0, 0] width 0 height 0
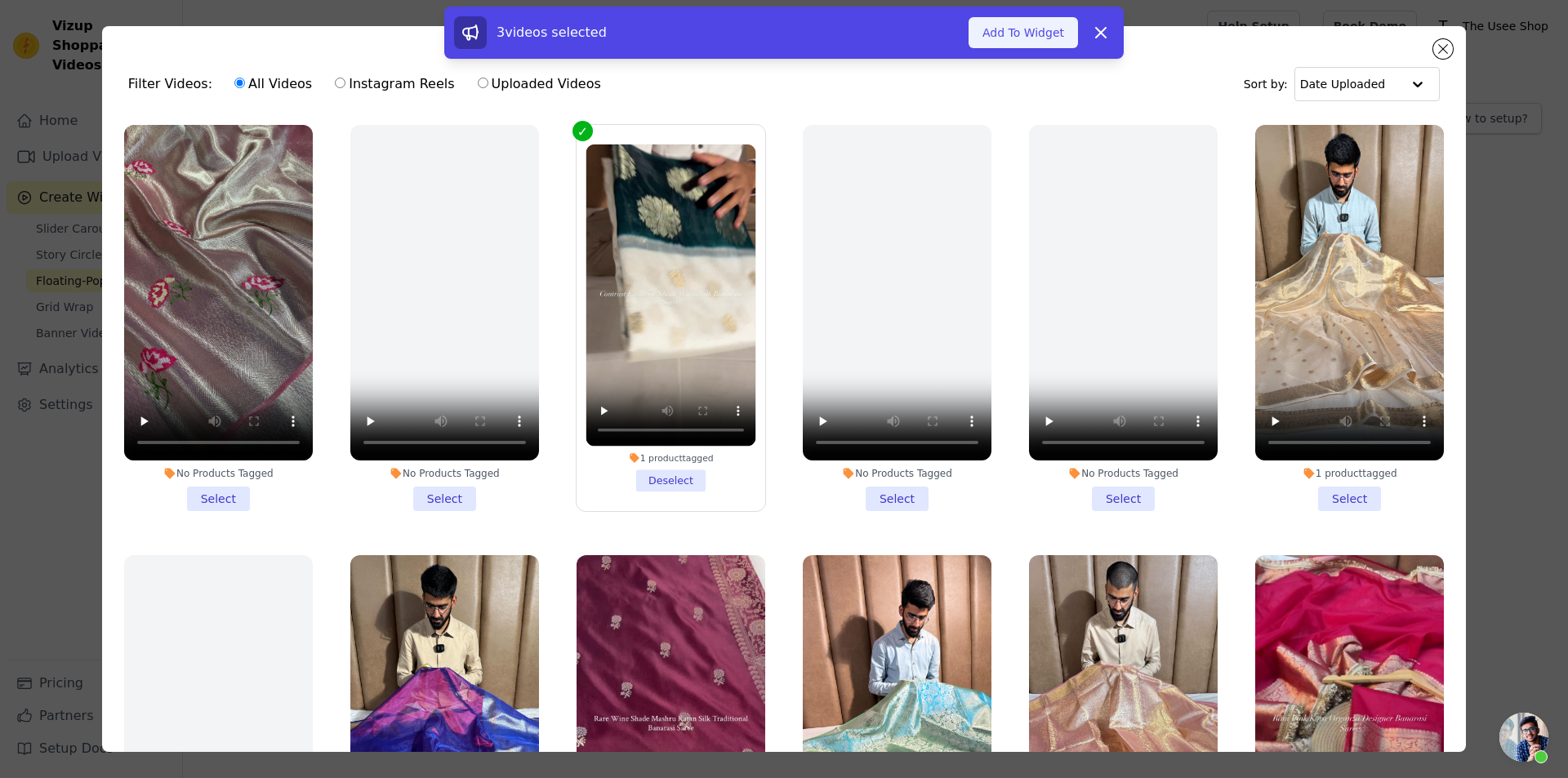
click at [1038, 35] on button "Add To Widget" at bounding box center [1023, 33] width 109 height 31
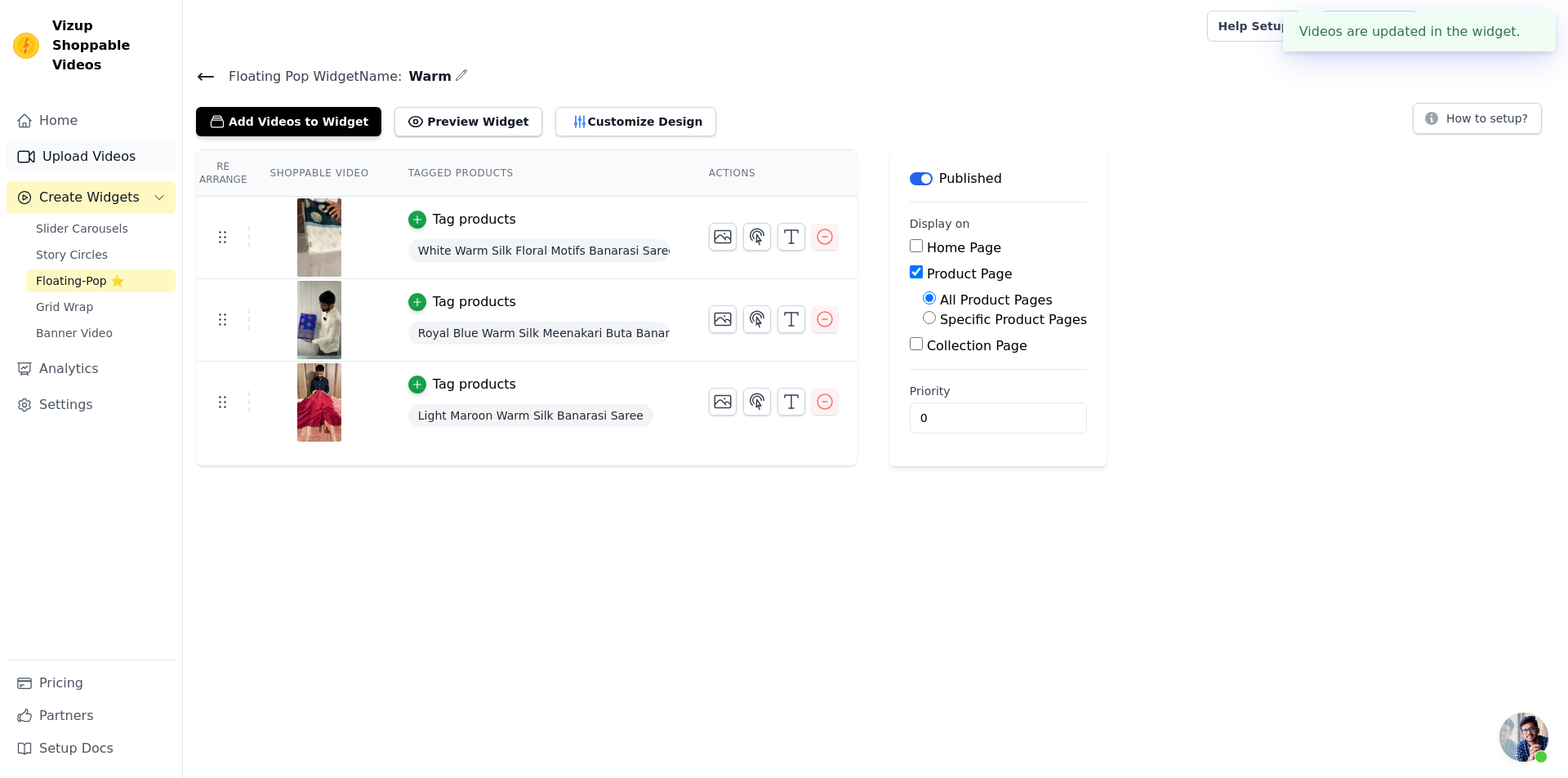
click at [133, 141] on link "Upload Videos" at bounding box center [91, 156] width 169 height 32
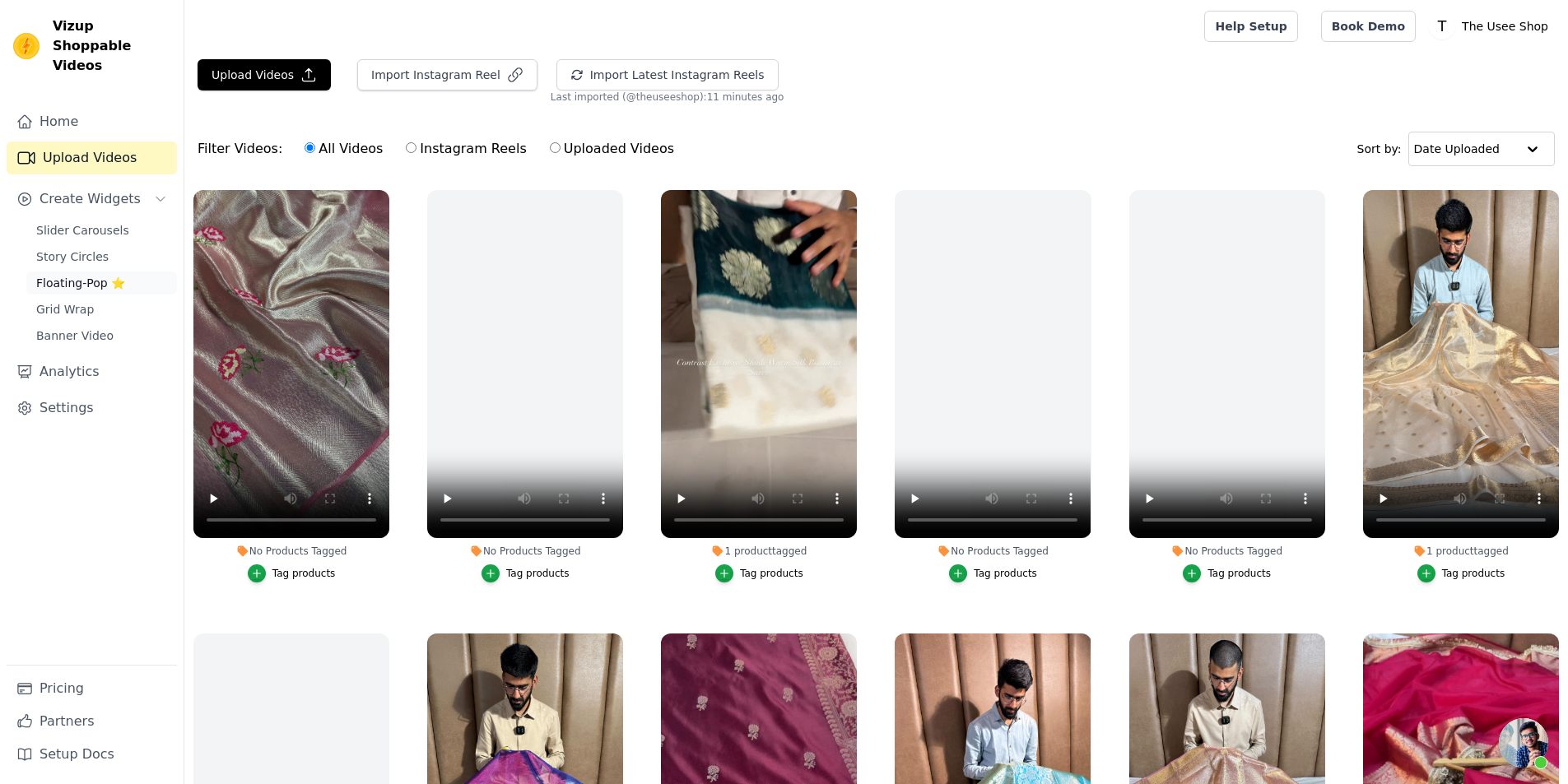
click at [94, 275] on span "Floating-Pop ⭐" at bounding box center [80, 283] width 89 height 17
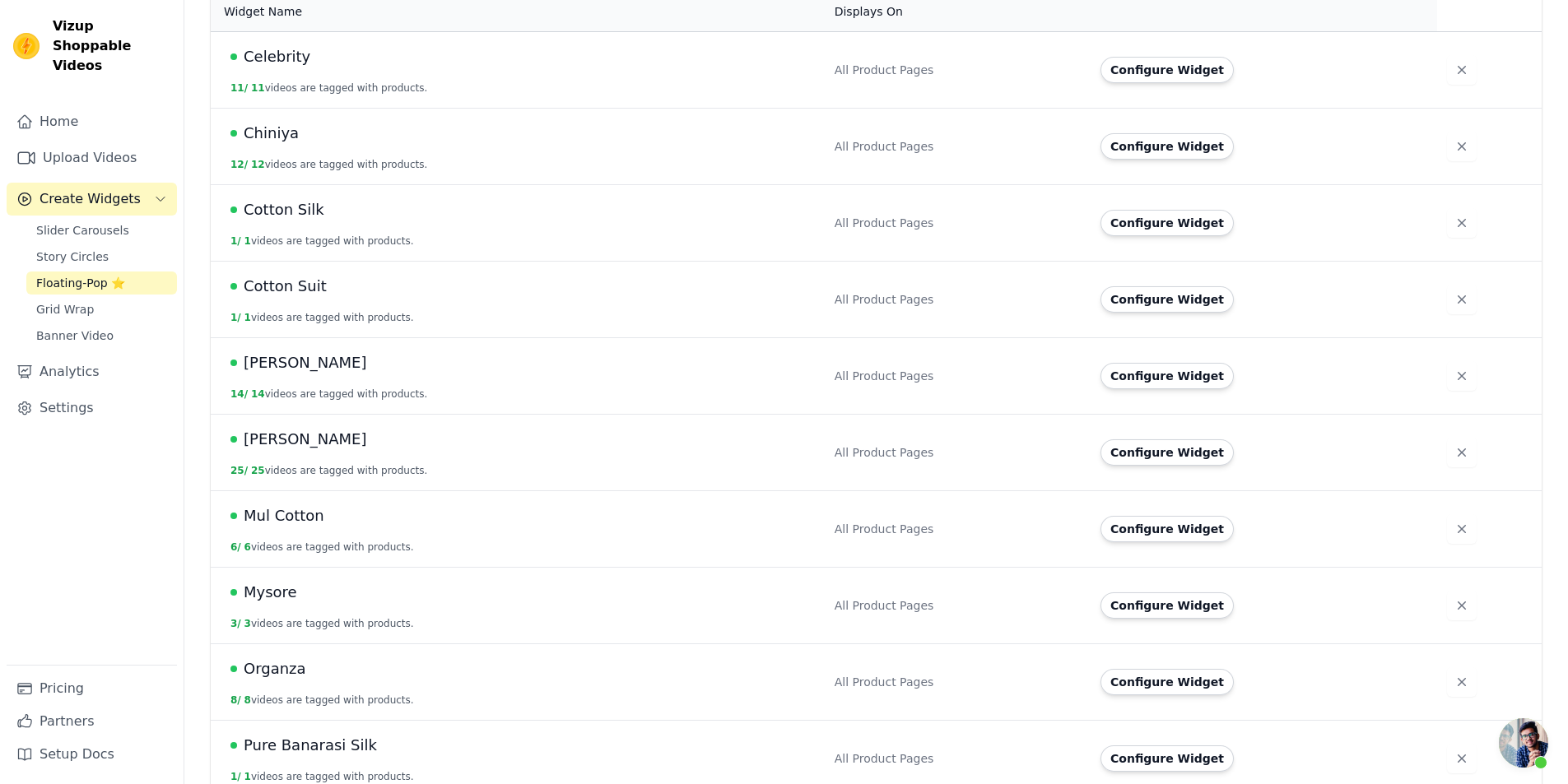
scroll to position [1011, 0]
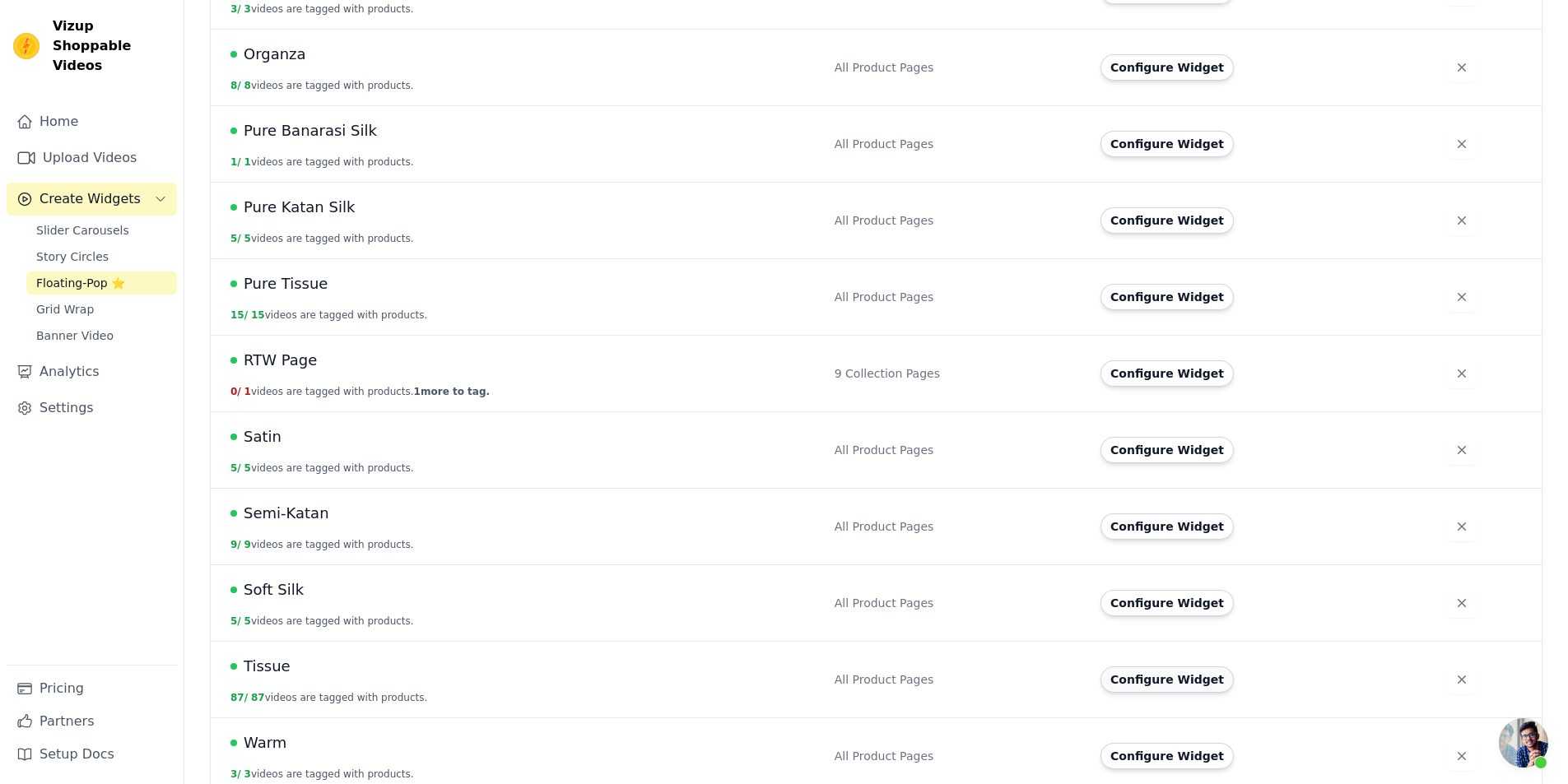
click at [1166, 667] on button "Configure Widget" at bounding box center [1166, 680] width 133 height 26
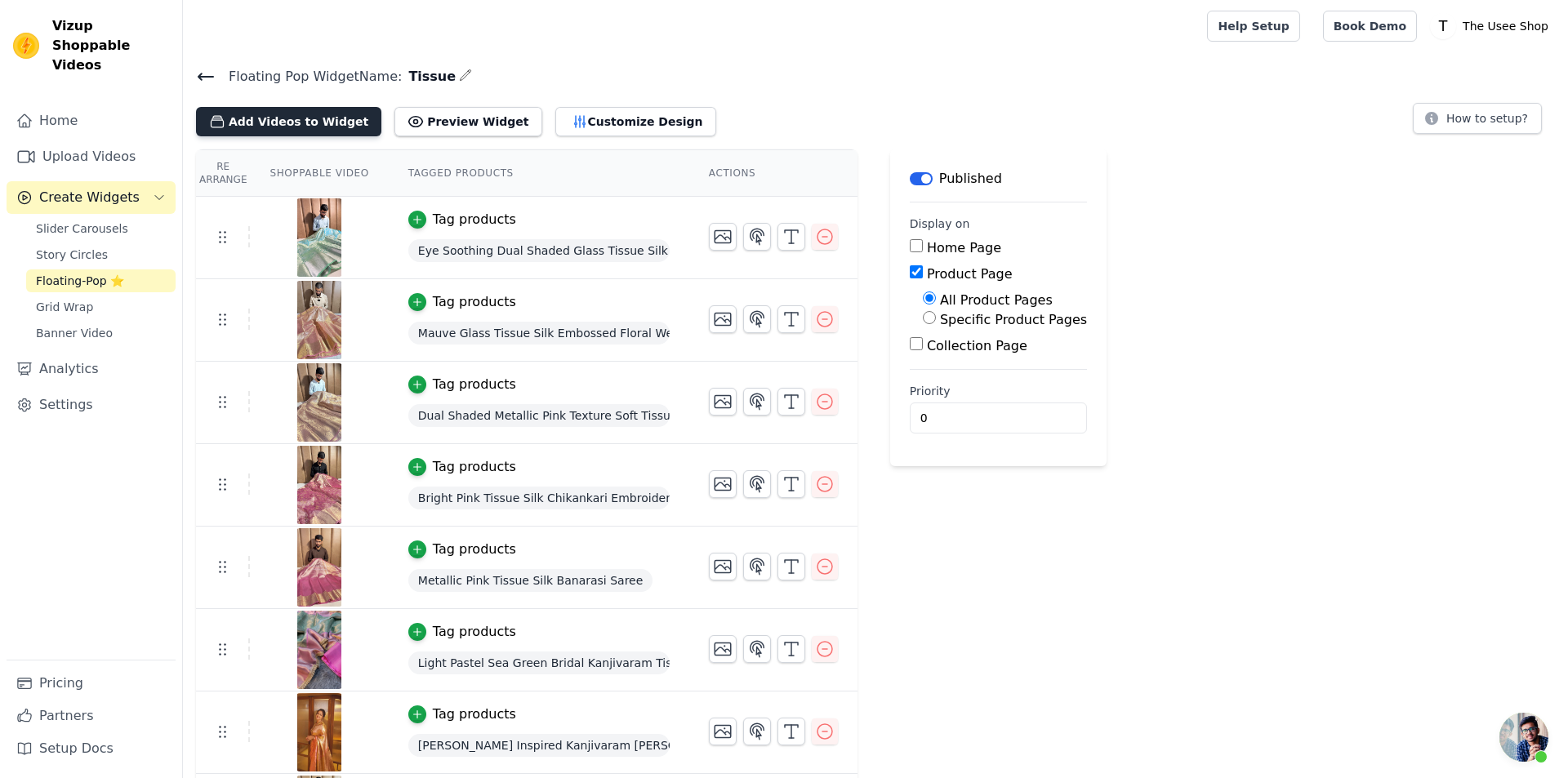
click at [283, 115] on button "Add Videos to Widget" at bounding box center [289, 122] width 185 height 30
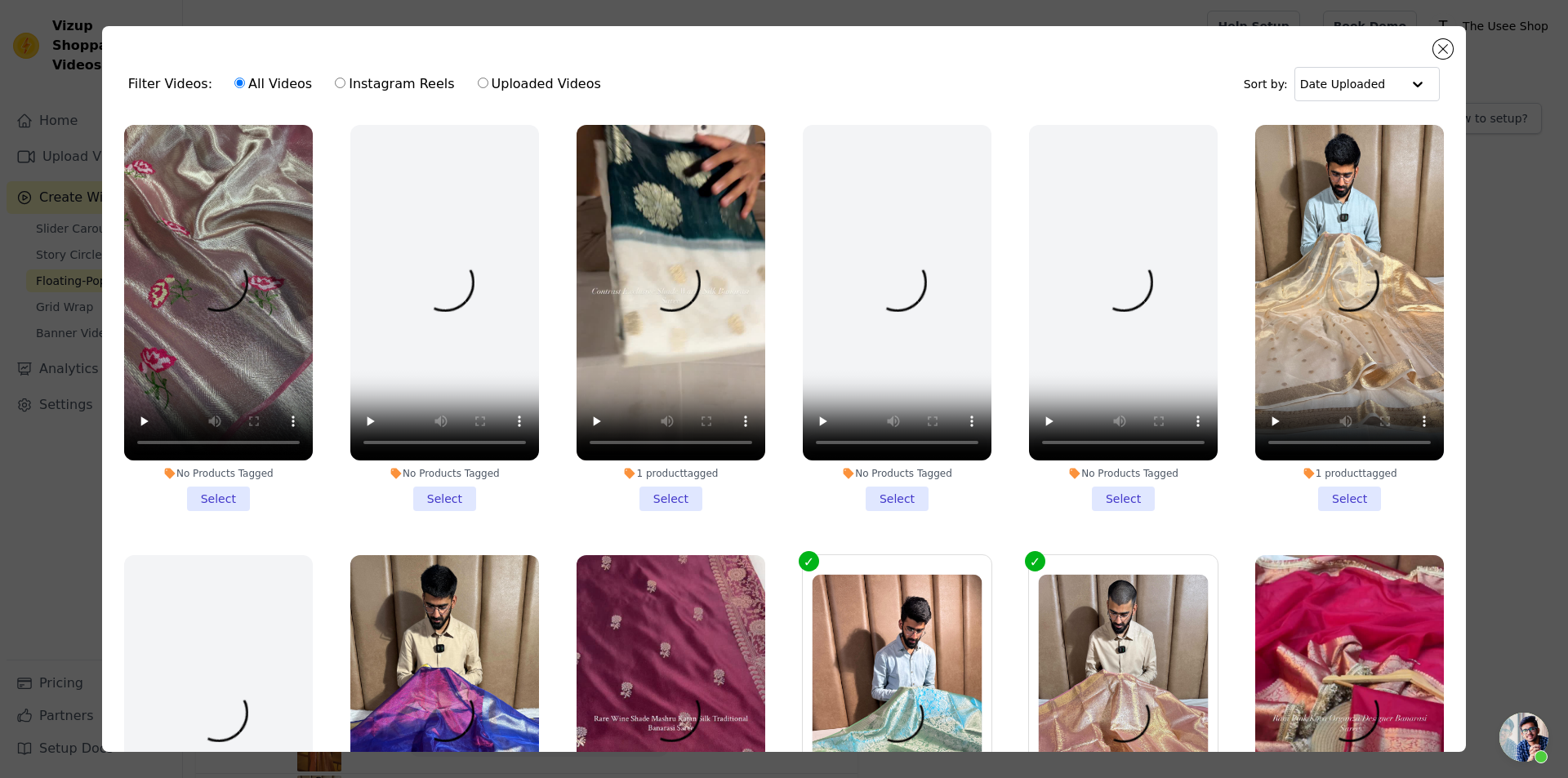
scroll to position [408, 0]
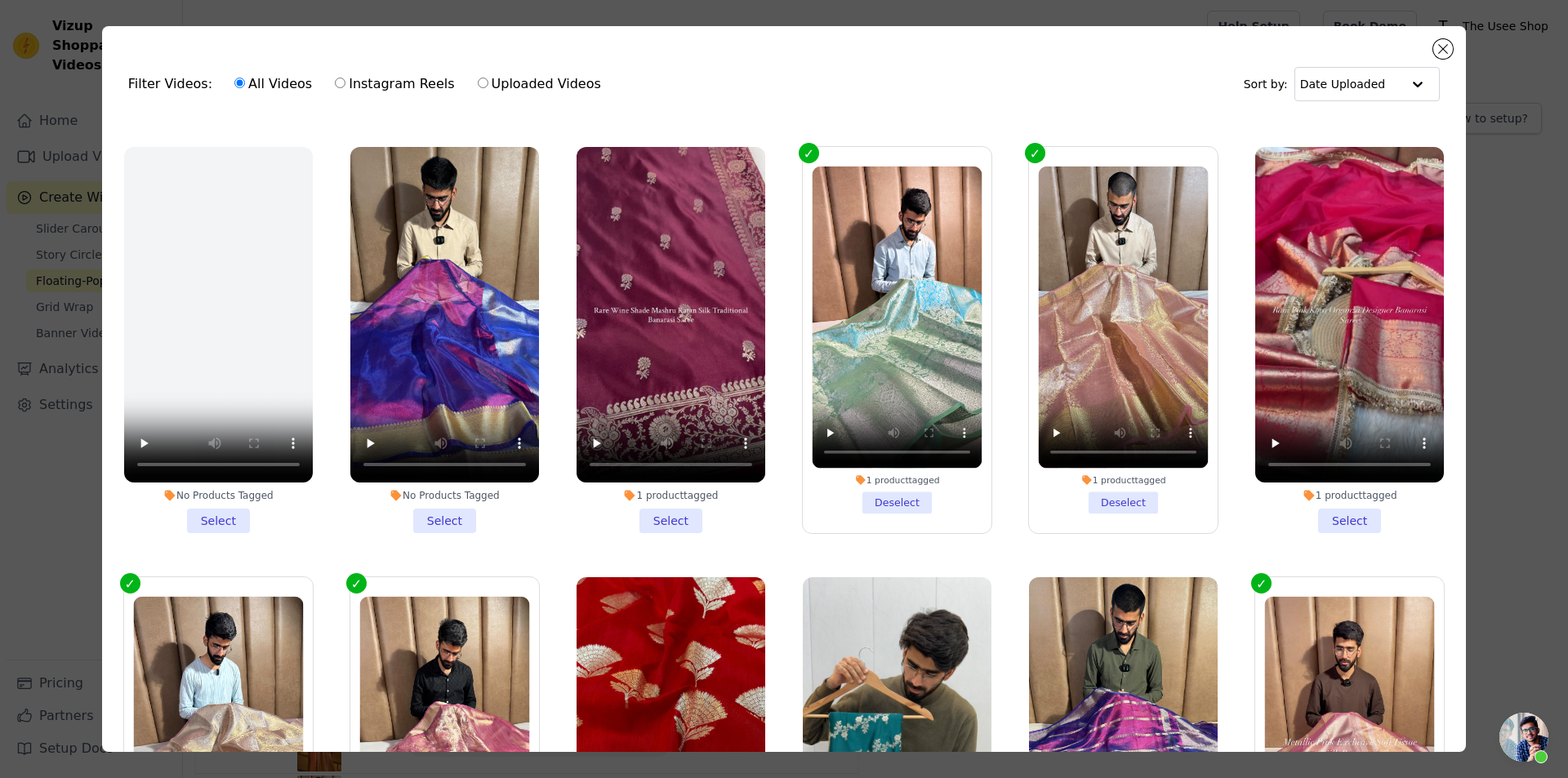
click at [443, 507] on li "No Products Tagged Select" at bounding box center [445, 340] width 189 height 387
click at [0, 0] on input "No Products Tagged Select" at bounding box center [0, 0] width 0 height 0
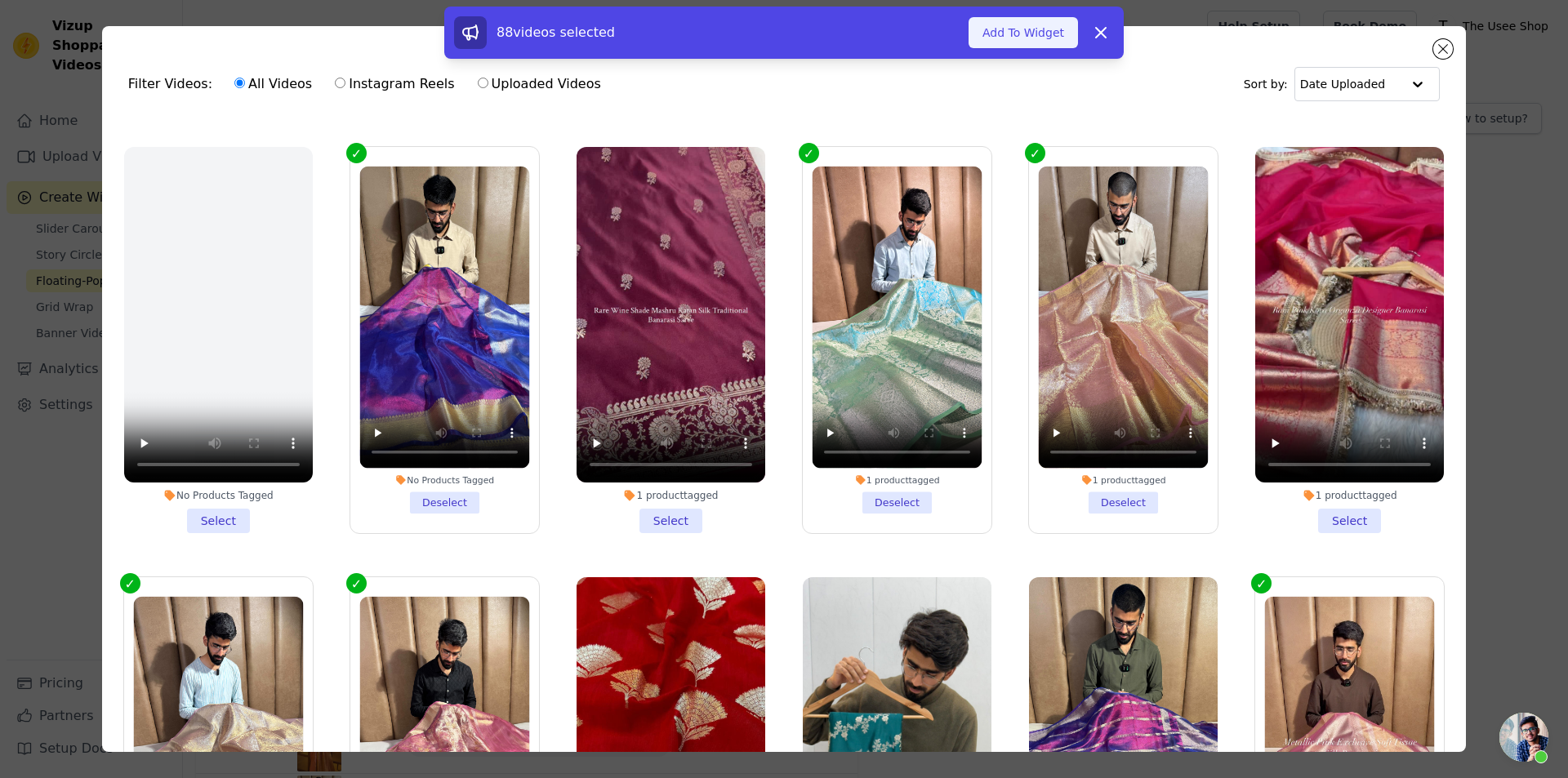
click at [1049, 35] on button "Add To Widget" at bounding box center [1023, 33] width 109 height 31
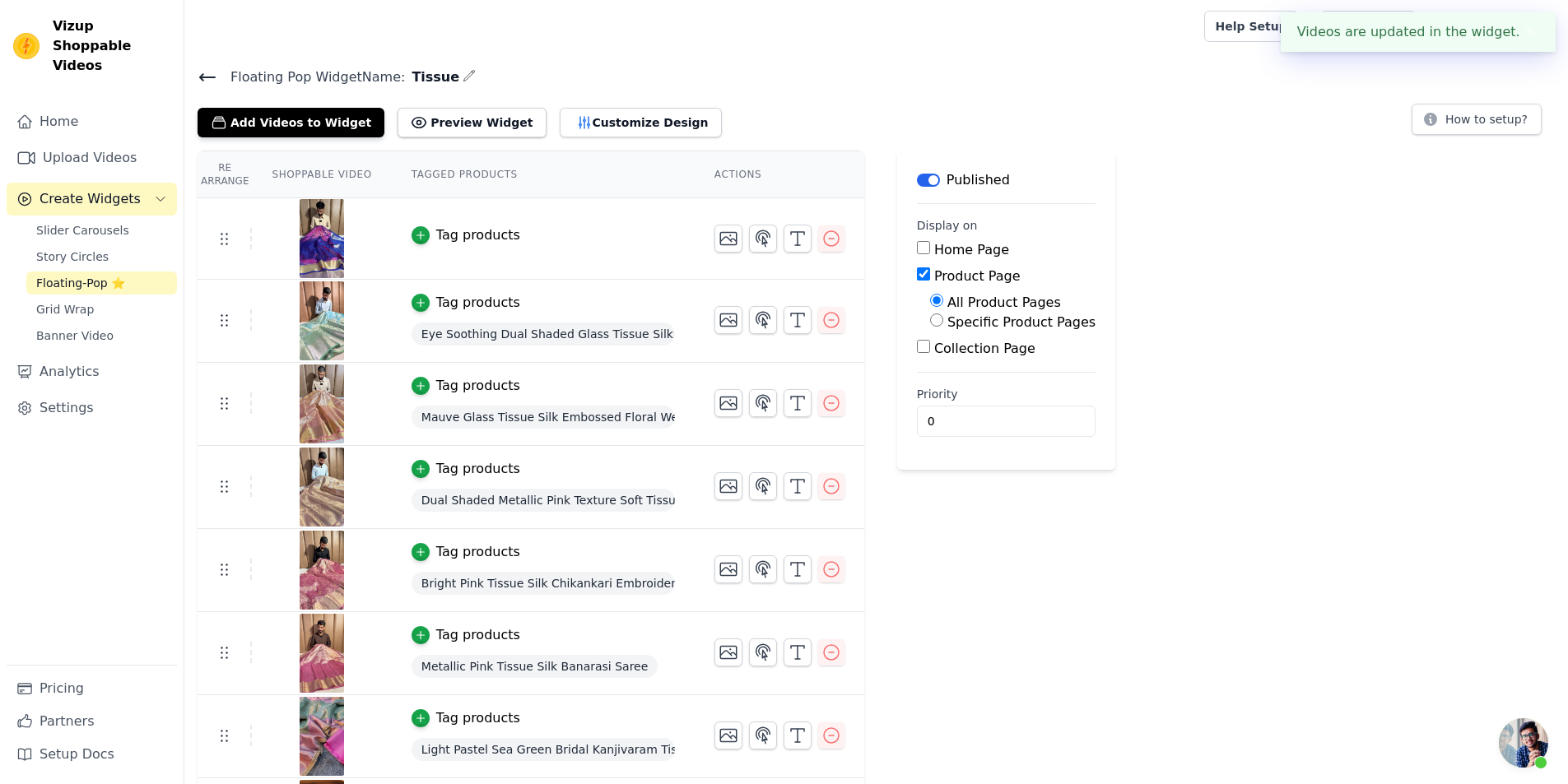
click at [474, 236] on div "Tag products" at bounding box center [478, 235] width 84 height 20
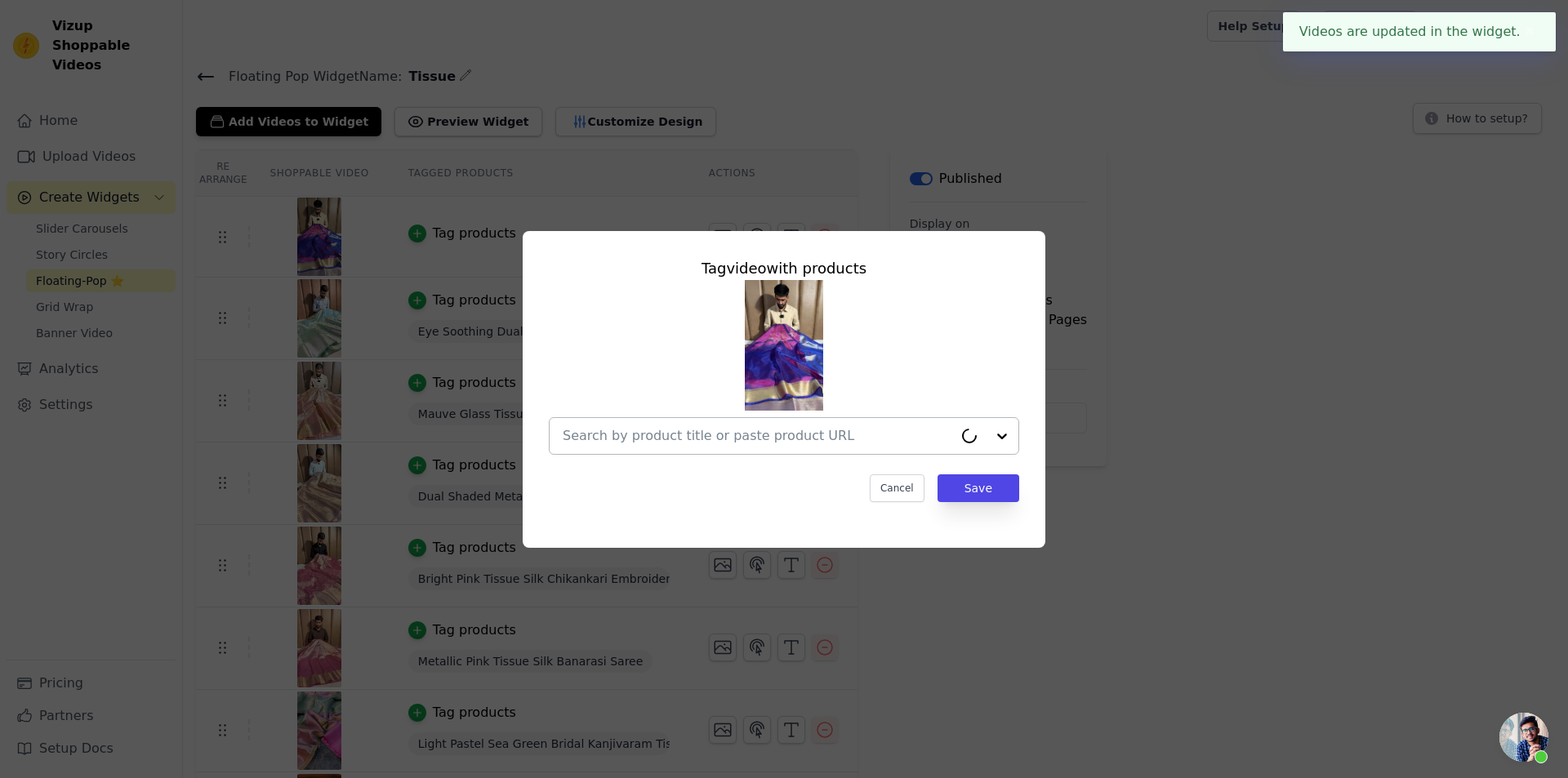
click at [827, 444] on input "text" at bounding box center [758, 436] width 390 height 19
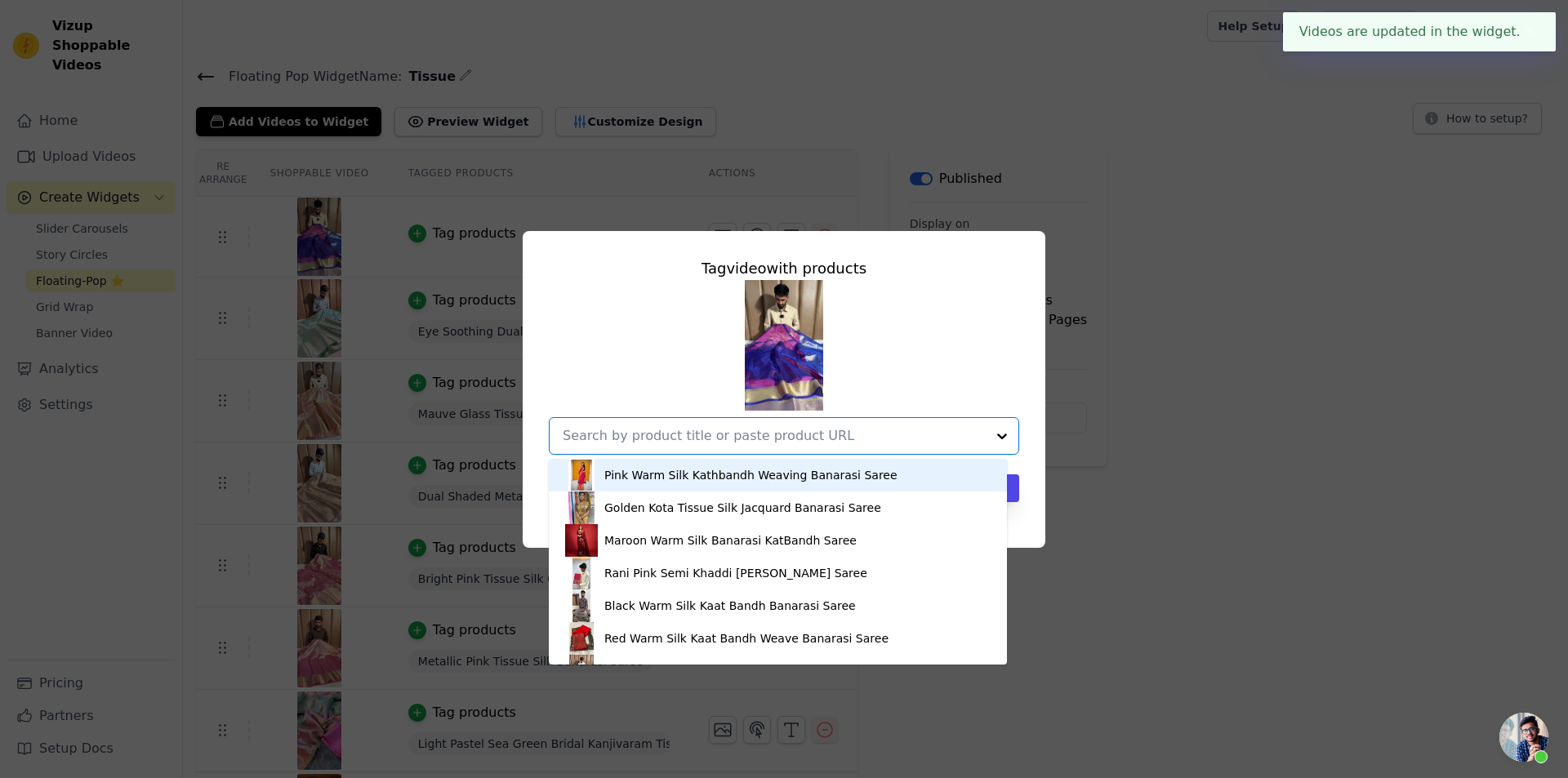
paste input "[URL][DOMAIN_NAME]"
type input "[URL][DOMAIN_NAME]"
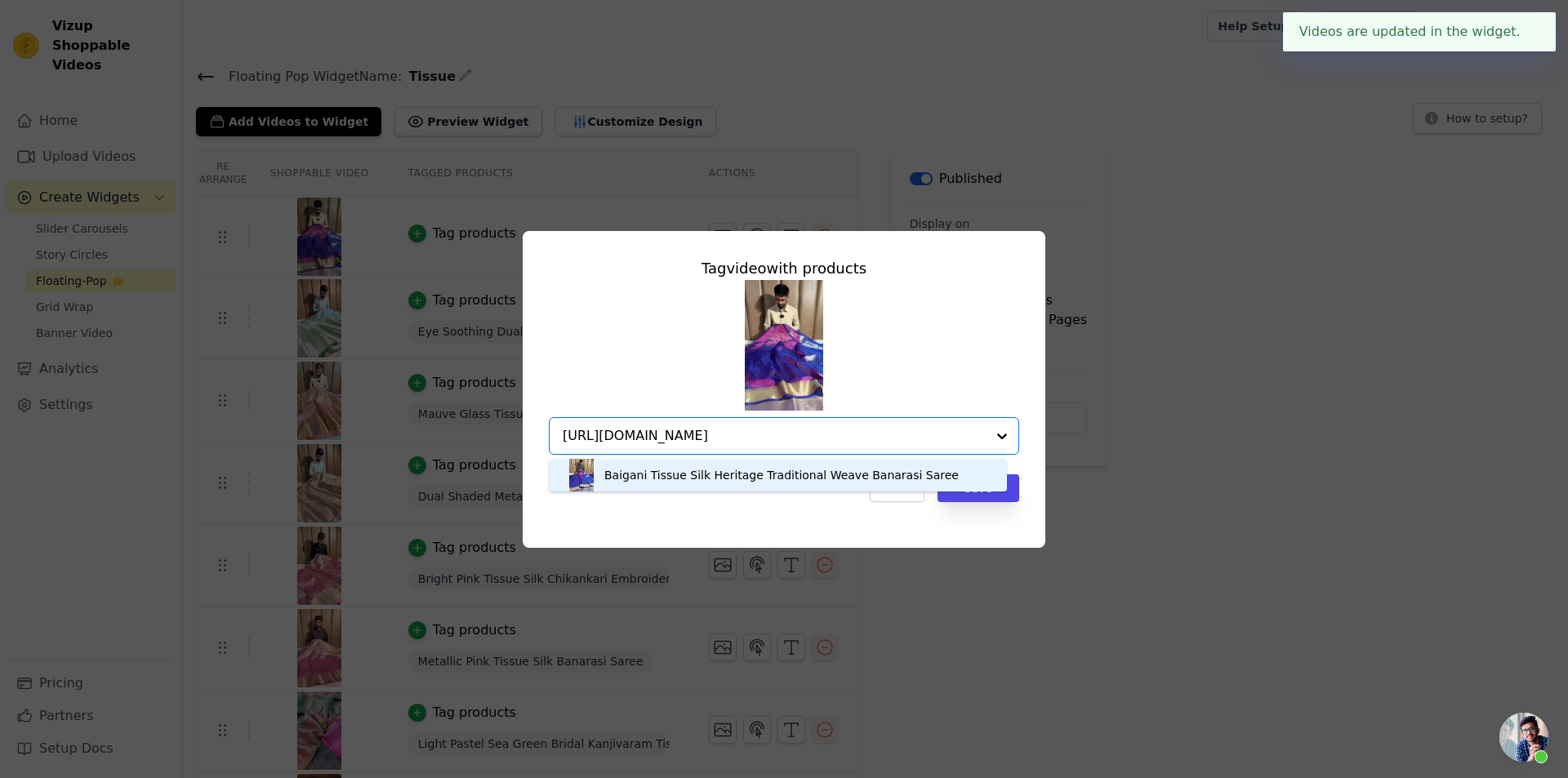
click at [700, 484] on div "Baigani Tissue Silk Heritage Traditional Weave Banarasi Saree" at bounding box center [778, 475] width 426 height 32
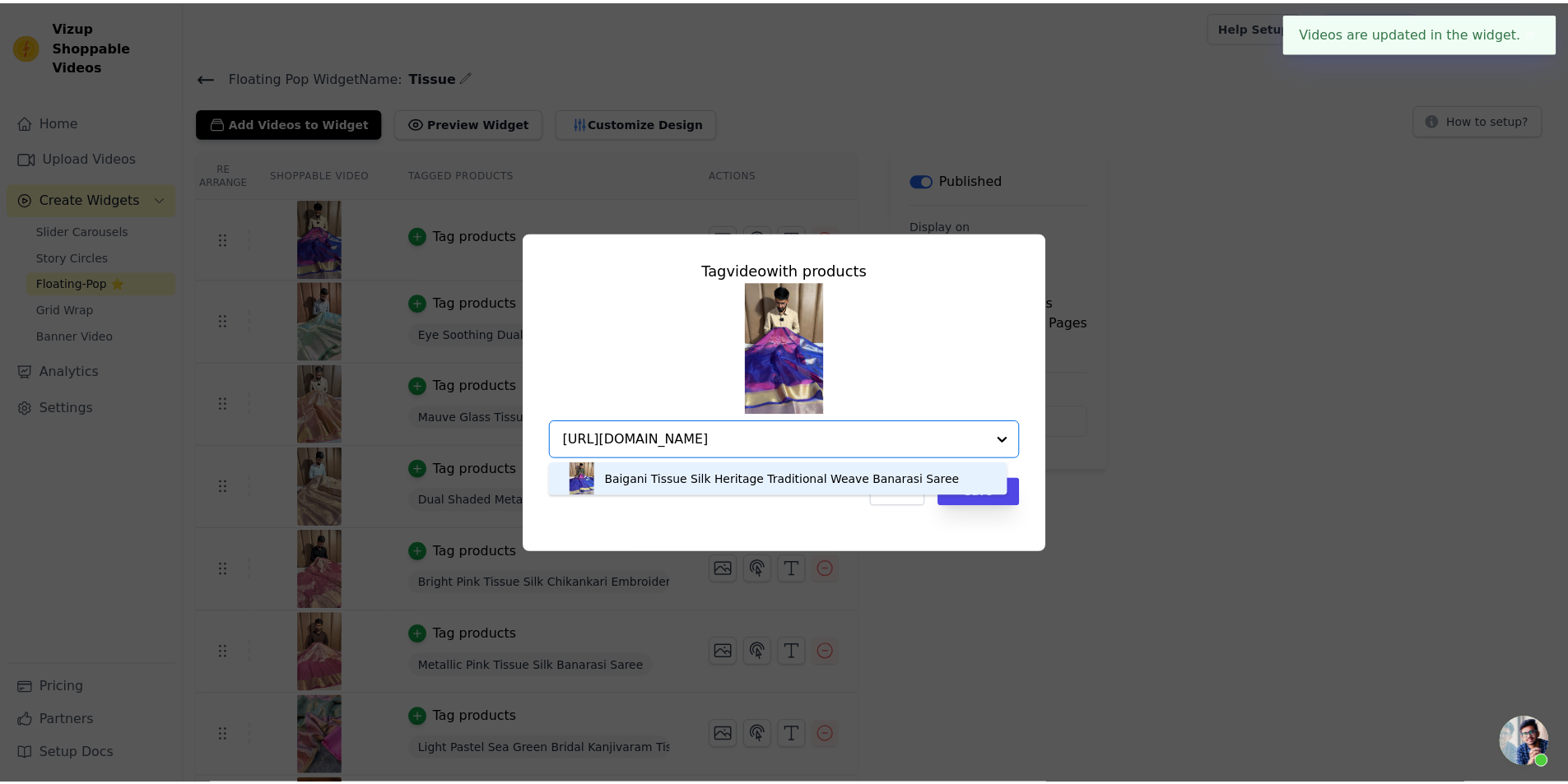
scroll to position [0, 0]
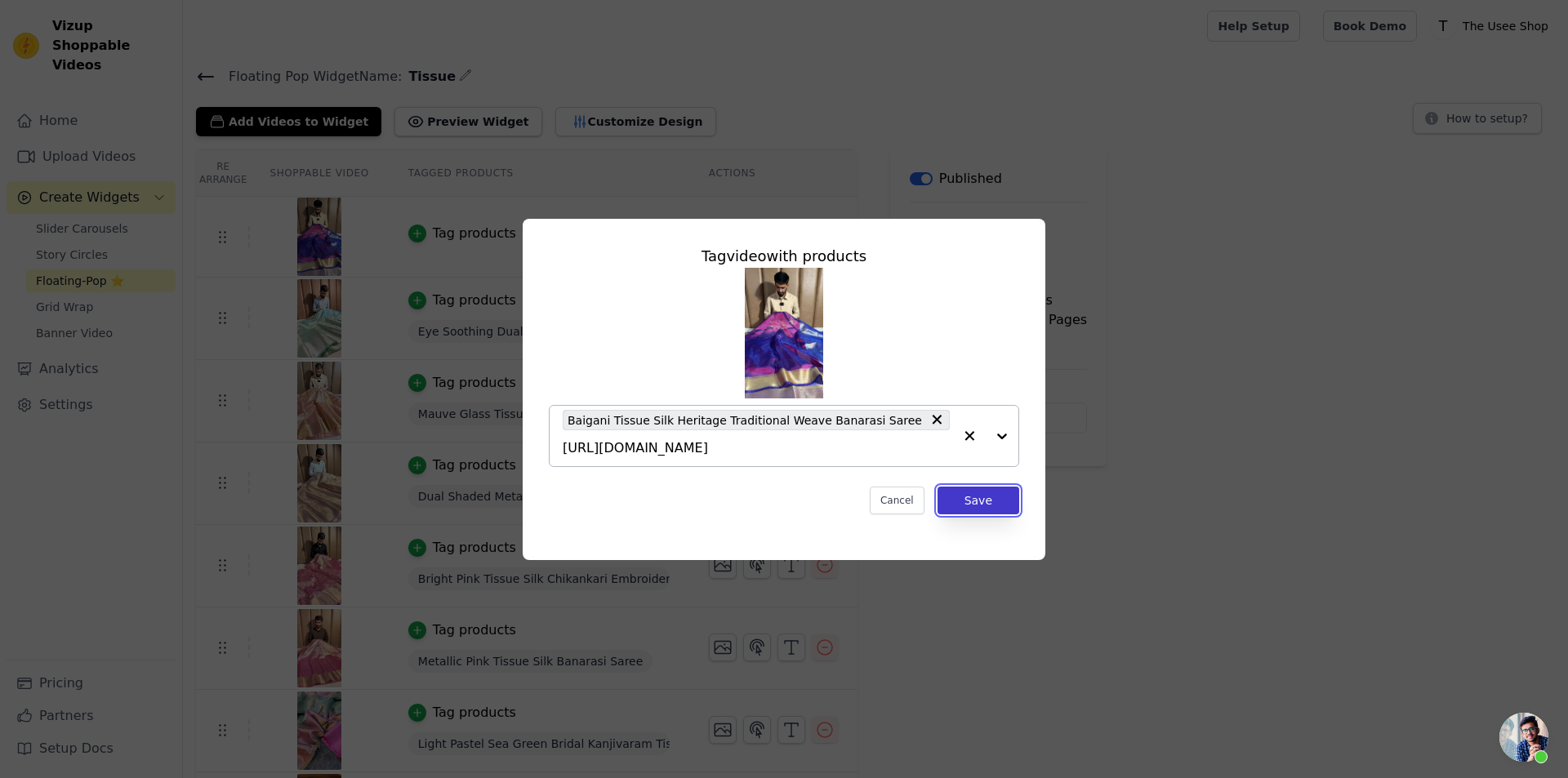
click at [988, 487] on button "Save" at bounding box center [979, 500] width 81 height 28
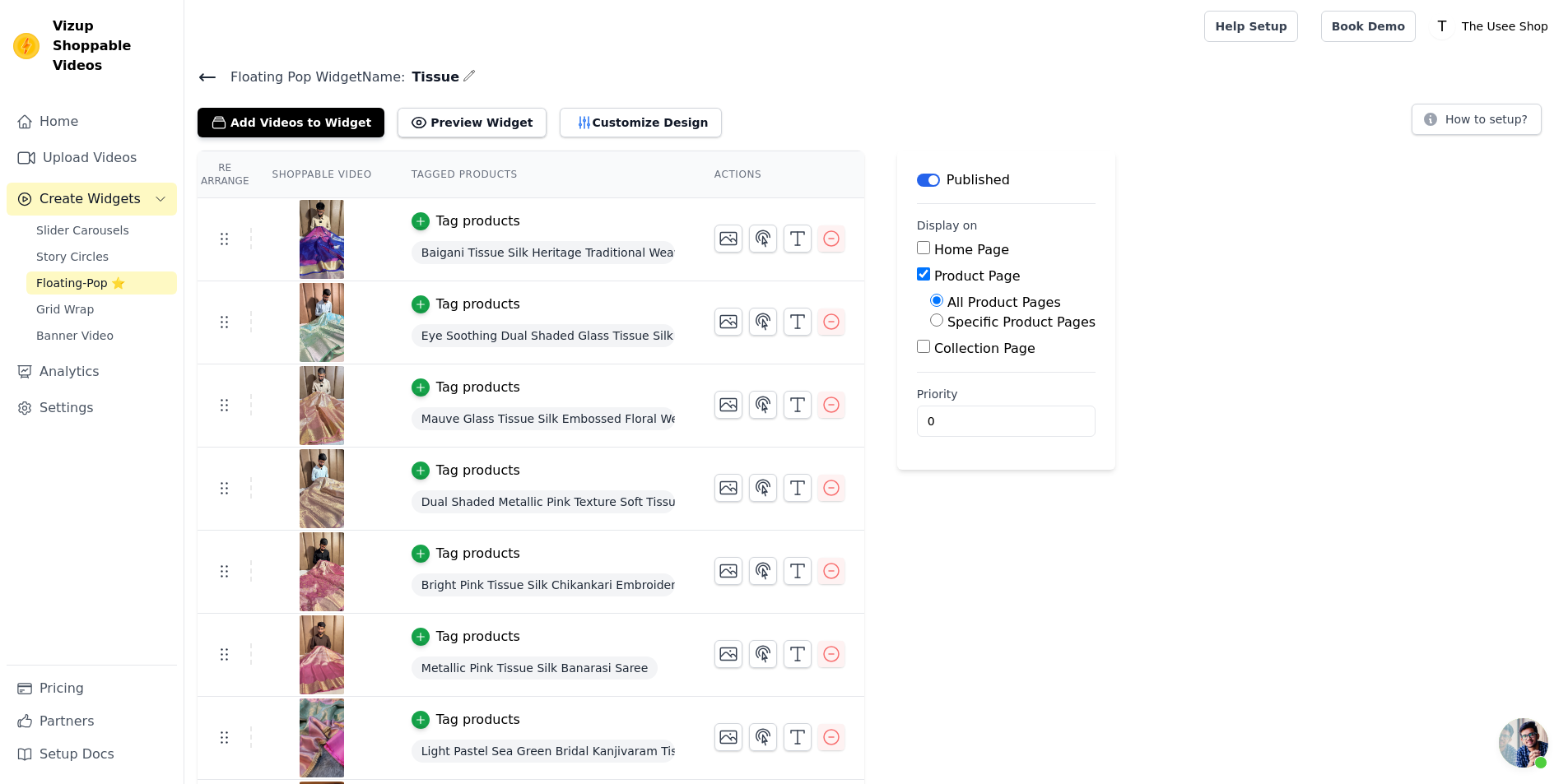
click at [74, 156] on div "Home Upload Videos Create Widgets Slider Carousels Story Circles Floating-Pop ⭐…" at bounding box center [91, 385] width 171 height 559
click at [81, 150] on link "Upload Videos" at bounding box center [91, 158] width 171 height 33
